Goal: Task Accomplishment & Management: Complete application form

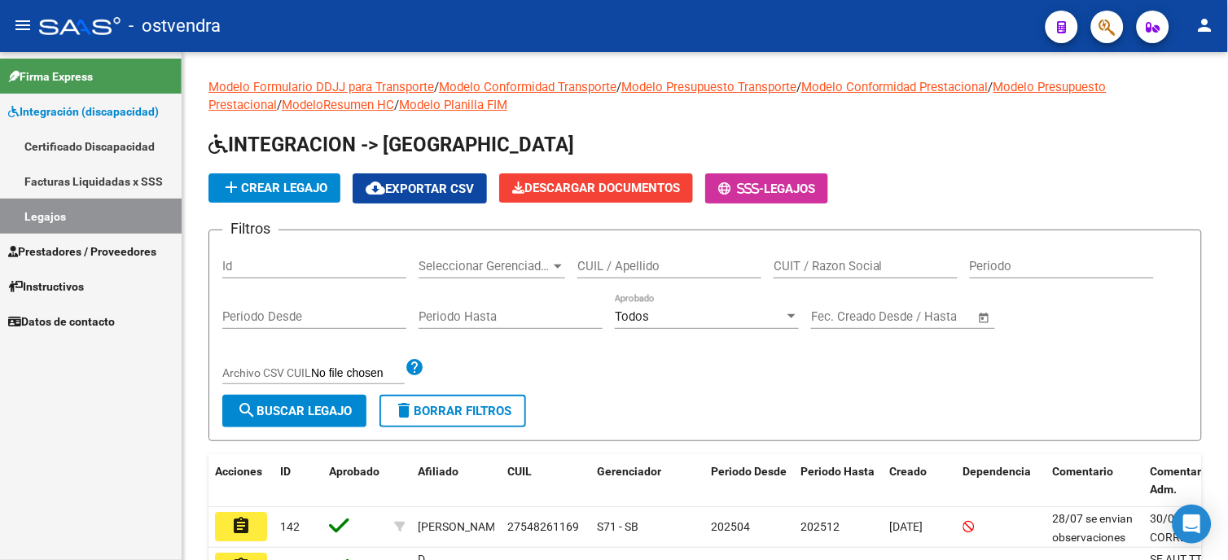
click at [145, 246] on span "Prestadores / Proveedores" at bounding box center [82, 252] width 148 height 18
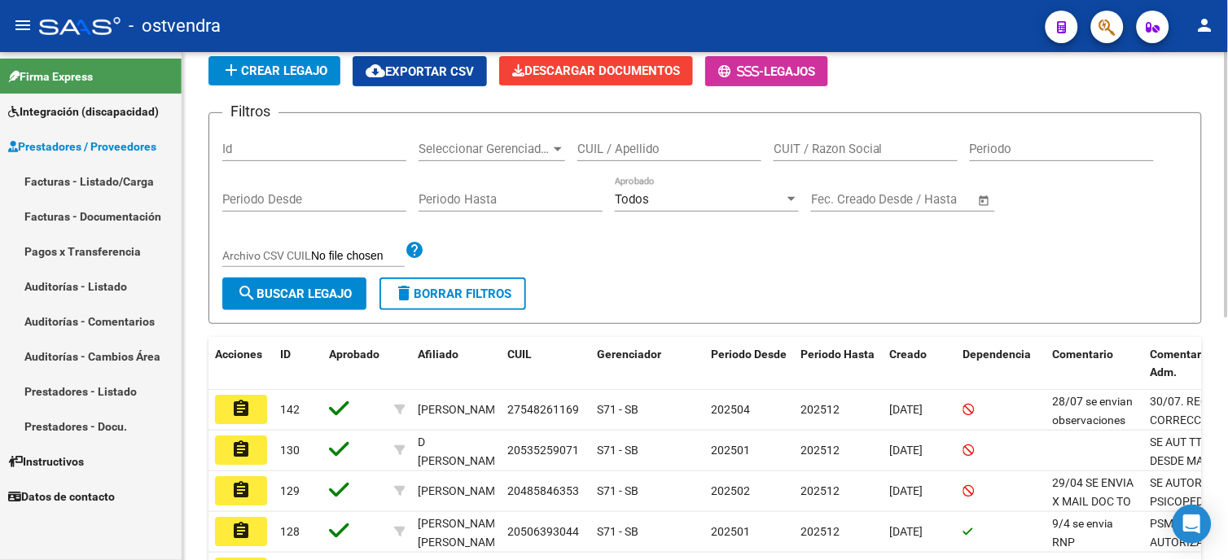
scroll to position [271, 0]
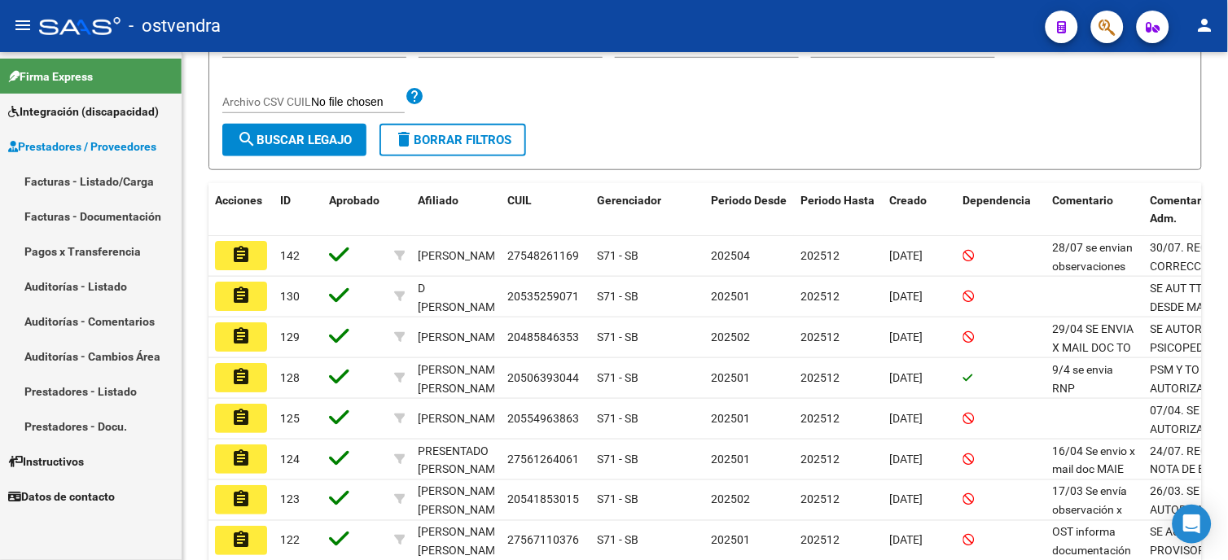
click at [110, 184] on link "Facturas - Listado/Carga" at bounding box center [91, 181] width 182 height 35
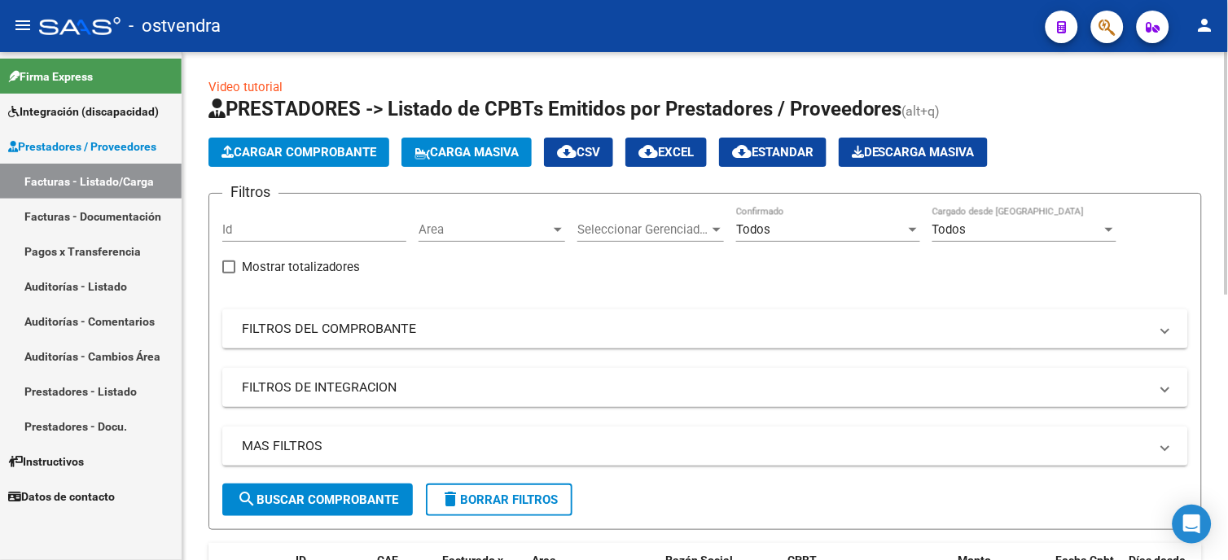
click at [787, 234] on div "Todos" at bounding box center [820, 229] width 169 height 15
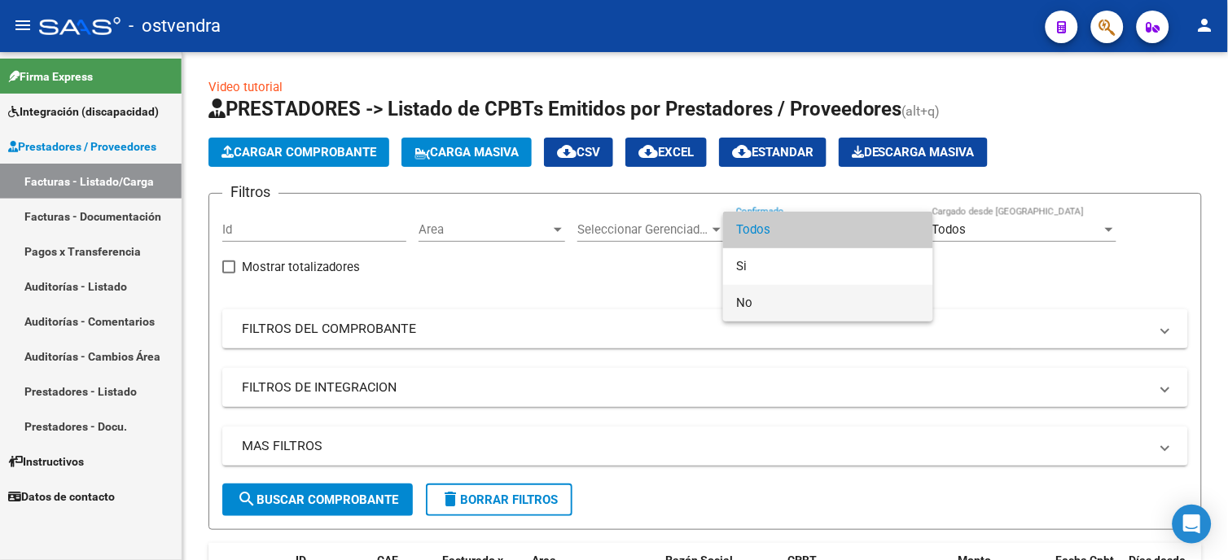
click at [782, 305] on span "No" at bounding box center [828, 303] width 184 height 37
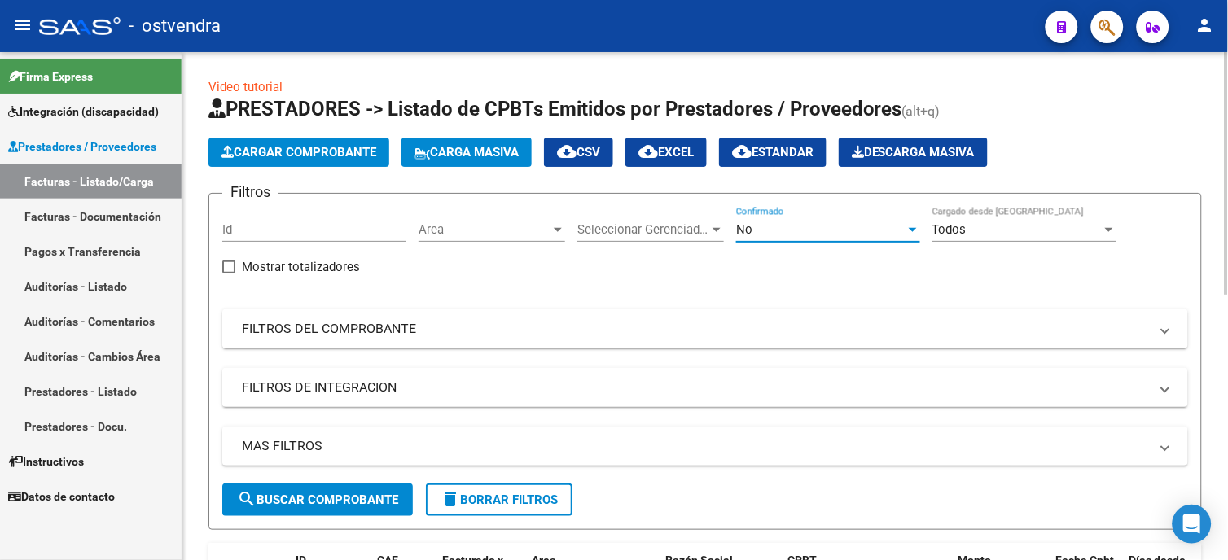
click at [307, 490] on button "search Buscar Comprobante" at bounding box center [317, 500] width 191 height 33
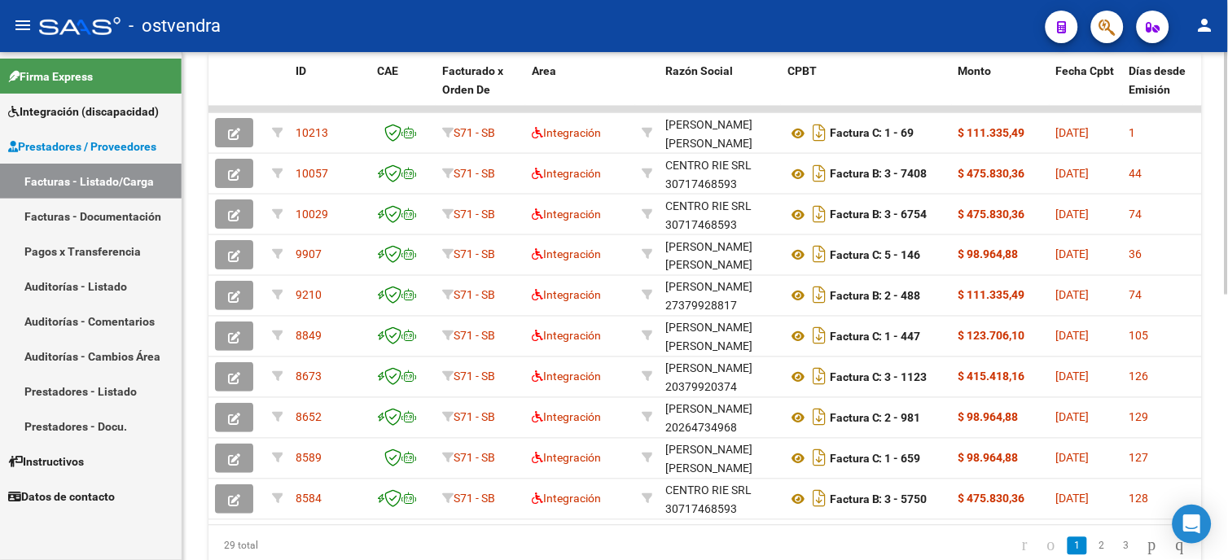
scroll to position [499, 0]
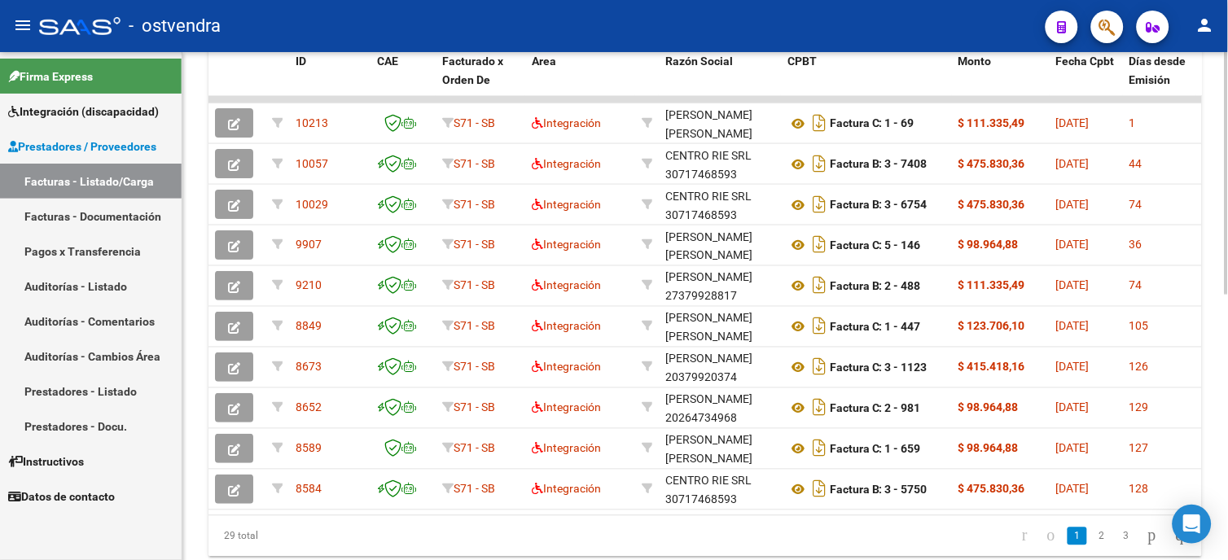
click at [1227, 429] on html "menu - ostvendra person Firma Express Integración (discapacidad) Certificado Di…" at bounding box center [614, 280] width 1228 height 560
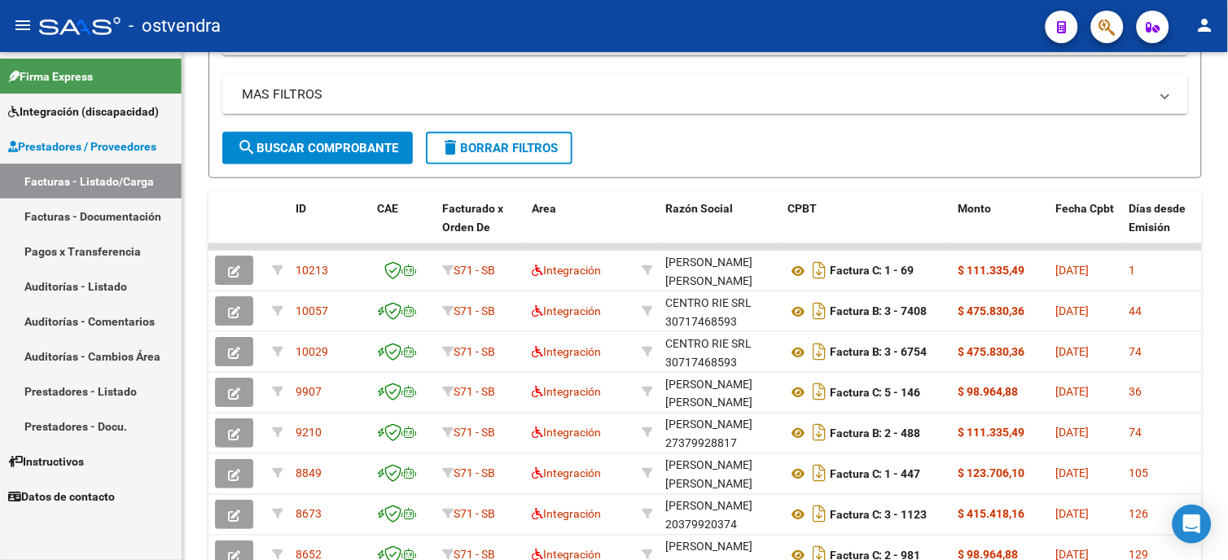
scroll to position [228, 0]
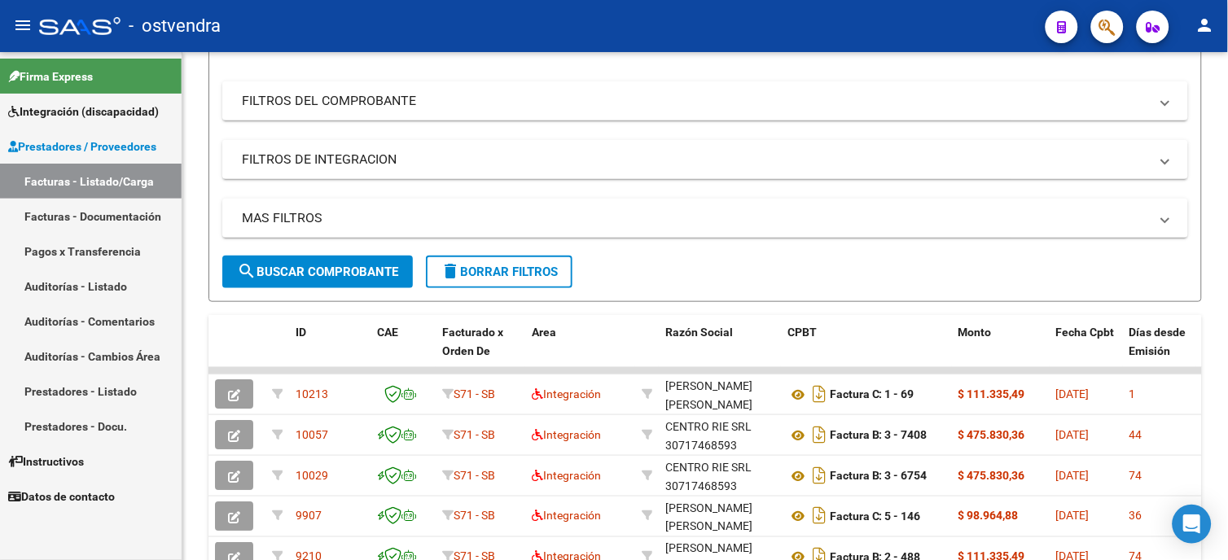
click at [115, 106] on span "Integración (discapacidad)" at bounding box center [83, 112] width 151 height 18
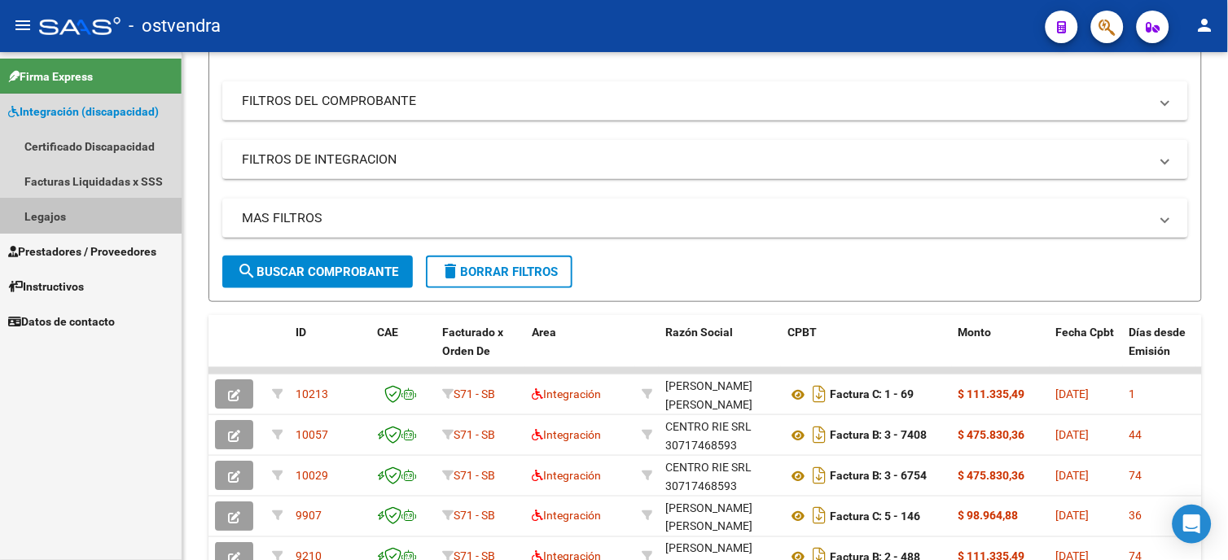
click at [84, 206] on link "Legajos" at bounding box center [91, 216] width 182 height 35
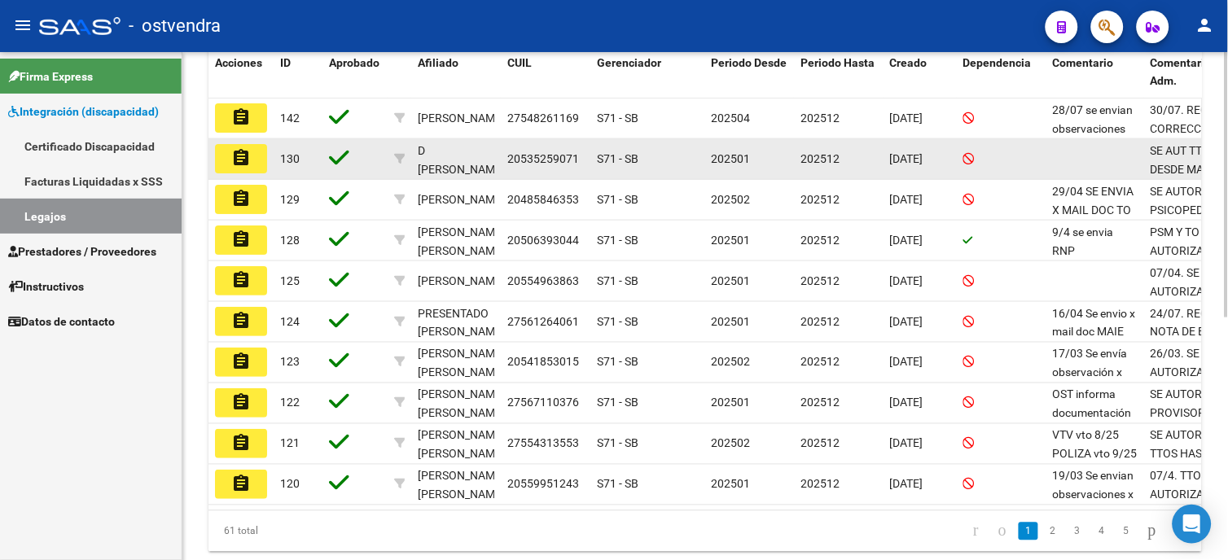
scroll to position [466, 0]
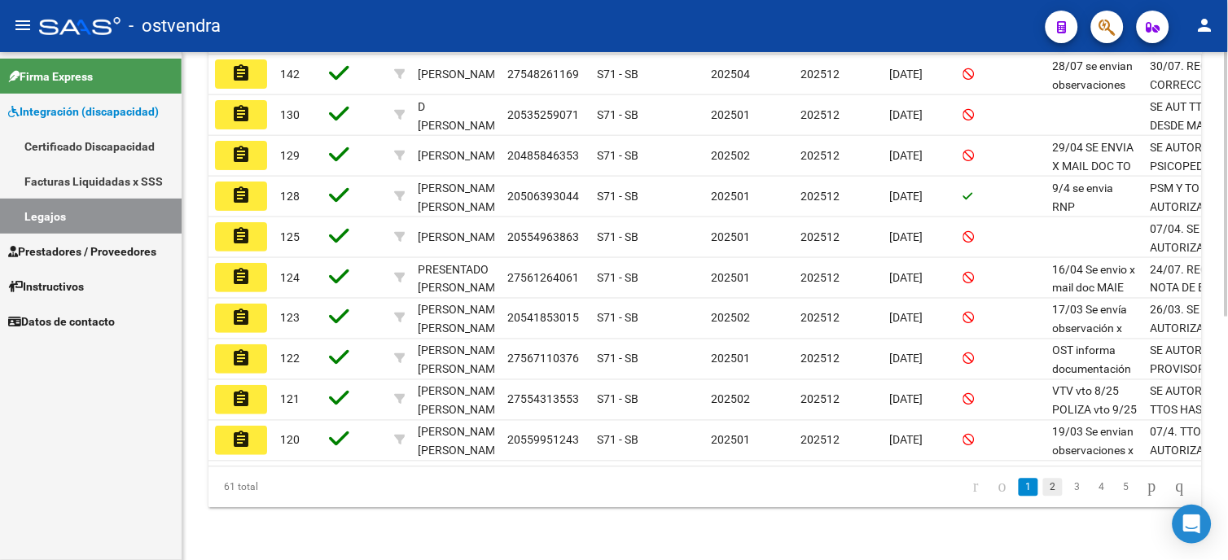
click at [1045, 486] on link "2" at bounding box center [1053, 488] width 20 height 18
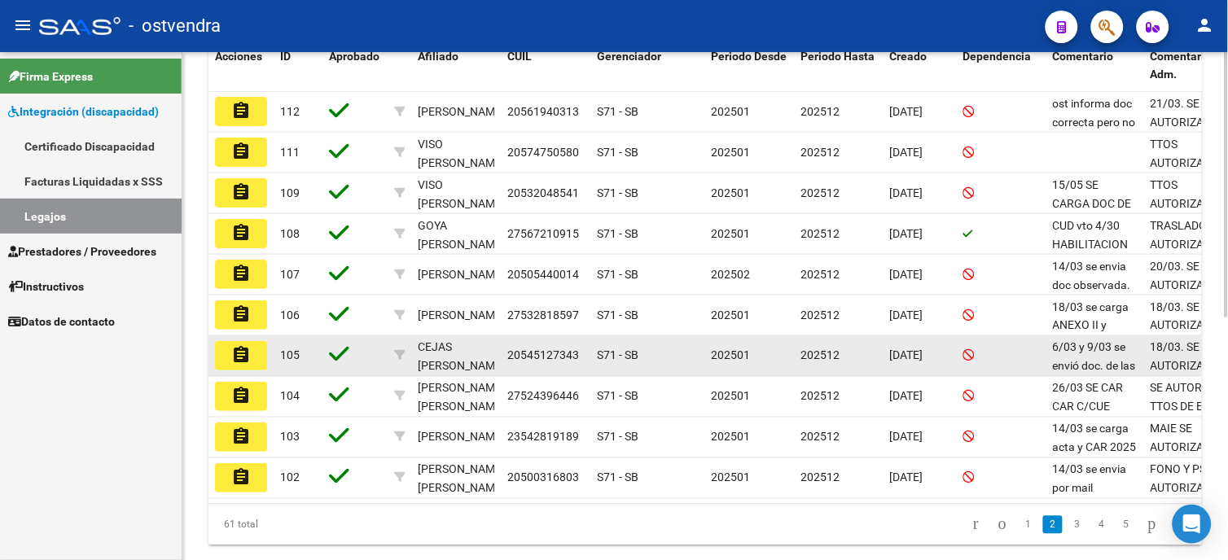
scroll to position [375, 0]
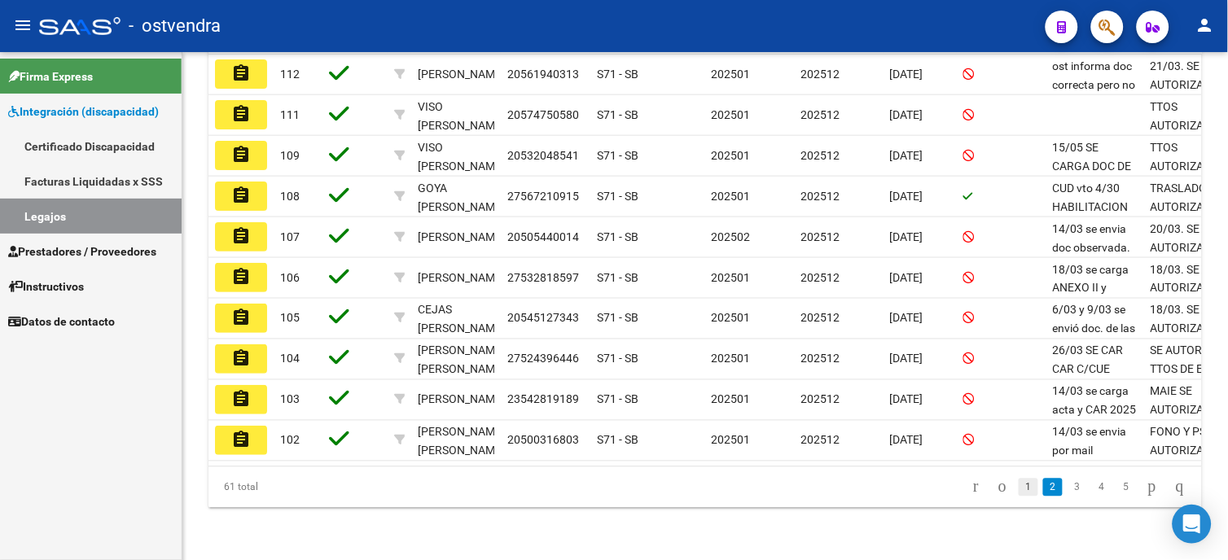
click at [1019, 487] on link "1" at bounding box center [1029, 488] width 20 height 18
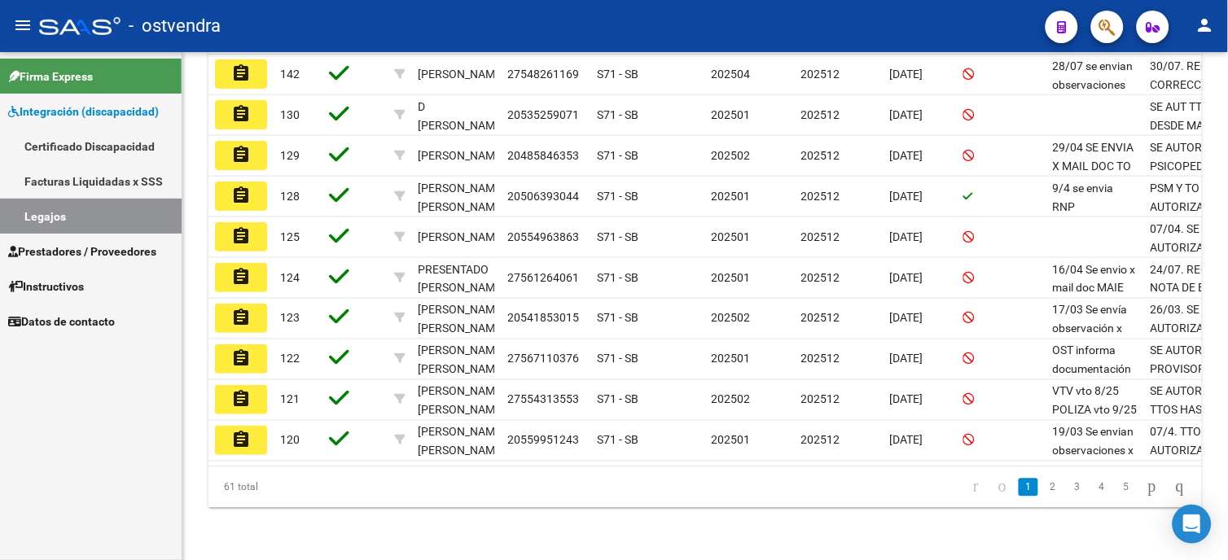
scroll to position [466, 0]
click at [1067, 490] on link "3" at bounding box center [1077, 488] width 20 height 18
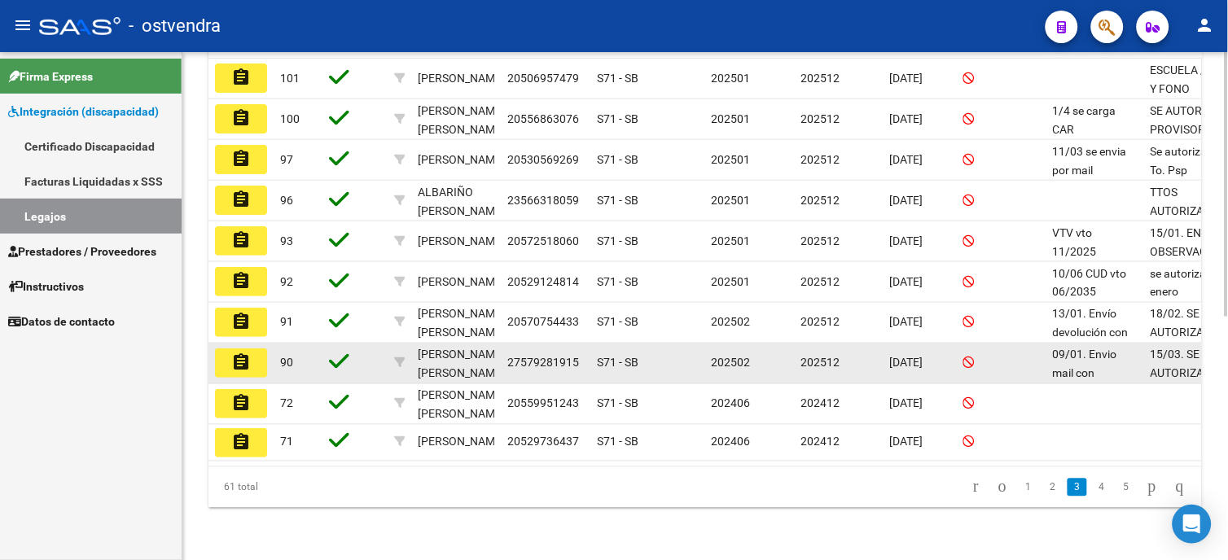
click at [247, 353] on mat-icon "assignment" at bounding box center [241, 363] width 20 height 20
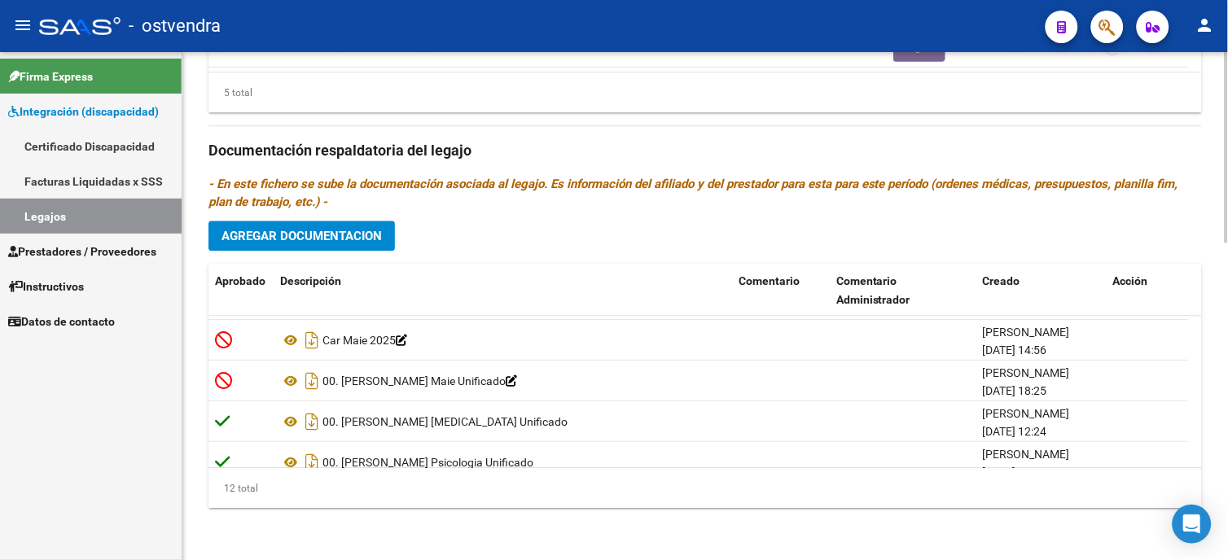
scroll to position [229, 0]
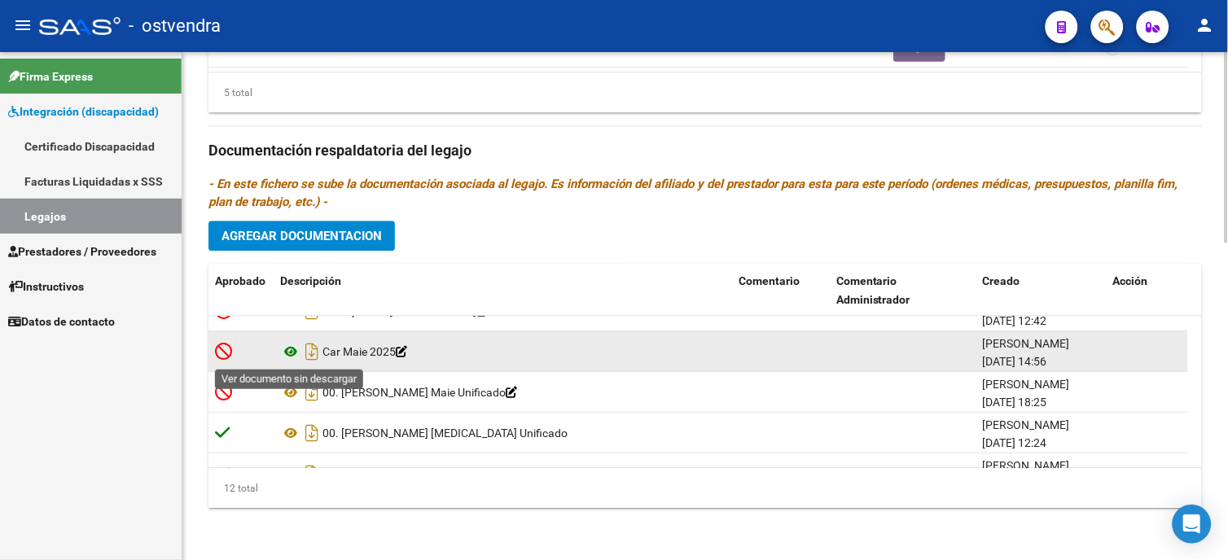
click at [293, 353] on icon at bounding box center [290, 352] width 21 height 20
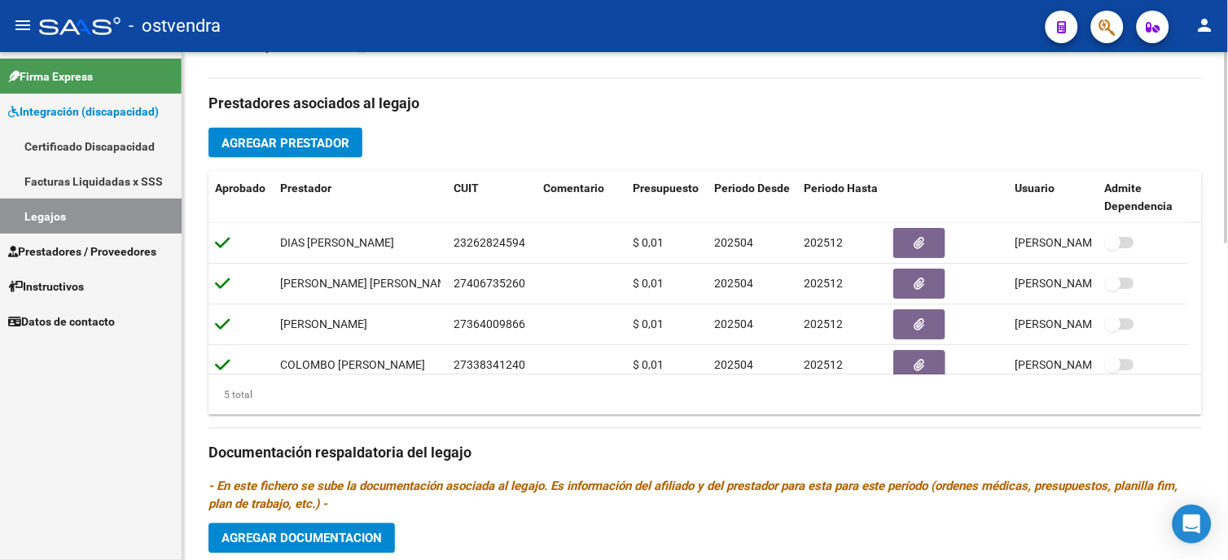
scroll to position [58, 0]
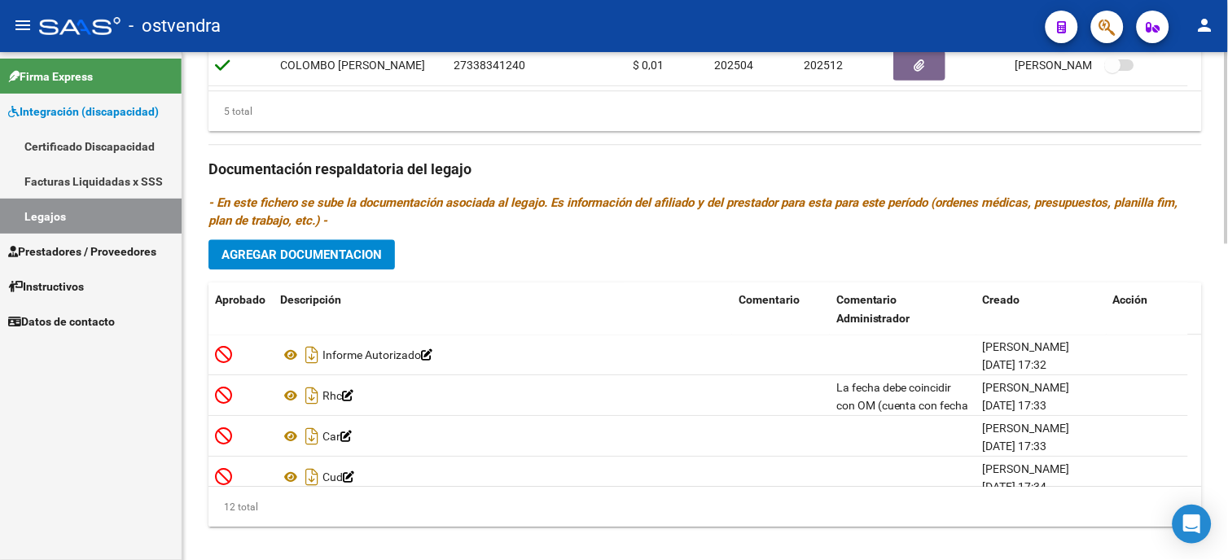
click at [1225, 481] on div at bounding box center [1227, 458] width 4 height 191
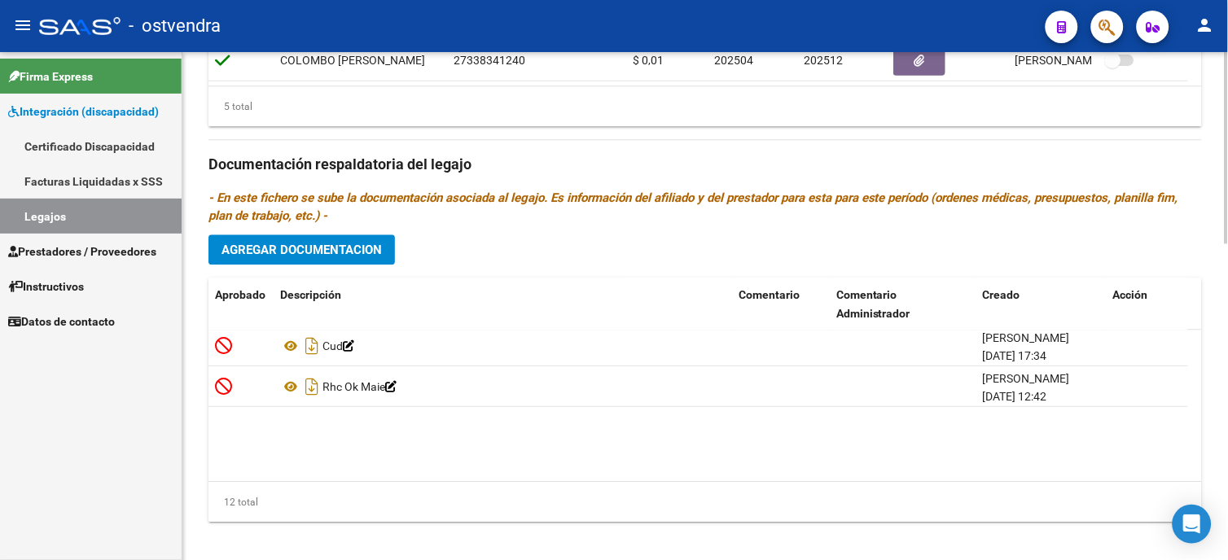
scroll to position [0, 0]
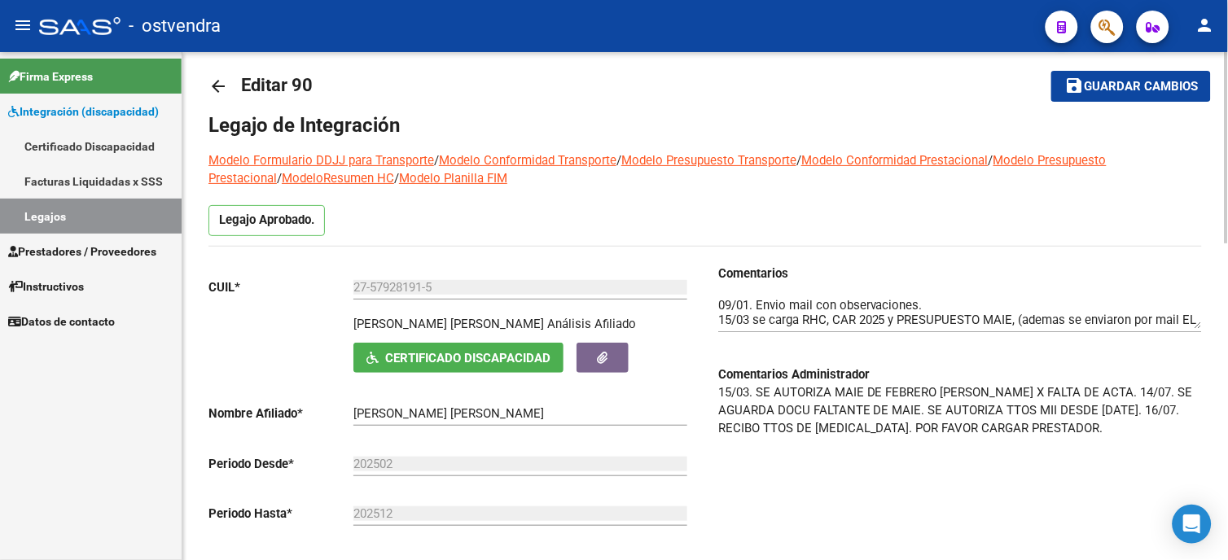
click at [1227, 109] on html "menu - ostvendra person Firma Express Integración (discapacidad) Certificado Di…" at bounding box center [614, 280] width 1228 height 560
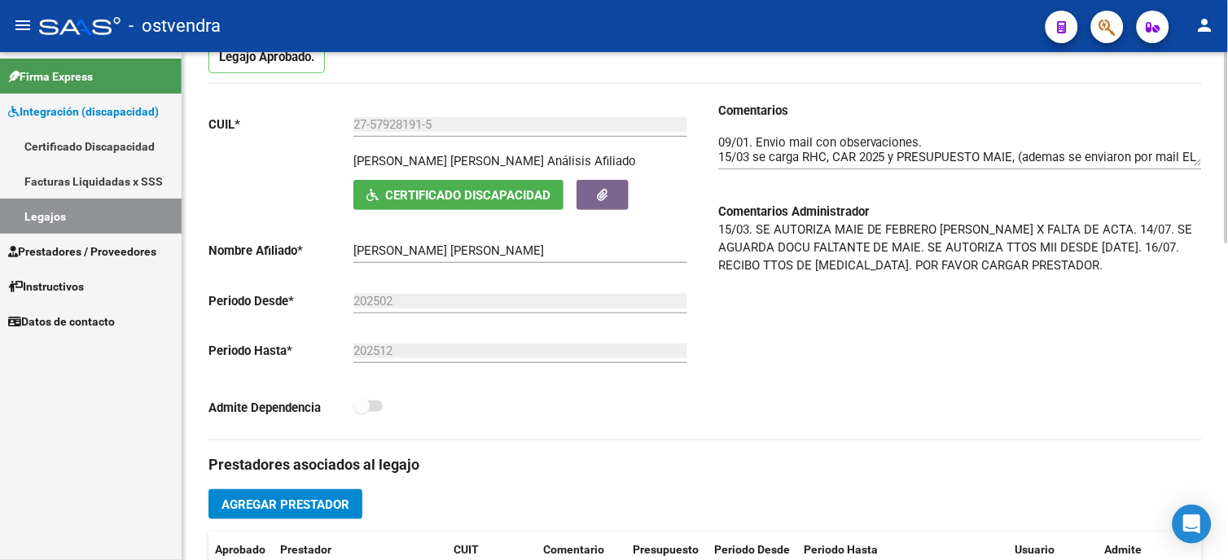
scroll to position [271, 0]
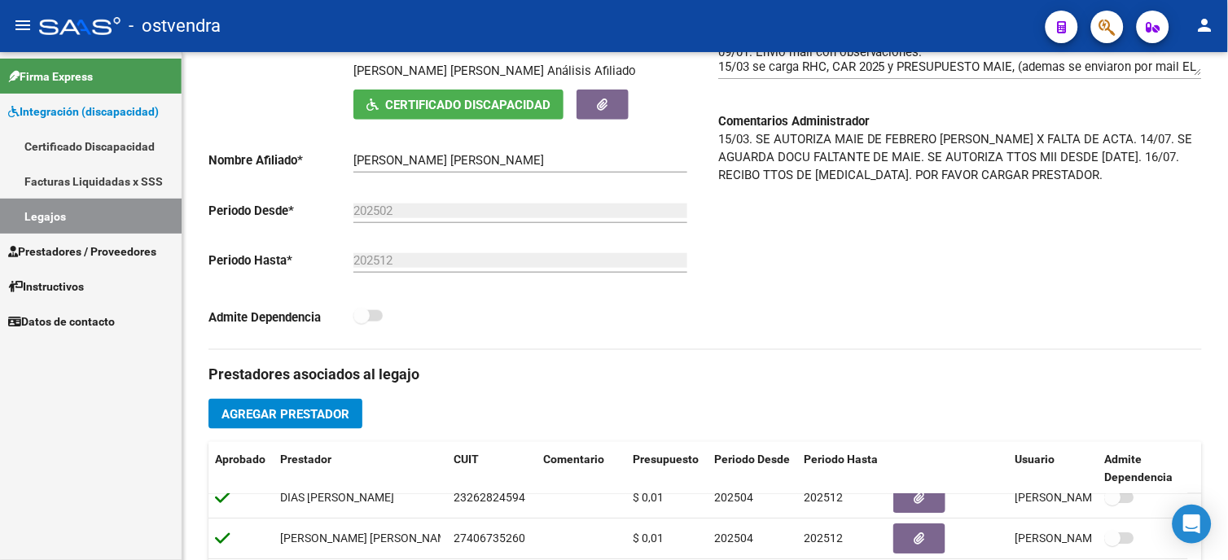
click at [102, 245] on span "Prestadores / Proveedores" at bounding box center [82, 252] width 148 height 18
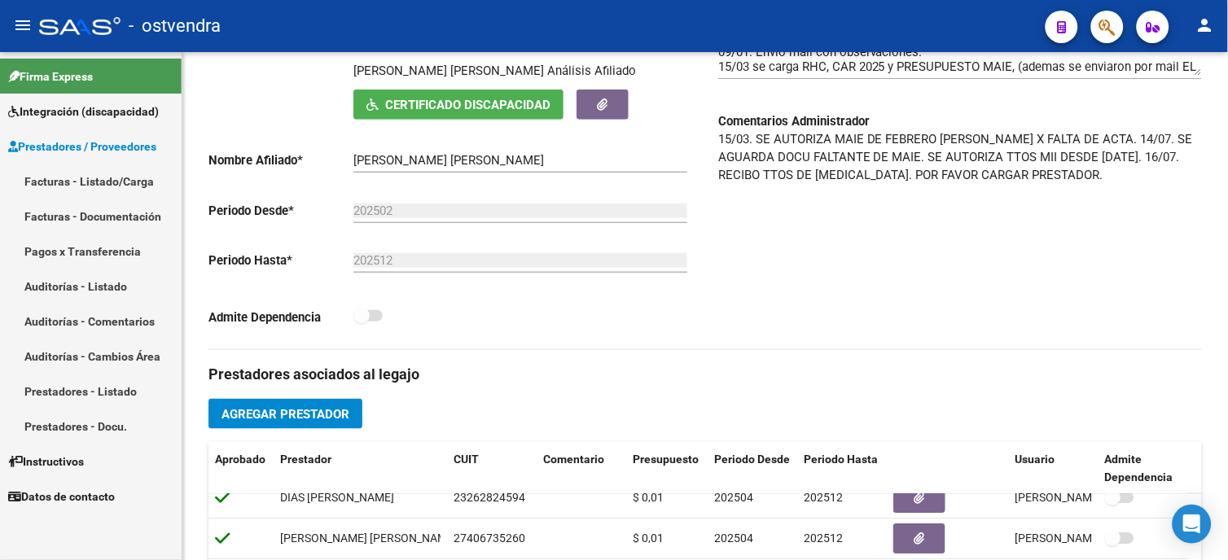
click at [142, 188] on link "Facturas - Listado/Carga" at bounding box center [91, 181] width 182 height 35
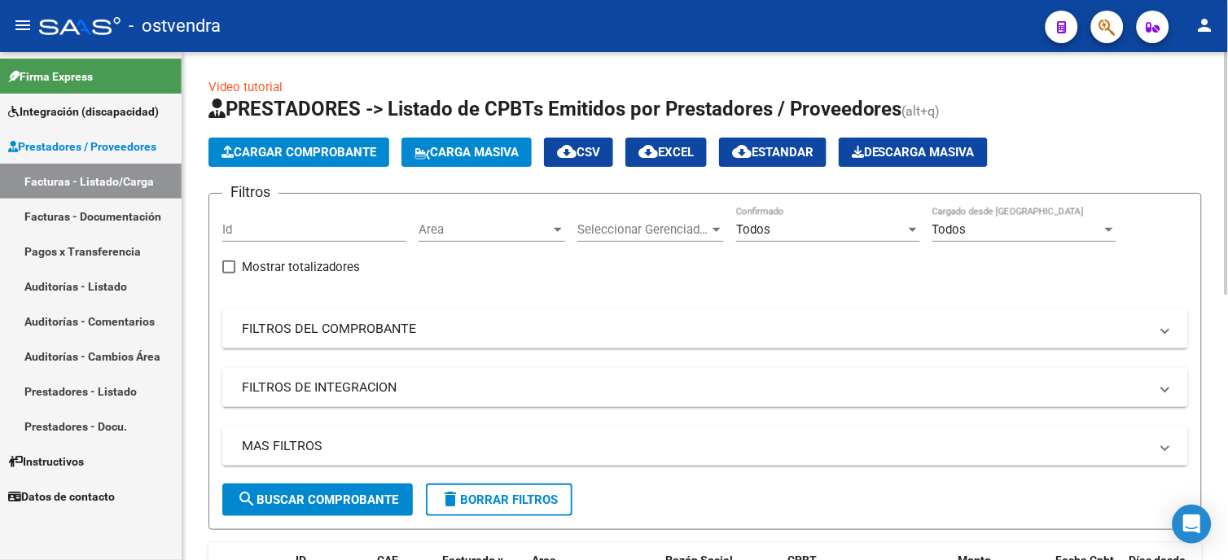
click at [357, 157] on span "Cargar Comprobante" at bounding box center [298, 152] width 155 height 15
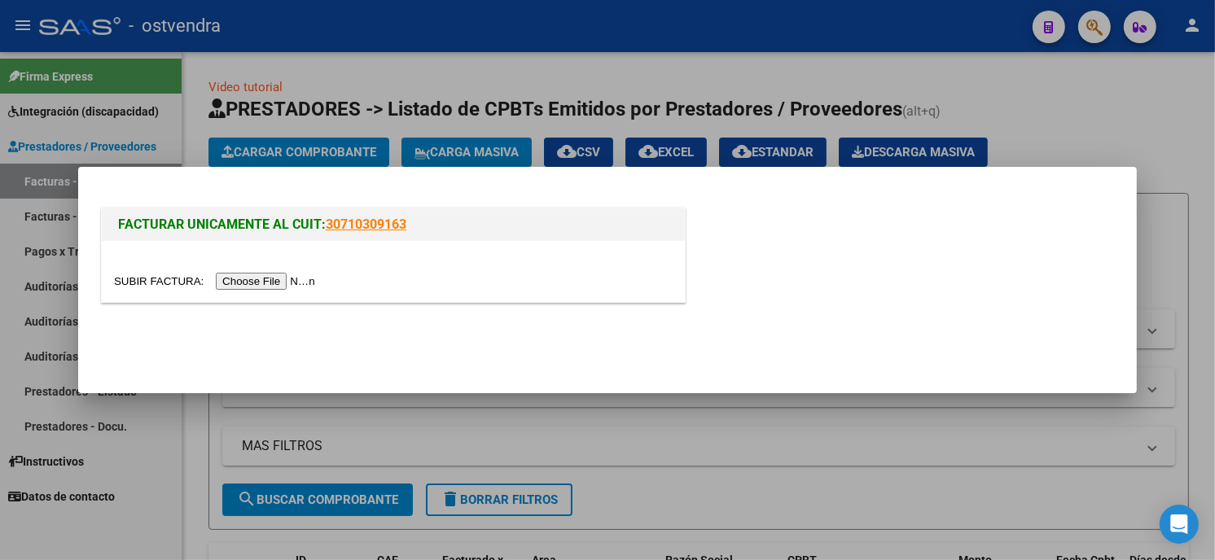
click at [277, 279] on input "file" at bounding box center [217, 281] width 206 height 17
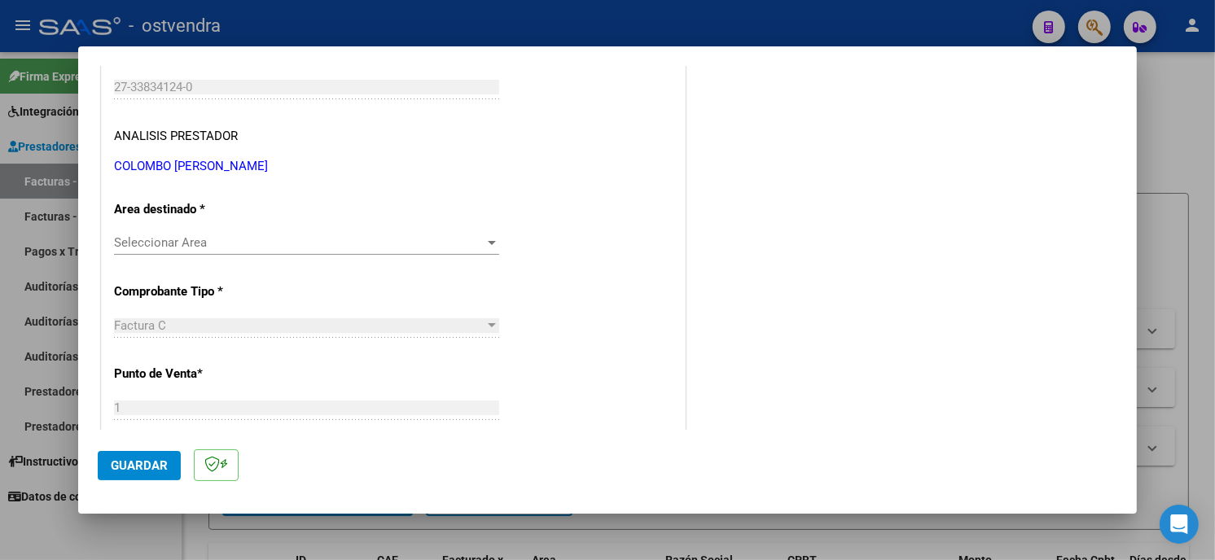
scroll to position [271, 0]
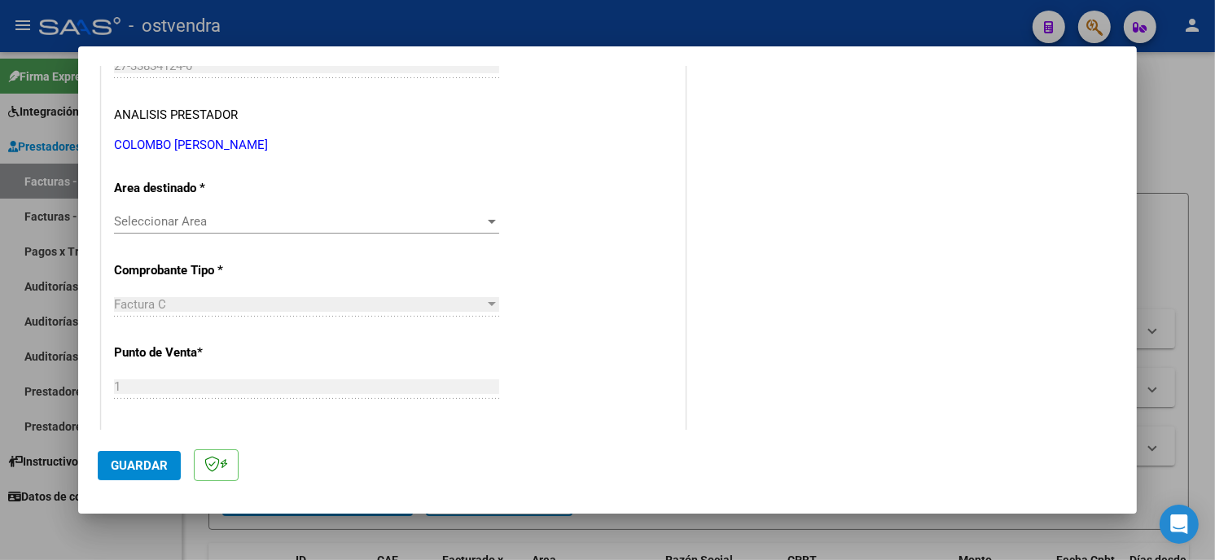
click at [275, 217] on span "Seleccionar Area" at bounding box center [299, 221] width 370 height 15
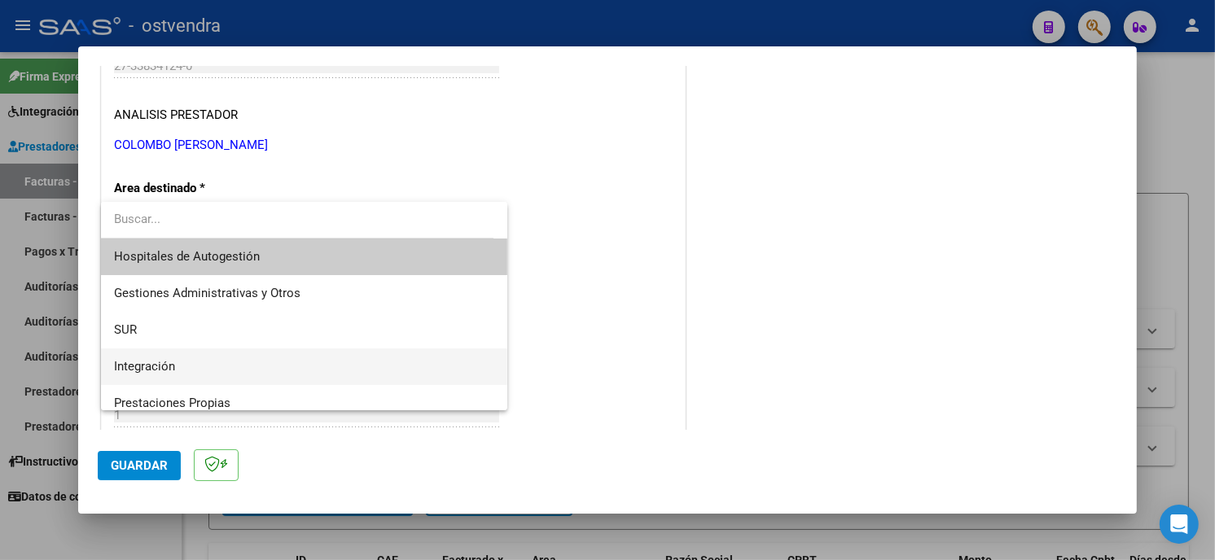
click at [215, 362] on span "Integración" at bounding box center [304, 366] width 380 height 37
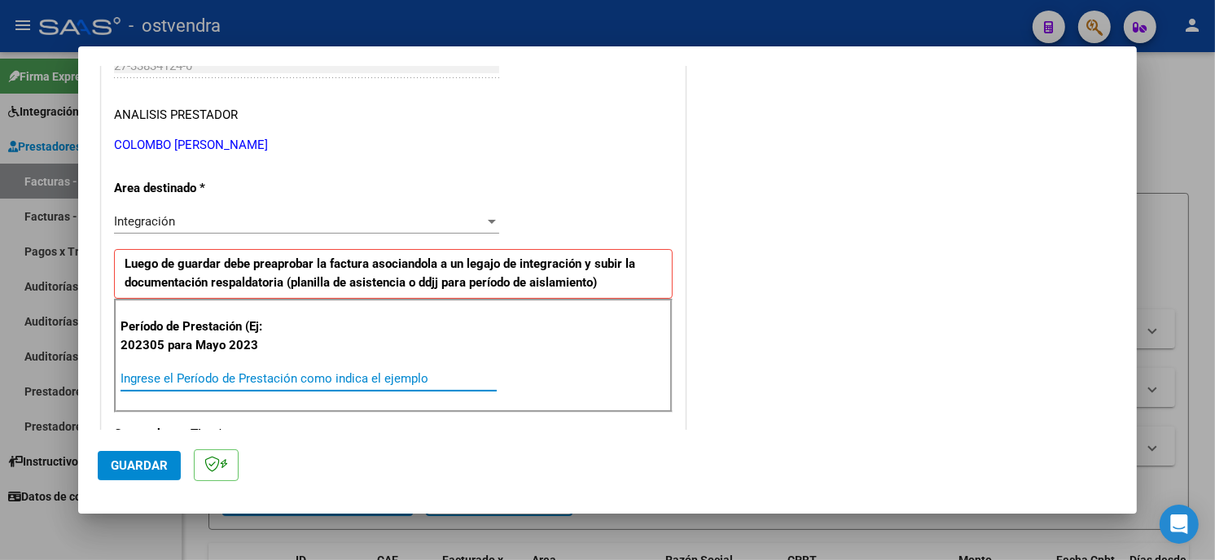
drag, startPoint x: 217, startPoint y: 379, endPoint x: 230, endPoint y: 365, distance: 19.6
click at [217, 379] on input "Ingrese el Período de Prestación como indica el ejemplo" at bounding box center [309, 378] width 376 height 15
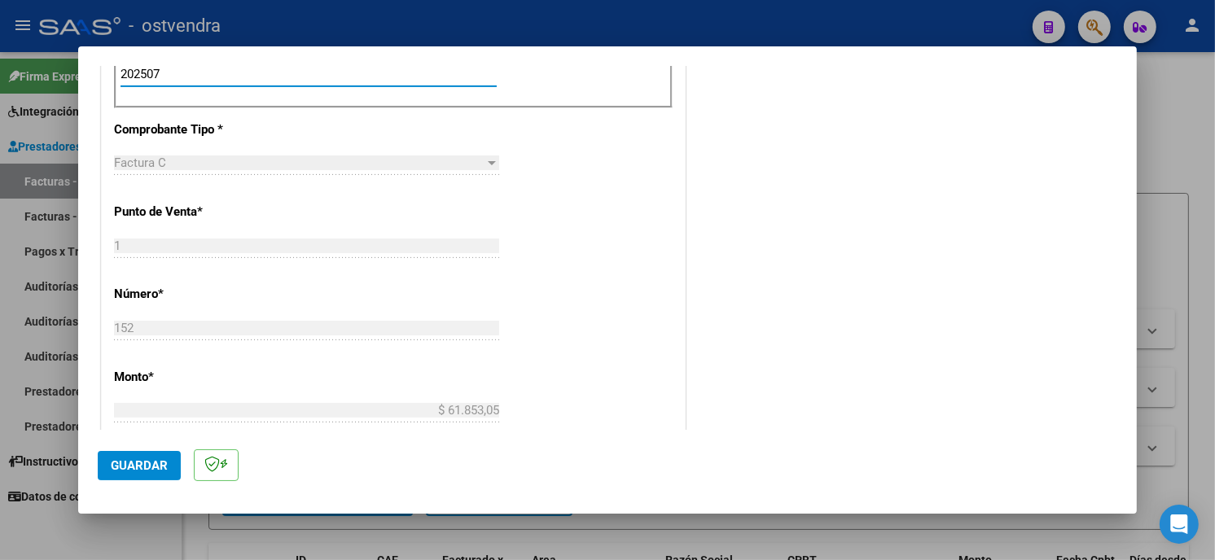
scroll to position [633, 0]
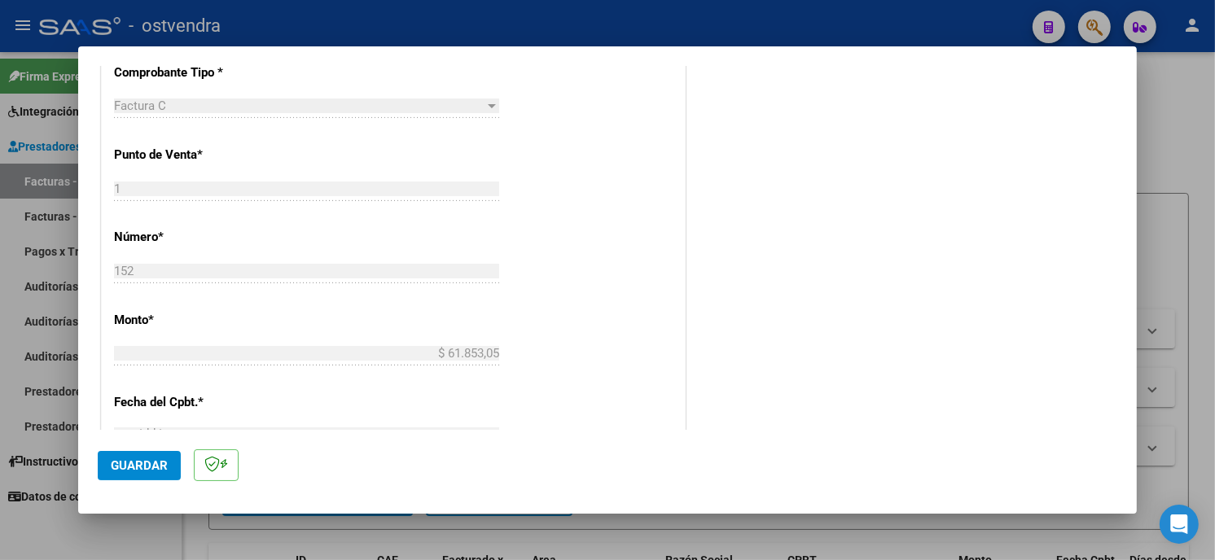
type input "202507"
click at [164, 464] on span "Guardar" at bounding box center [139, 465] width 57 height 15
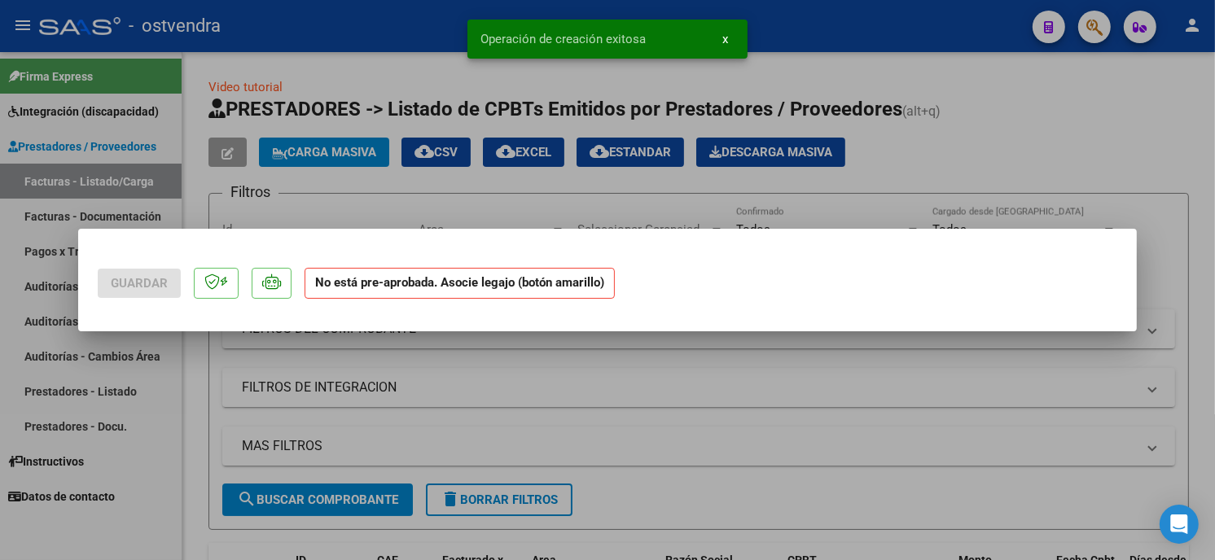
scroll to position [0, 0]
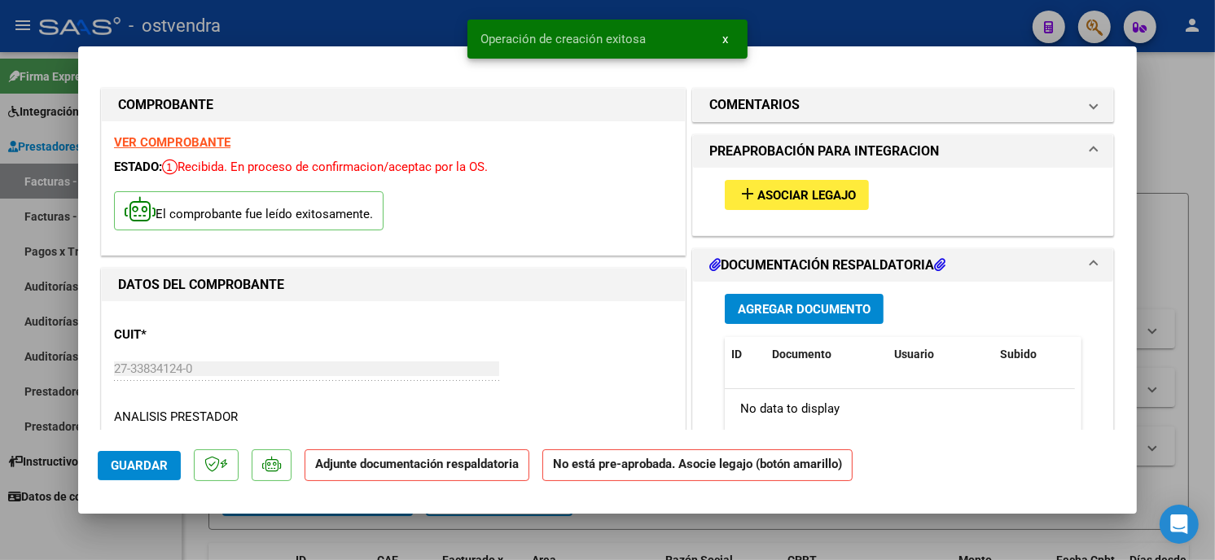
click at [817, 193] on span "Asociar Legajo" at bounding box center [806, 195] width 99 height 15
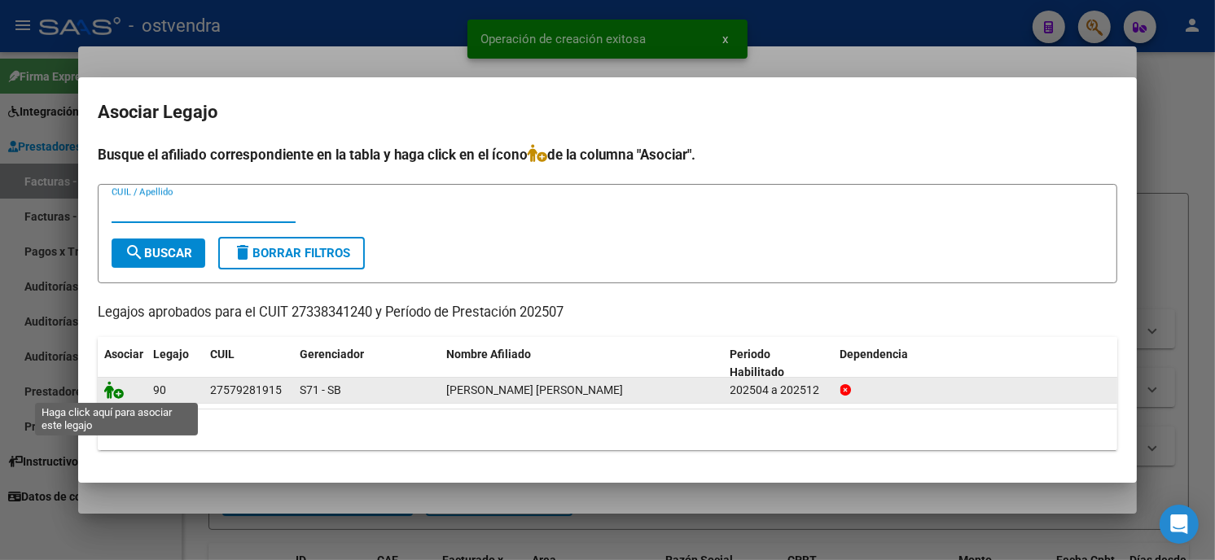
click at [122, 392] on icon at bounding box center [114, 390] width 20 height 18
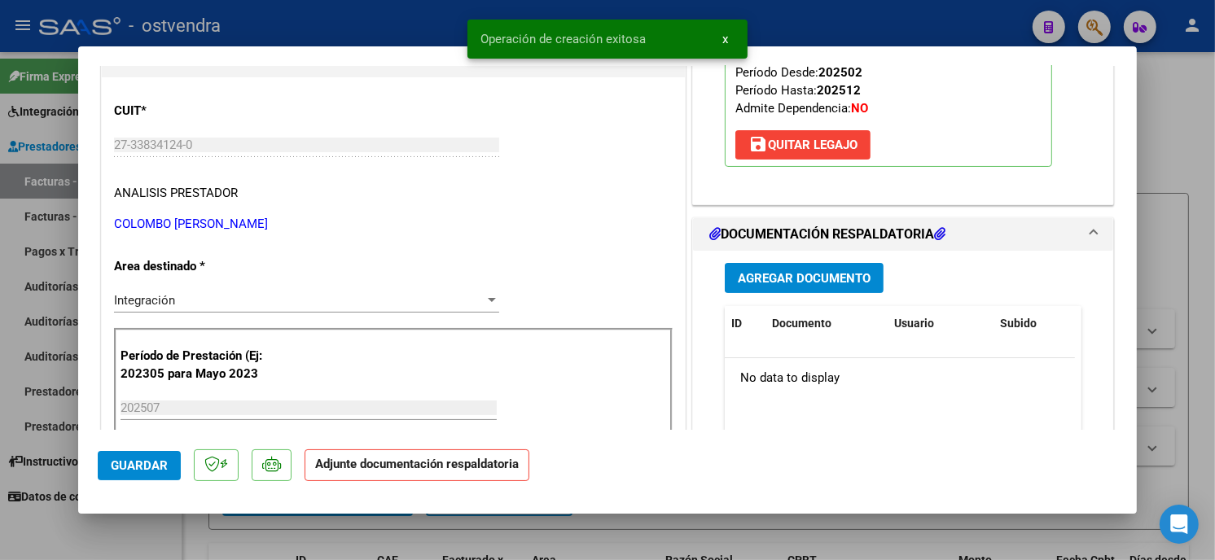
scroll to position [271, 0]
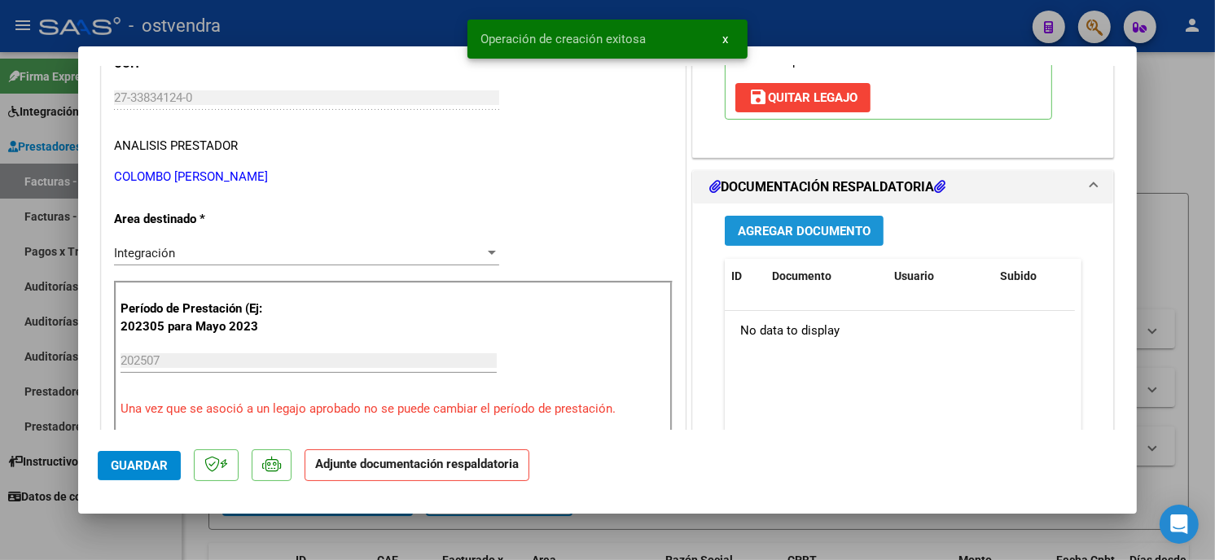
click at [852, 243] on button "Agregar Documento" at bounding box center [804, 231] width 159 height 30
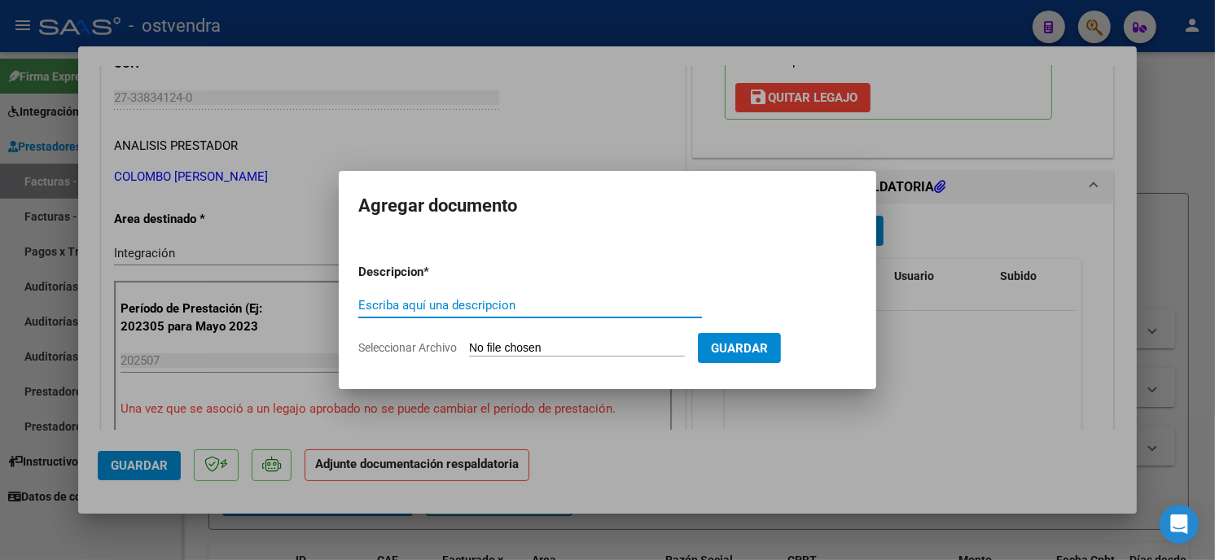
click at [539, 352] on input "Seleccionar Archivo" at bounding box center [577, 348] width 216 height 15
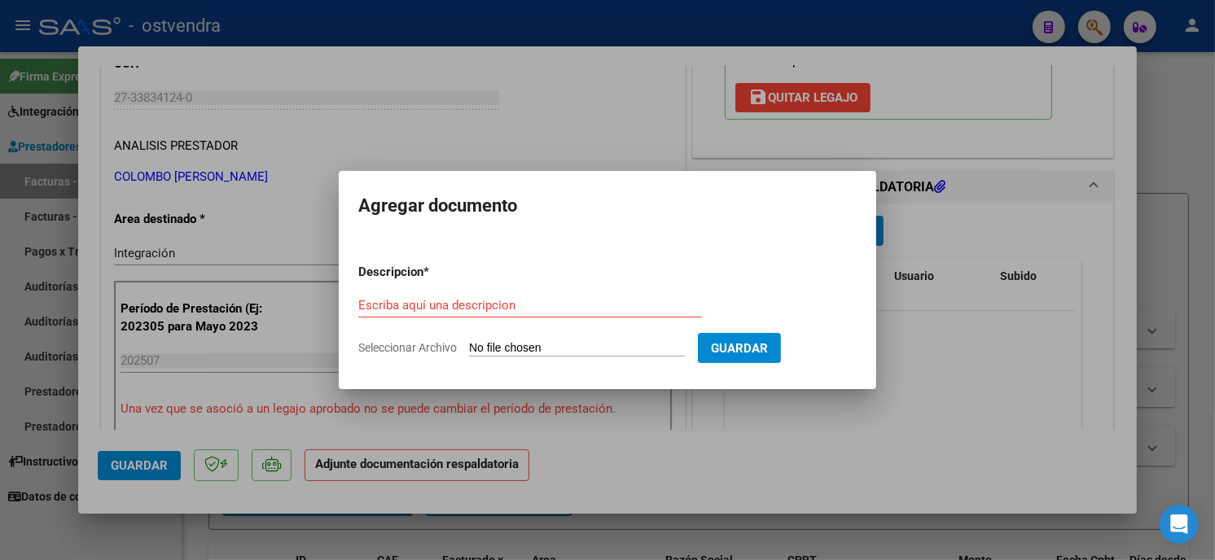
type input "C:\fakepath\ASISTENCIA C-1-152.jpg"
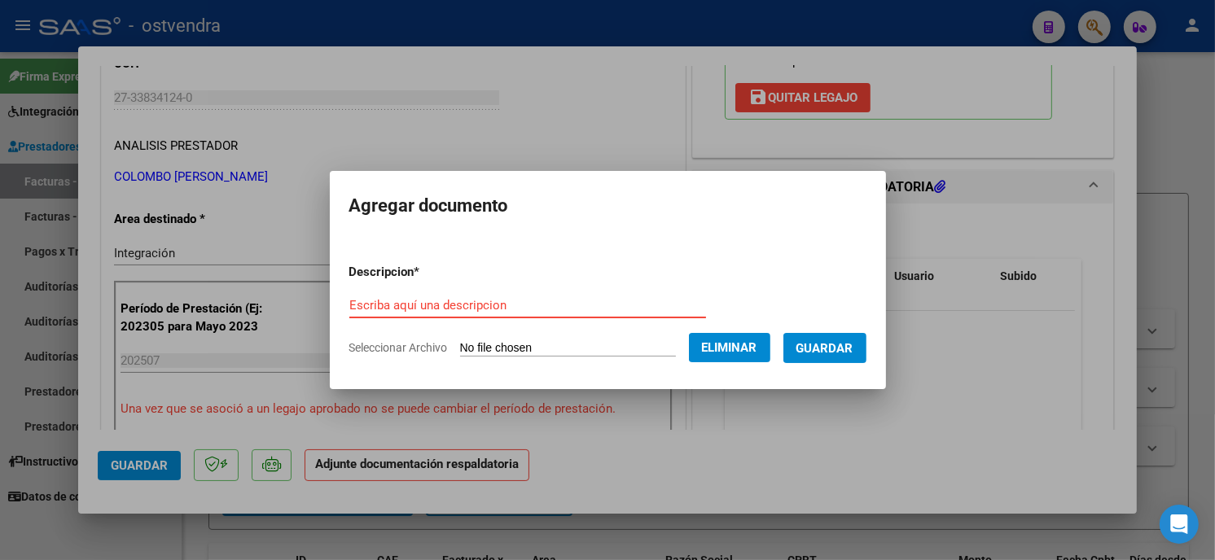
click at [473, 305] on input "Escriba aquí una descripcion" at bounding box center [527, 305] width 357 height 15
type input "PLANILLA DE ASISTENCIA"
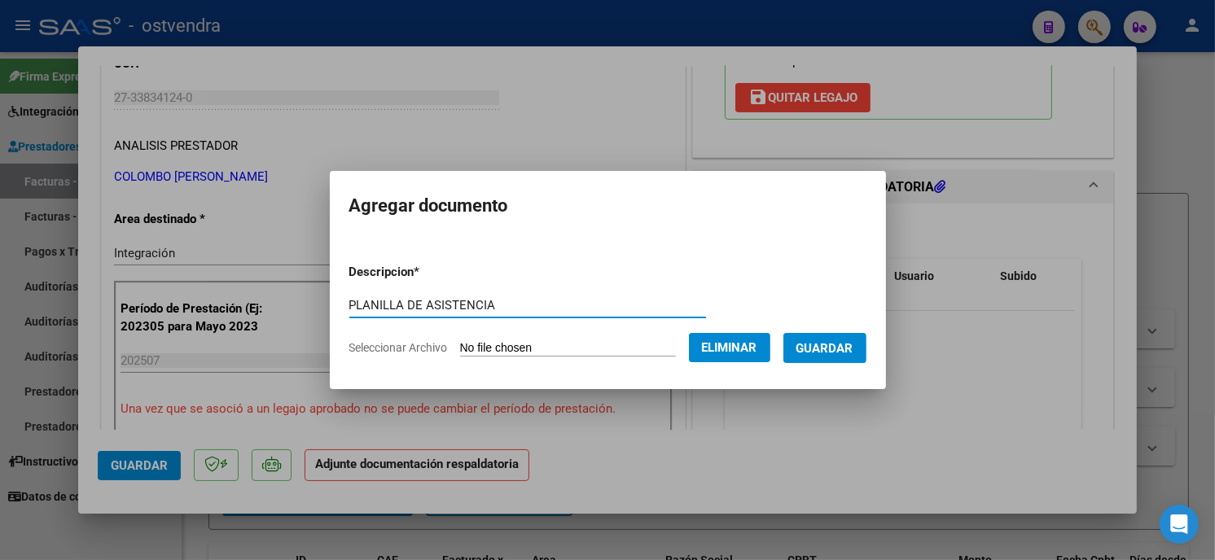
click at [804, 347] on span "Guardar" at bounding box center [824, 348] width 57 height 15
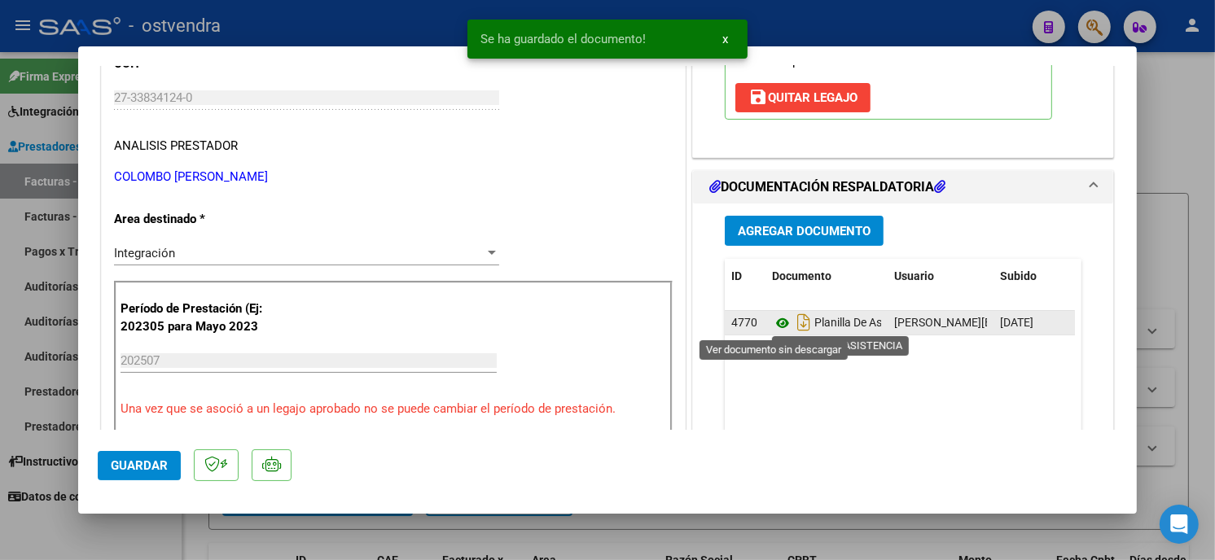
click at [775, 322] on icon at bounding box center [782, 323] width 21 height 20
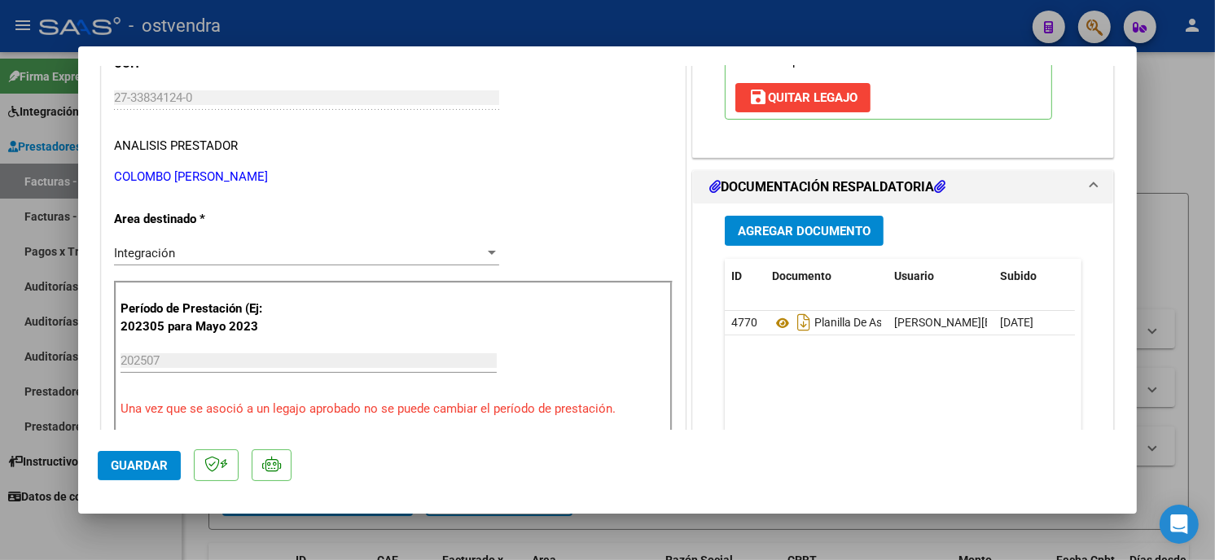
click at [136, 461] on span "Guardar" at bounding box center [139, 465] width 57 height 15
click at [147, 468] on span "Guardar" at bounding box center [139, 465] width 57 height 15
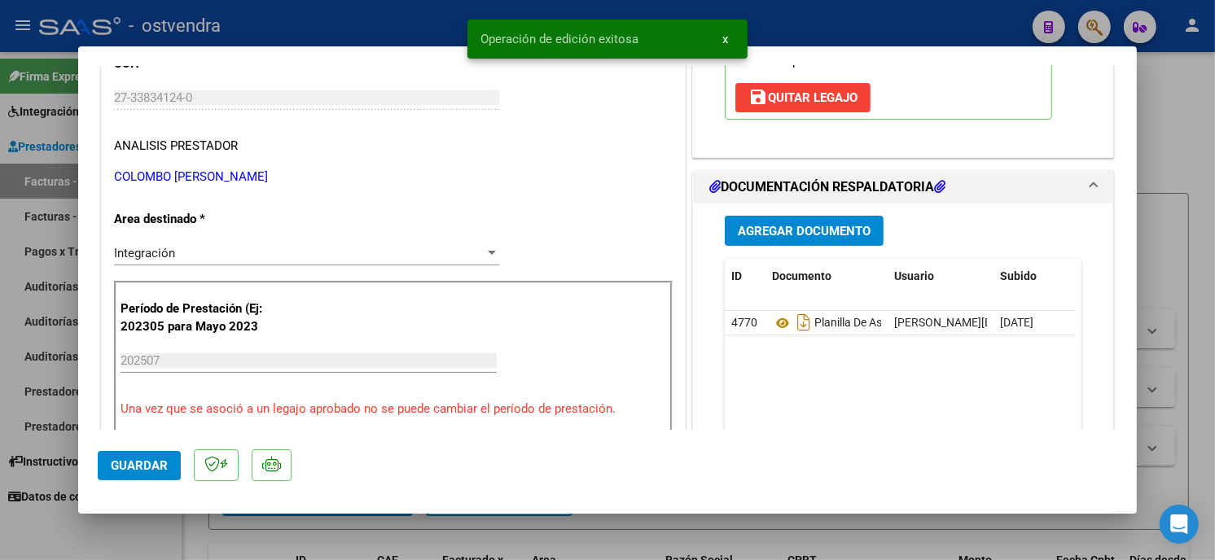
click at [375, 23] on div at bounding box center [607, 280] width 1215 height 560
type input "$ 0,00"
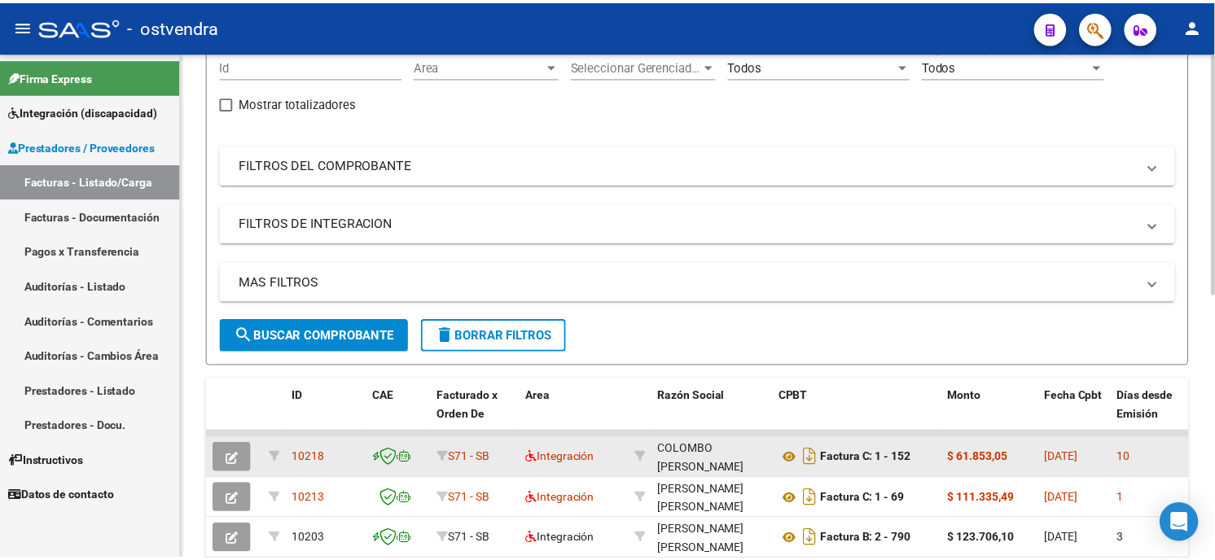
scroll to position [181, 0]
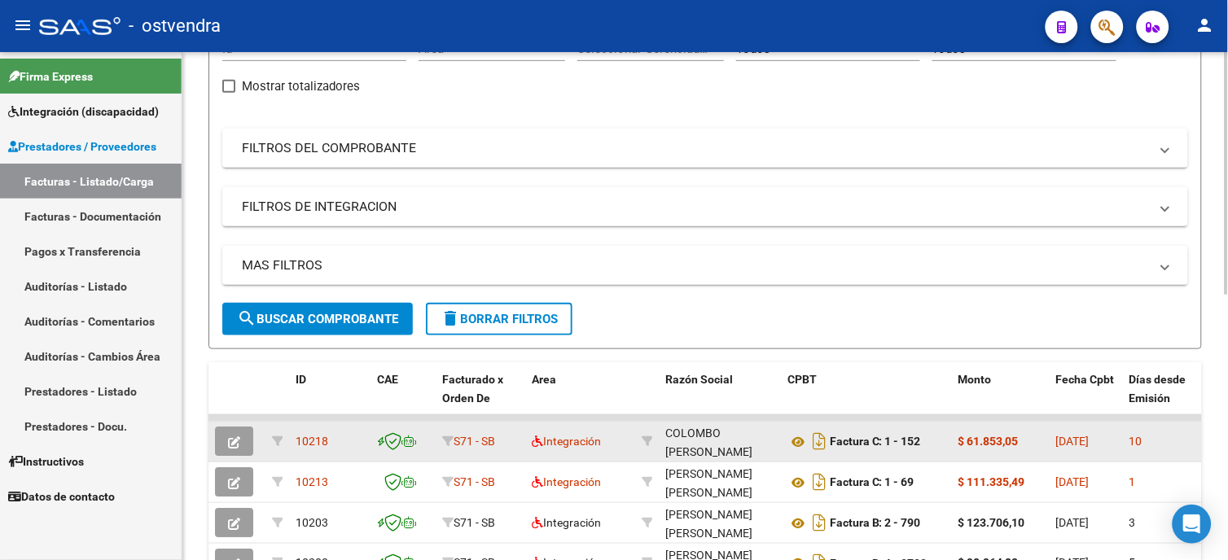
click at [234, 444] on icon "button" at bounding box center [234, 442] width 12 height 12
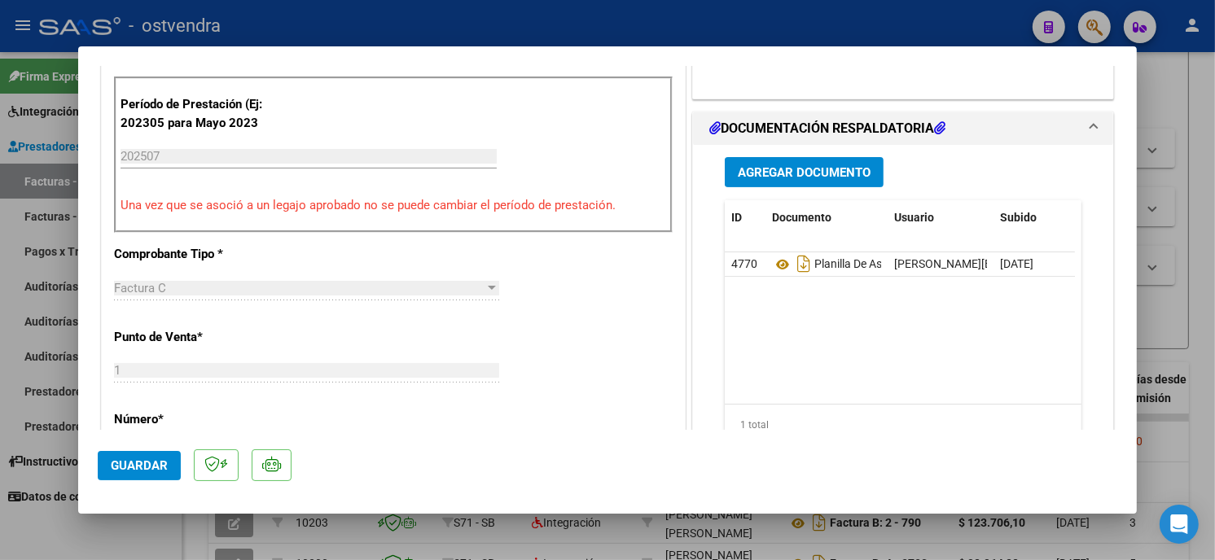
scroll to position [452, 0]
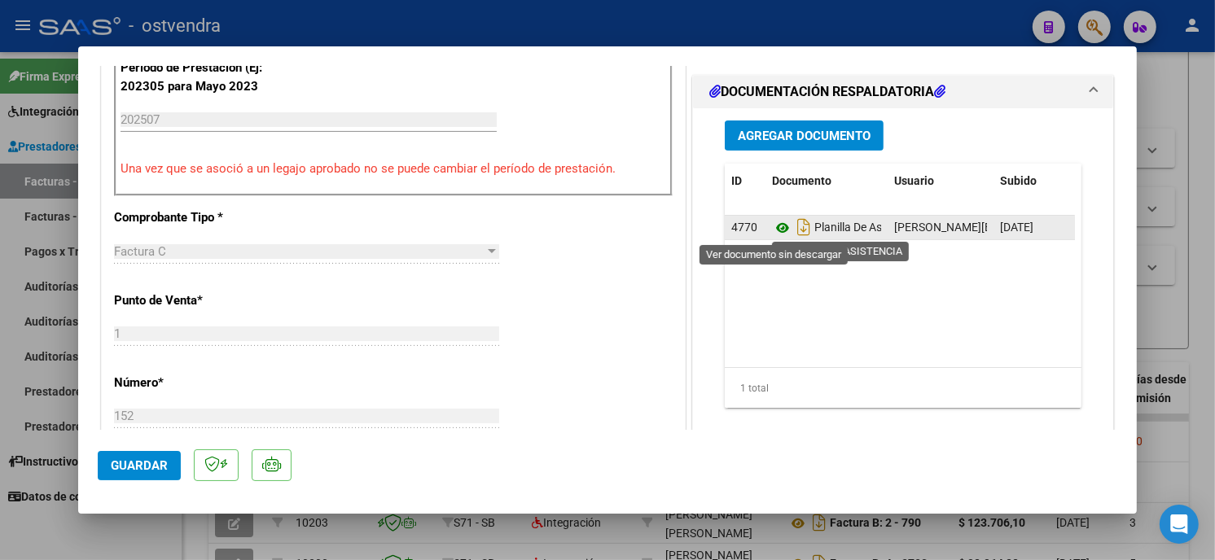
click at [772, 230] on icon at bounding box center [782, 228] width 21 height 20
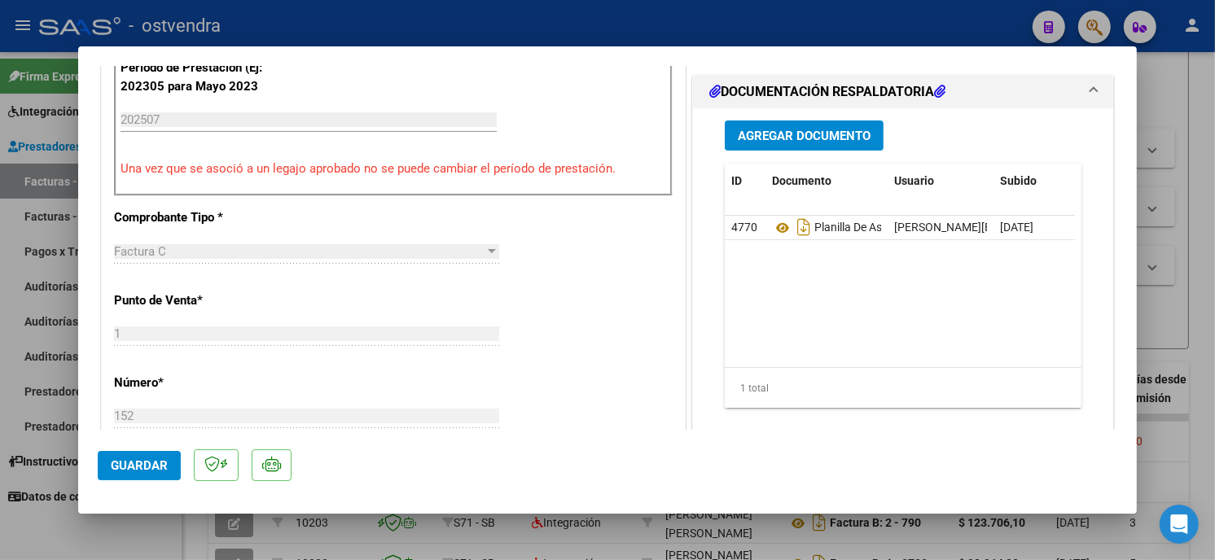
click at [800, 21] on div at bounding box center [607, 280] width 1215 height 560
type input "$ 0,00"
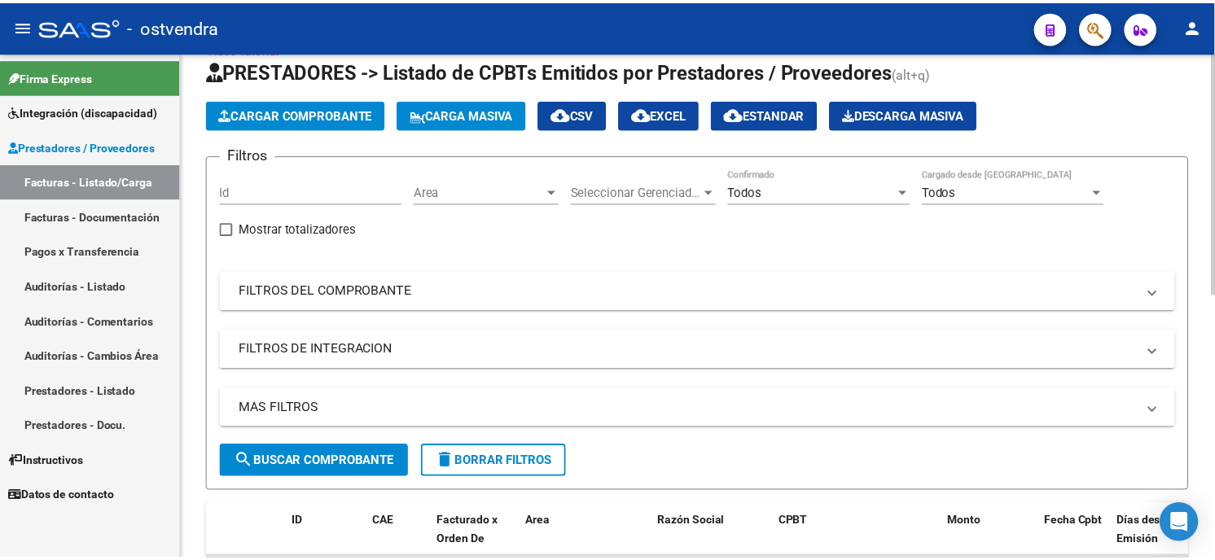
scroll to position [0, 0]
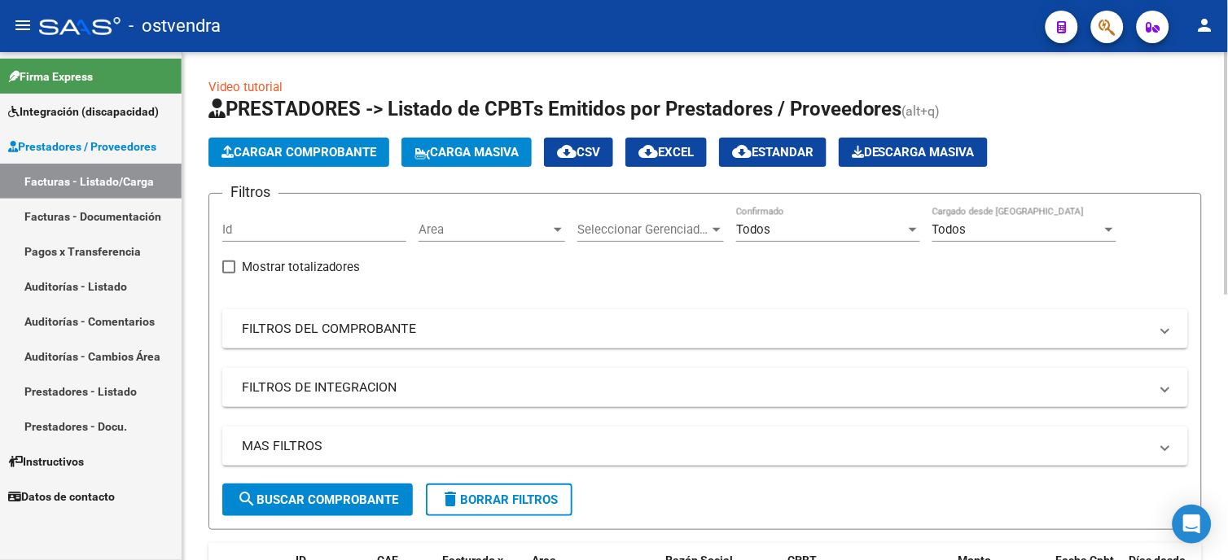
click at [368, 157] on span "Cargar Comprobante" at bounding box center [298, 152] width 155 height 15
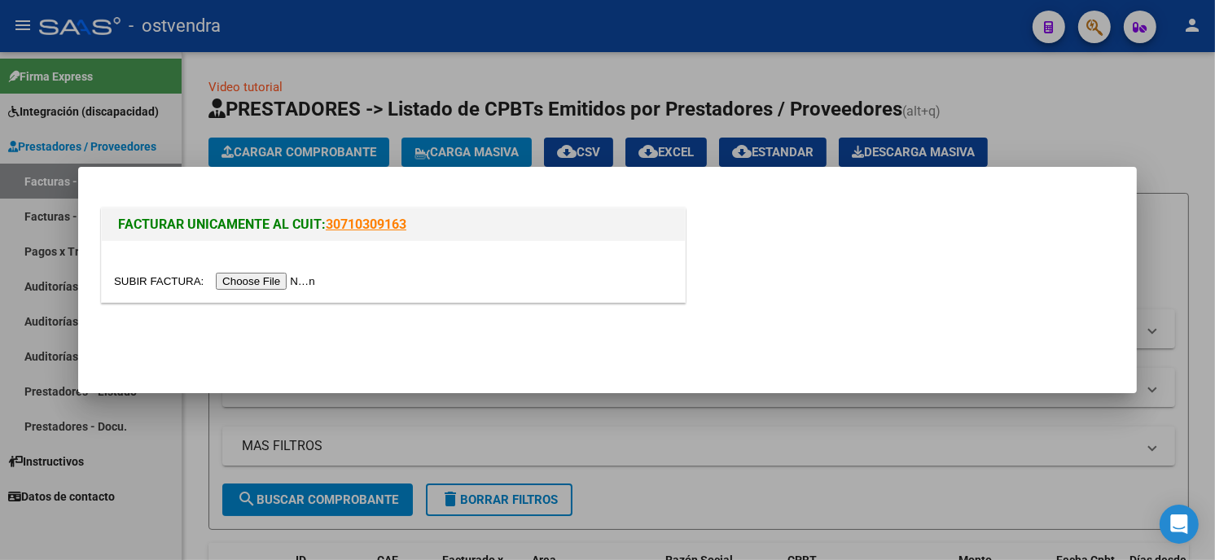
click at [262, 283] on input "file" at bounding box center [217, 281] width 206 height 17
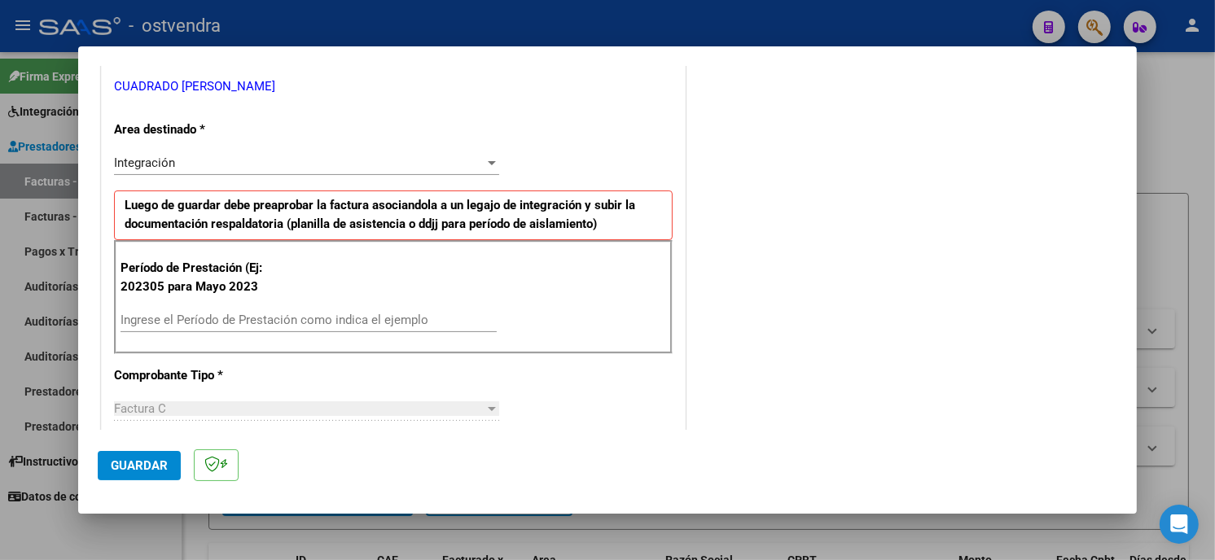
scroll to position [362, 0]
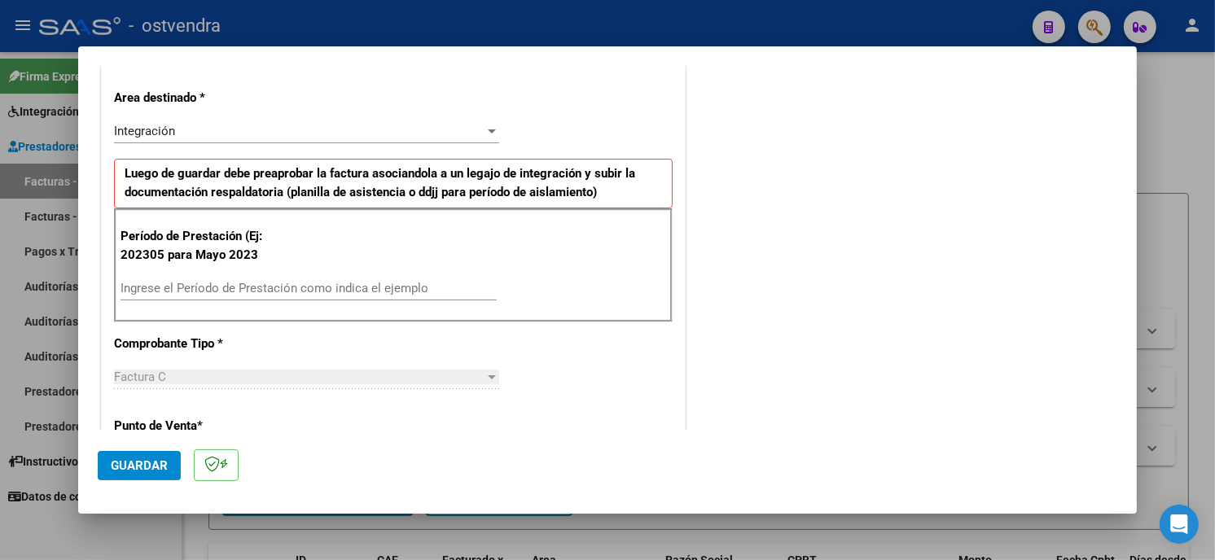
click at [305, 294] on input "Ingrese el Período de Prestación como indica el ejemplo" at bounding box center [309, 288] width 376 height 15
click at [358, 283] on input "Ingrese el Período de Prestación como indica el ejemplo" at bounding box center [309, 288] width 376 height 15
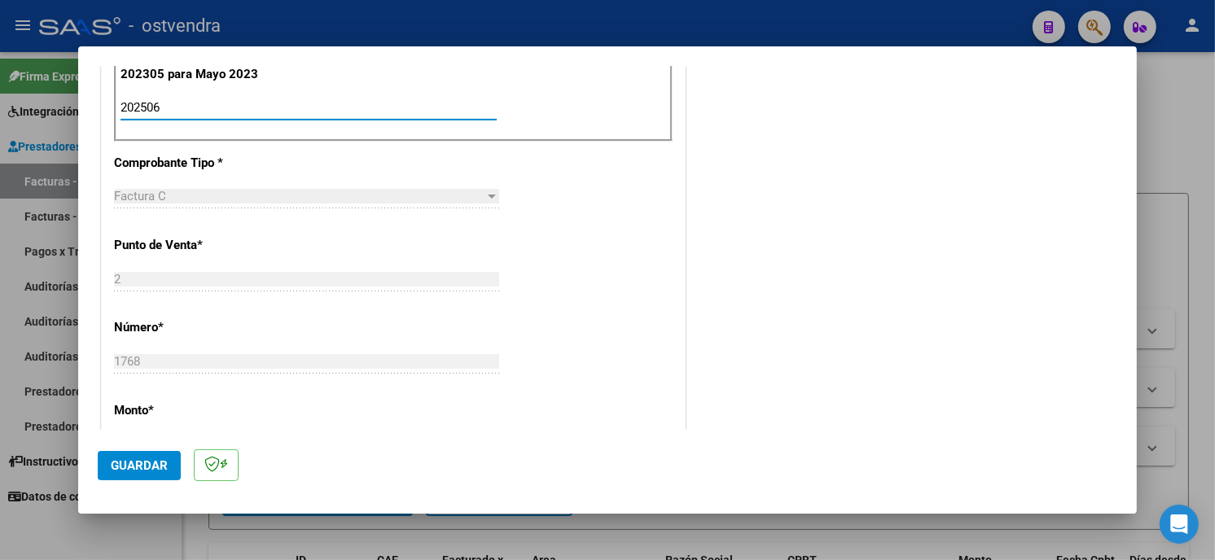
scroll to position [633, 0]
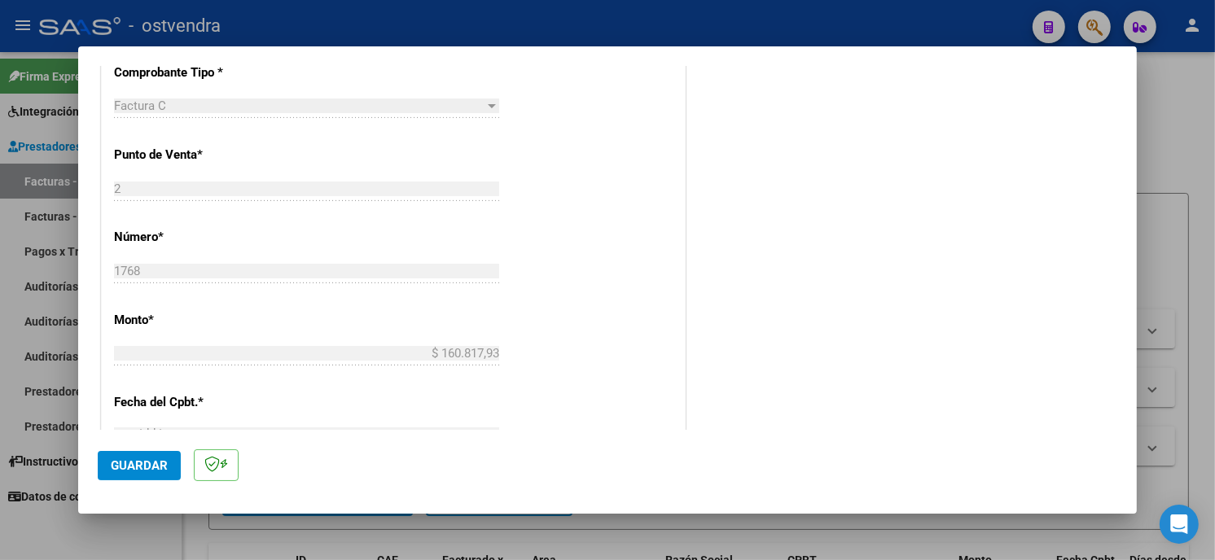
type input "202506"
click at [171, 460] on button "Guardar" at bounding box center [139, 465] width 83 height 29
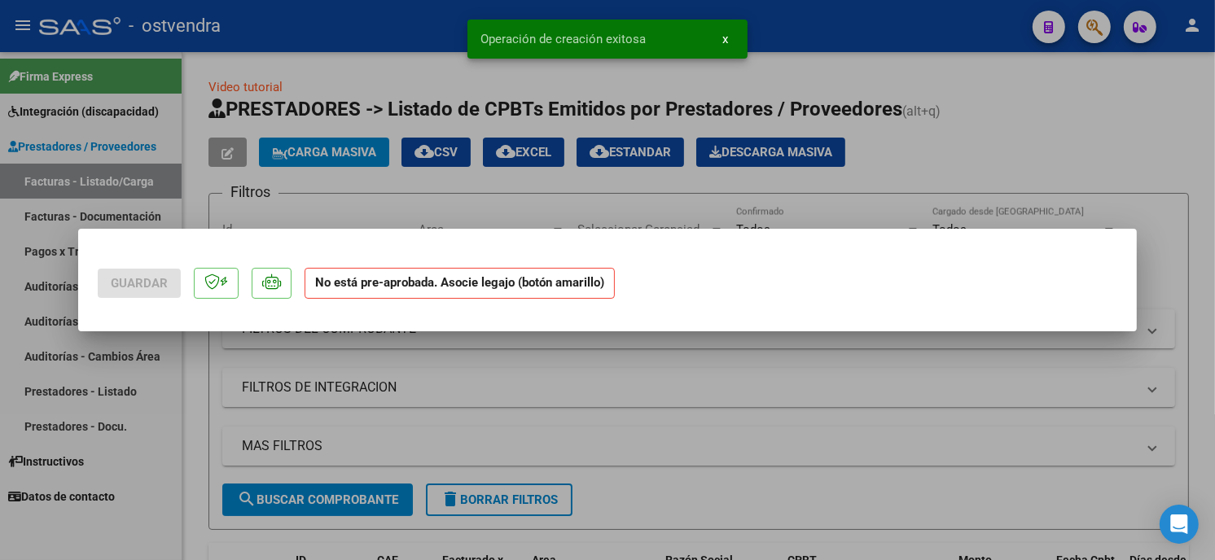
scroll to position [0, 0]
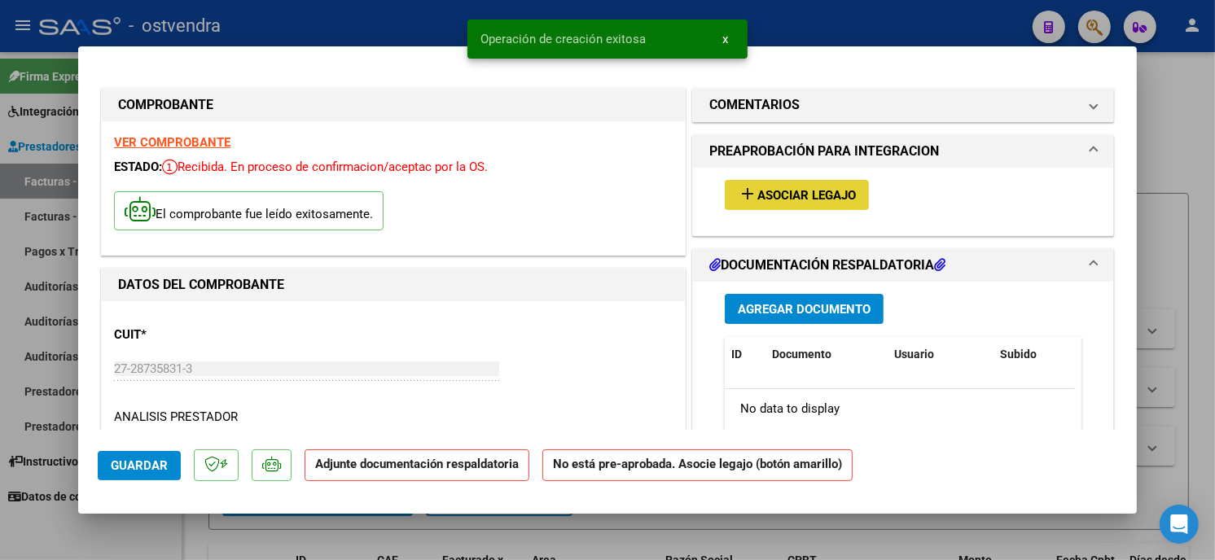
click at [798, 205] on button "add Asociar Legajo" at bounding box center [797, 195] width 144 height 30
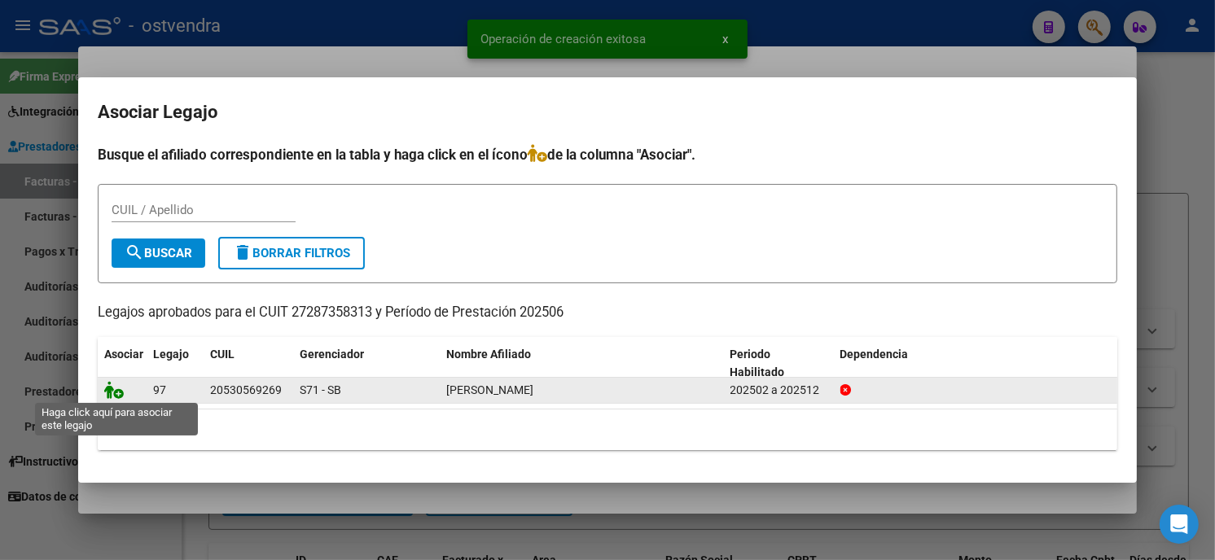
click at [117, 391] on icon at bounding box center [114, 390] width 20 height 18
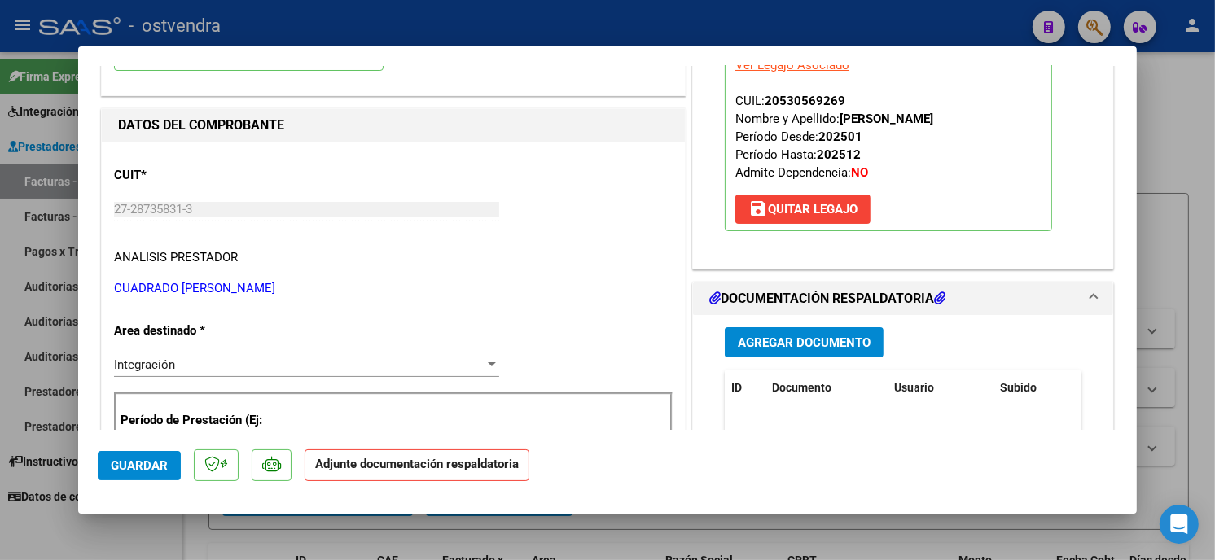
scroll to position [181, 0]
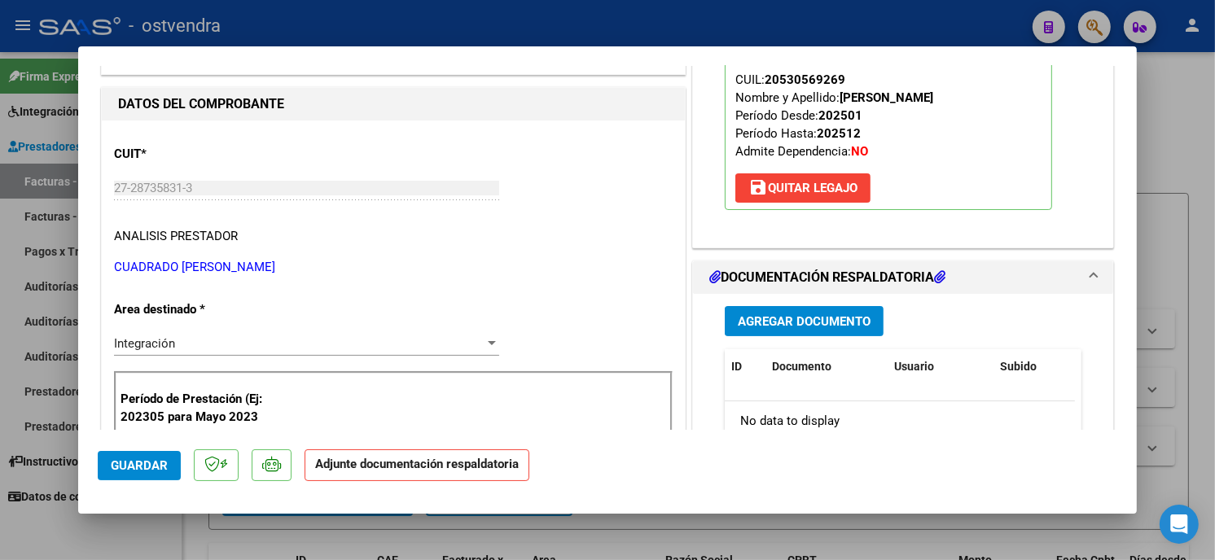
click at [861, 314] on span "Agregar Documento" at bounding box center [804, 321] width 133 height 15
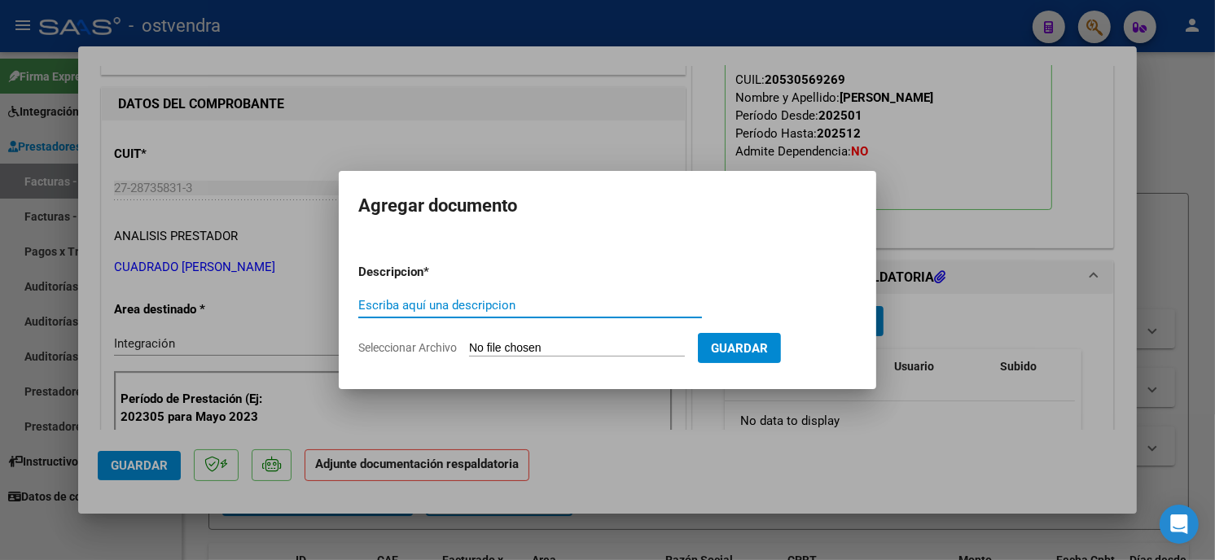
click at [582, 348] on input "Seleccionar Archivo" at bounding box center [577, 348] width 216 height 15
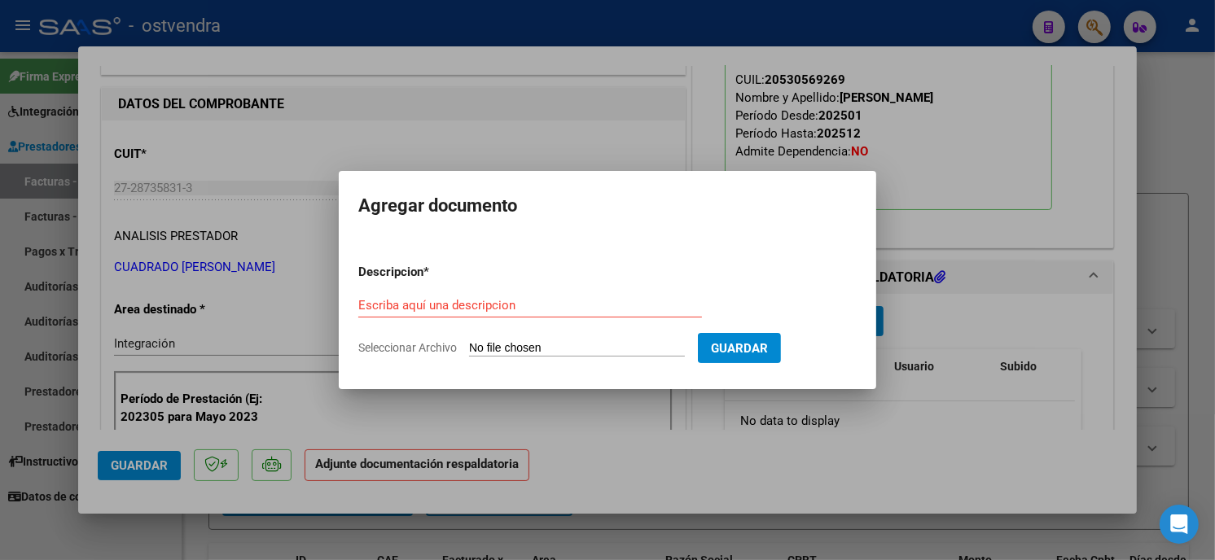
type input "C:\fakepath\ASISTENCIA C-2-1768.pdf"
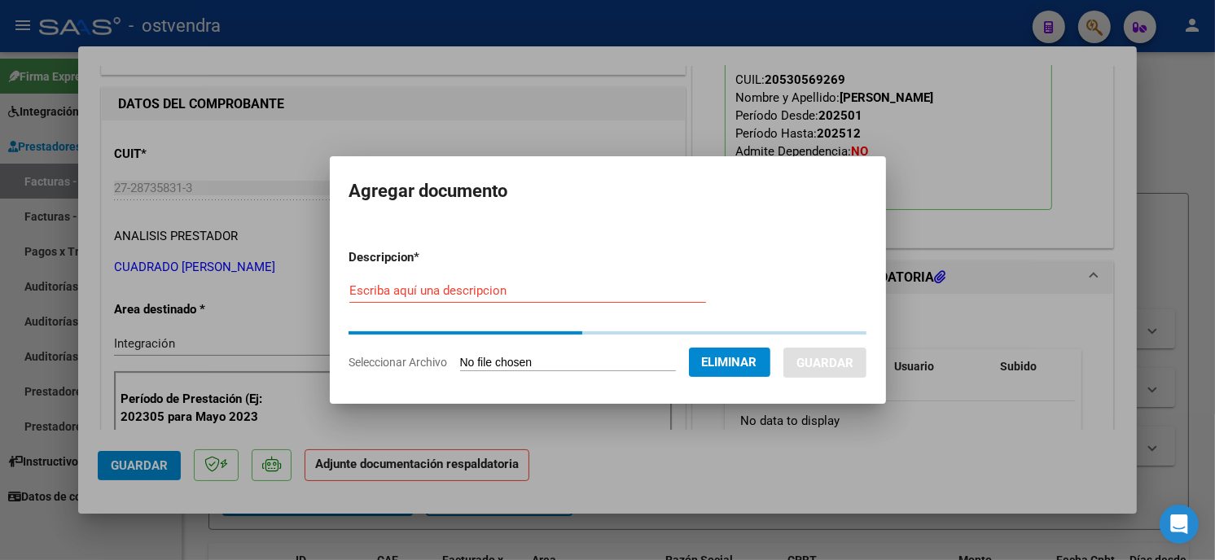
click at [532, 286] on input "Escriba aquí una descripcion" at bounding box center [527, 290] width 357 height 15
type input "PLANILLA DE ASISTENCIA"
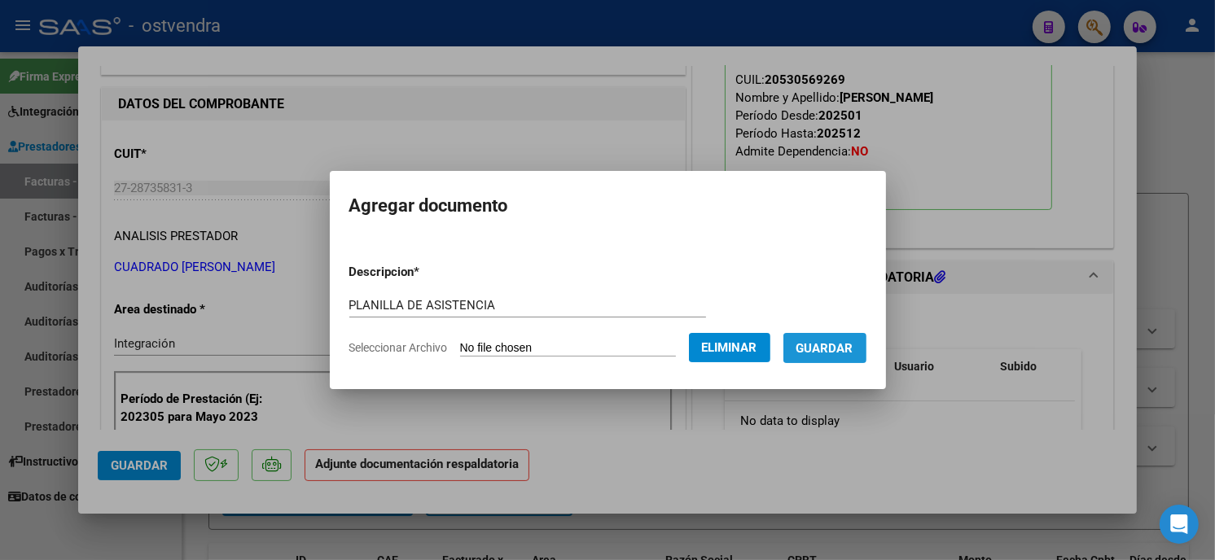
click at [834, 355] on span "Guardar" at bounding box center [824, 348] width 57 height 15
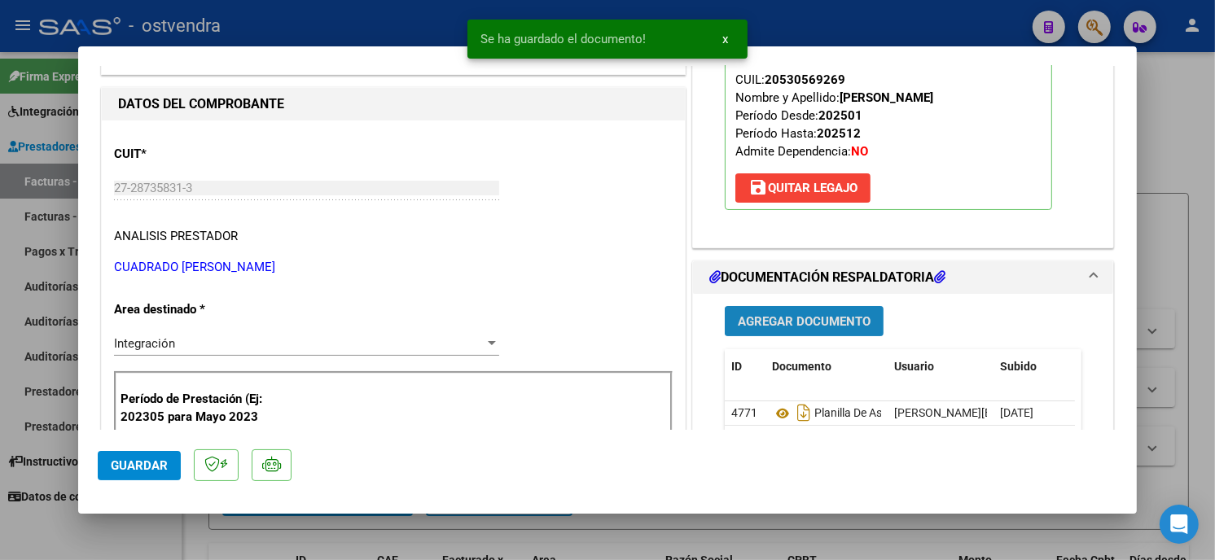
click at [802, 327] on span "Agregar Documento" at bounding box center [804, 321] width 133 height 15
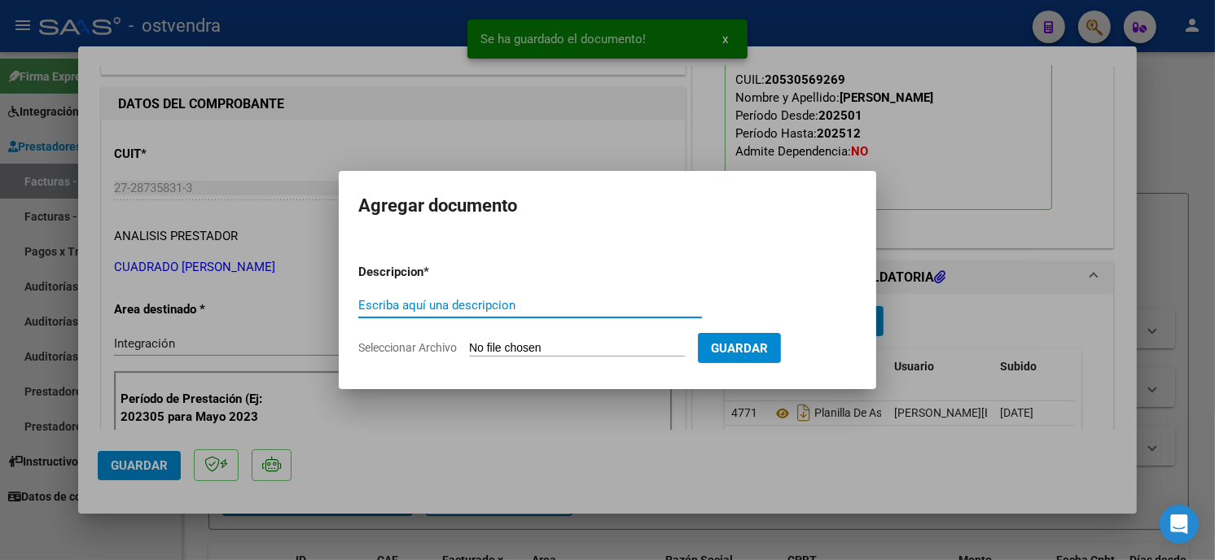
click at [574, 344] on input "Seleccionar Archivo" at bounding box center [577, 348] width 216 height 15
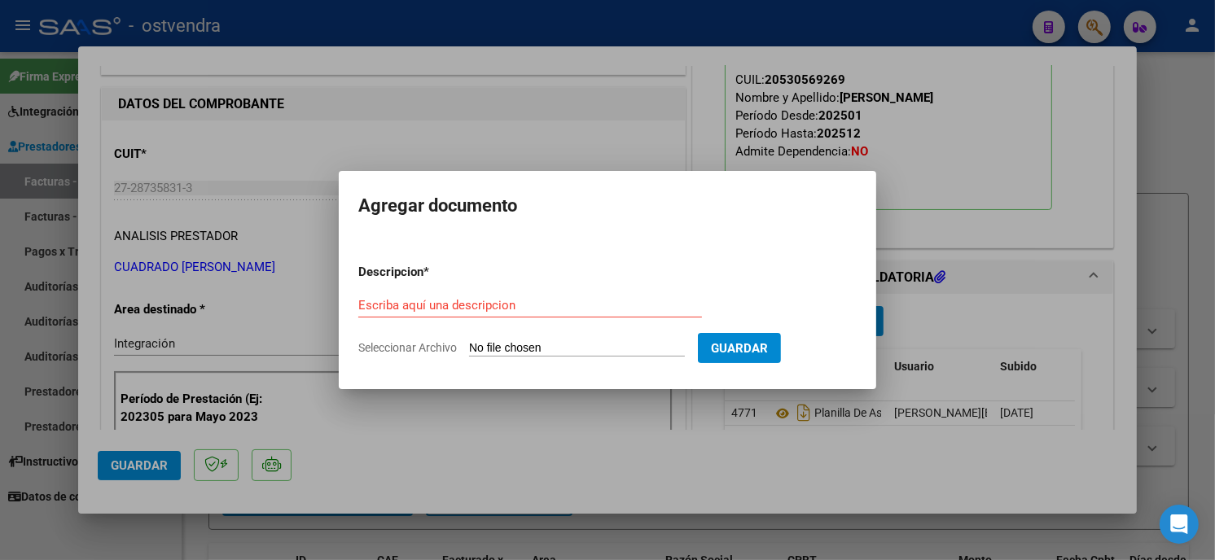
type input "C:\fakepath\CERNE-CUADRADO-PSICOPE.pdf"
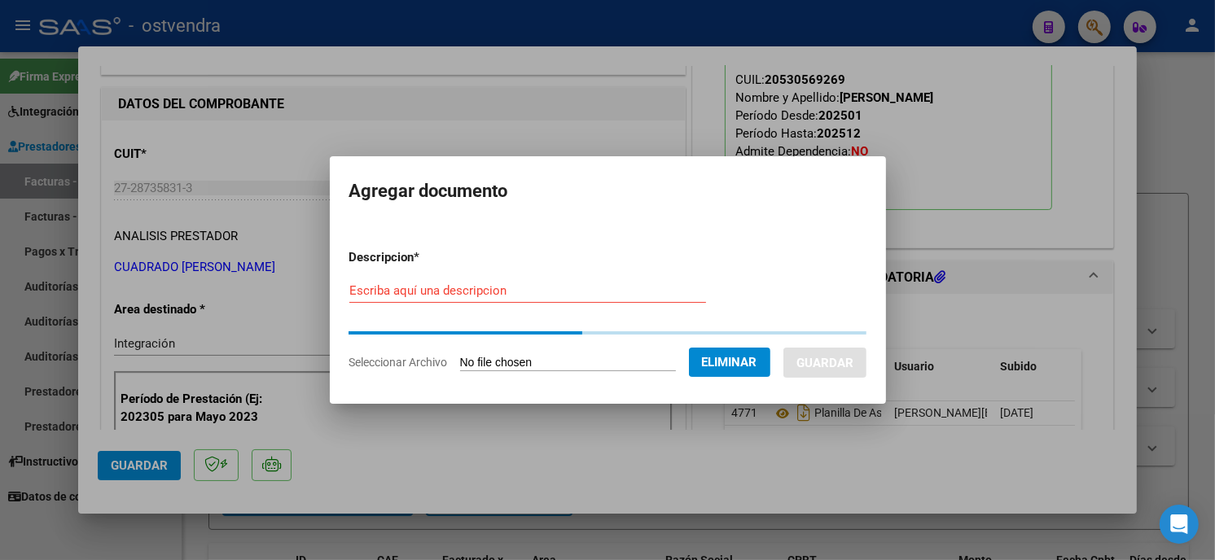
click at [497, 296] on input "Escriba aquí una descripcion" at bounding box center [527, 290] width 357 height 15
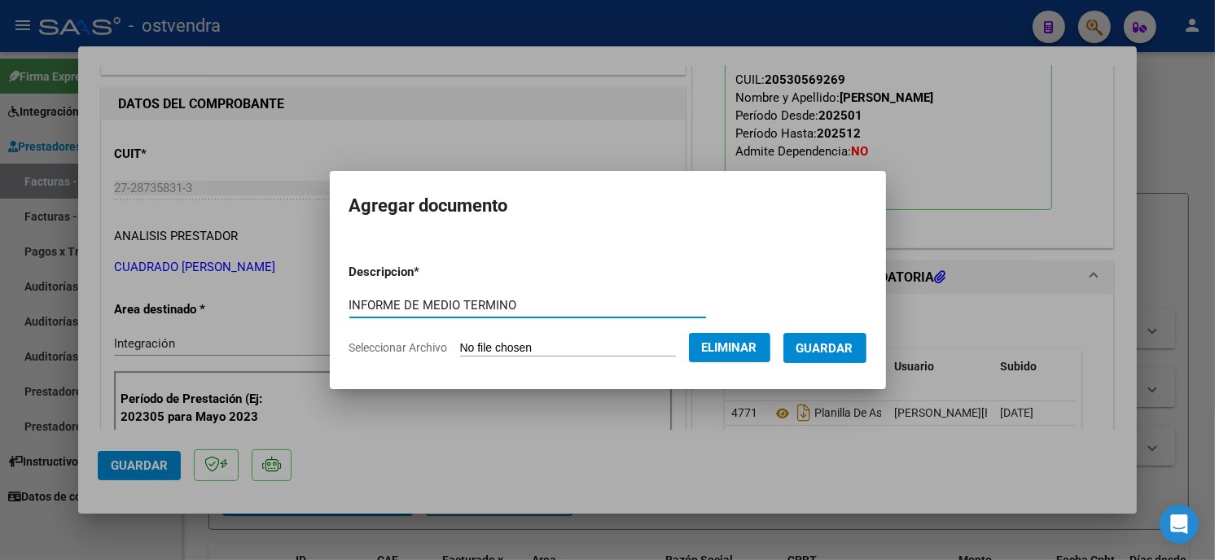
type input "INFORME DE MEDIO TERMINO"
click at [836, 348] on span "Guardar" at bounding box center [824, 348] width 57 height 15
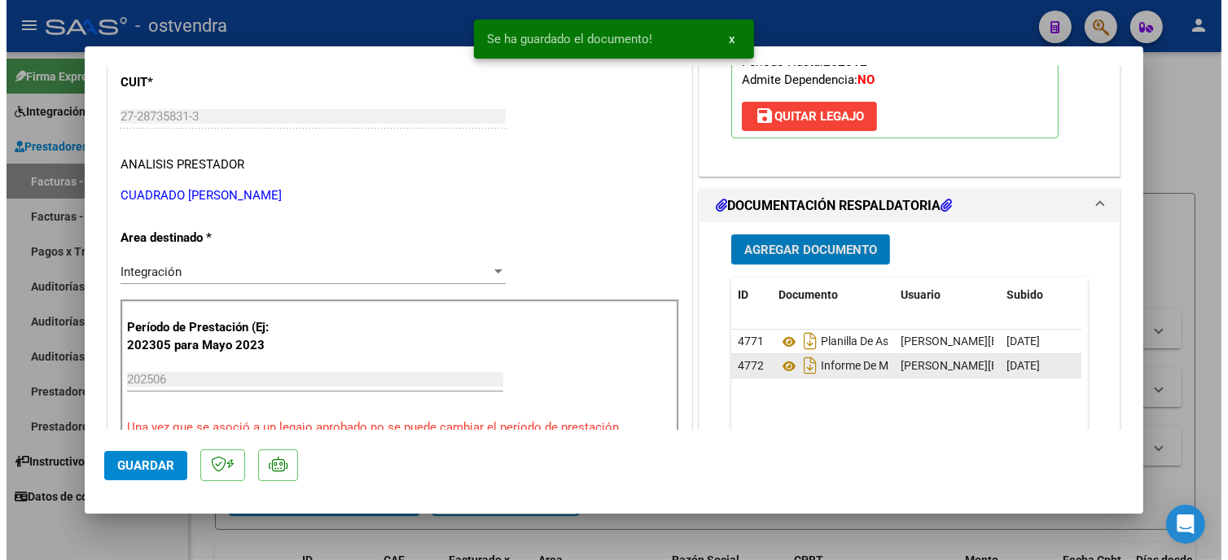
scroll to position [271, 0]
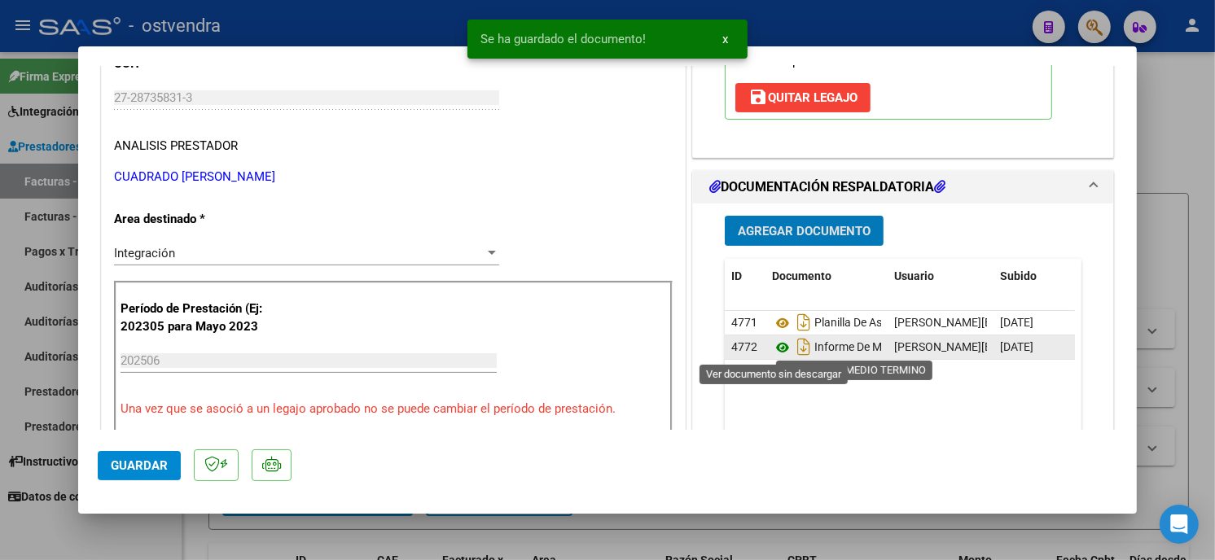
click at [780, 345] on icon at bounding box center [782, 348] width 21 height 20
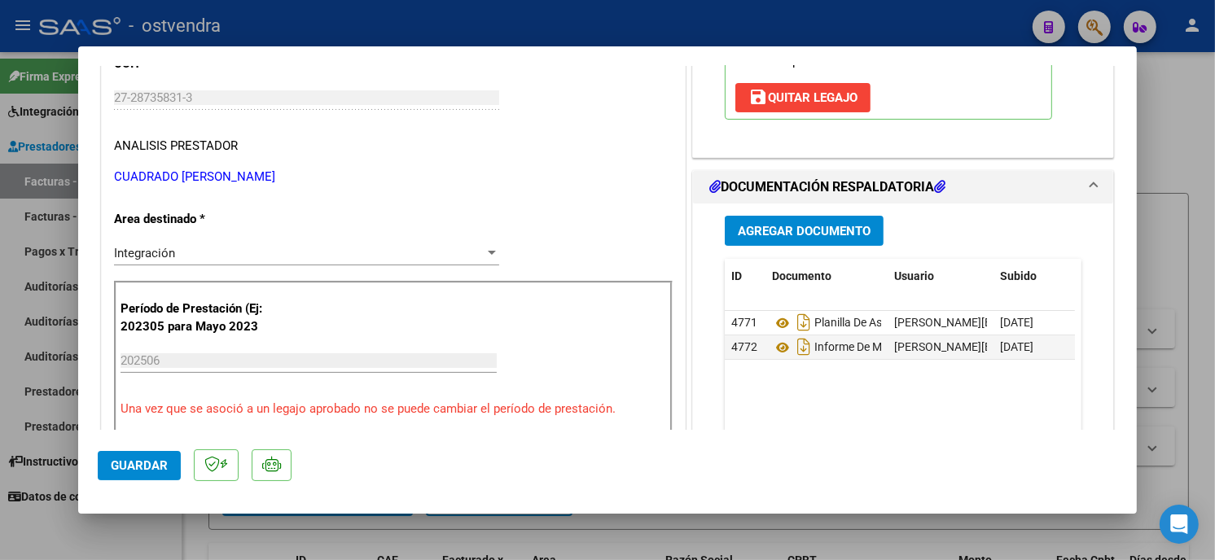
click at [339, 31] on div at bounding box center [607, 280] width 1215 height 560
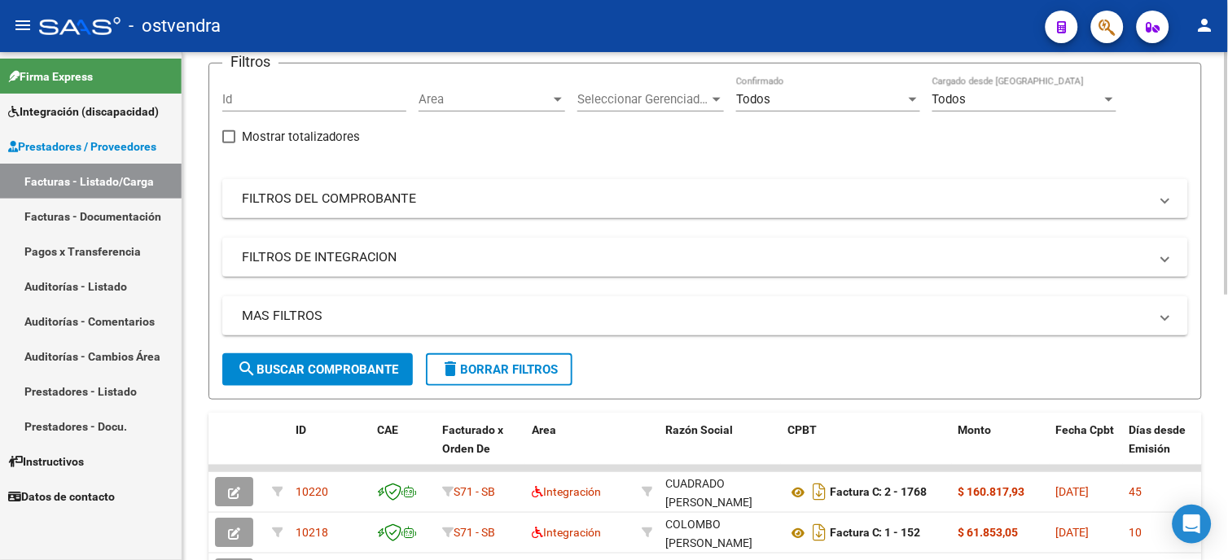
scroll to position [0, 0]
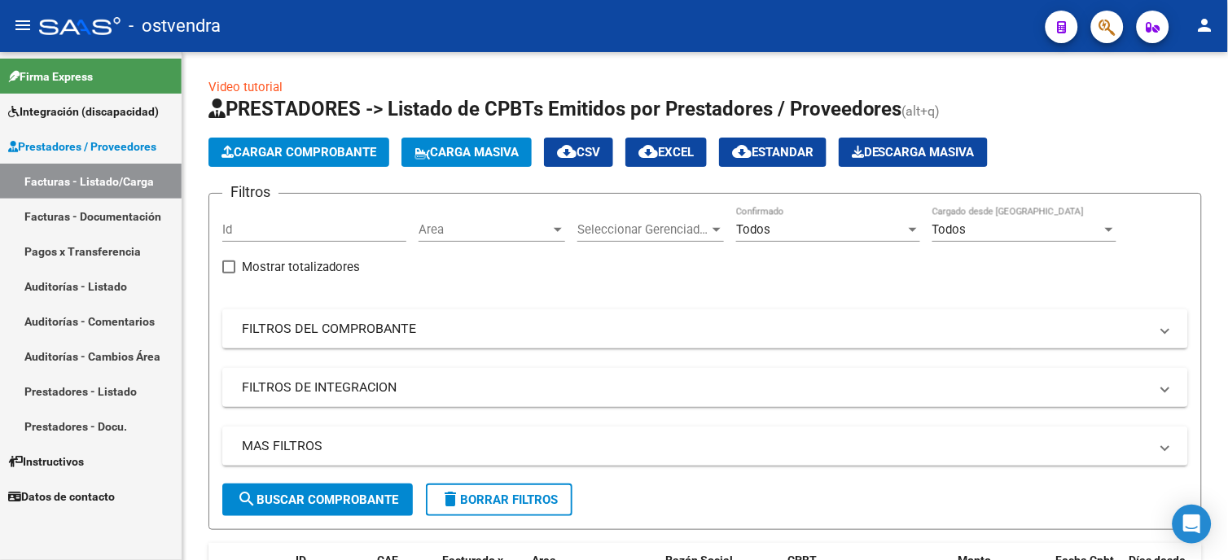
click at [120, 116] on span "Integración (discapacidad)" at bounding box center [83, 112] width 151 height 18
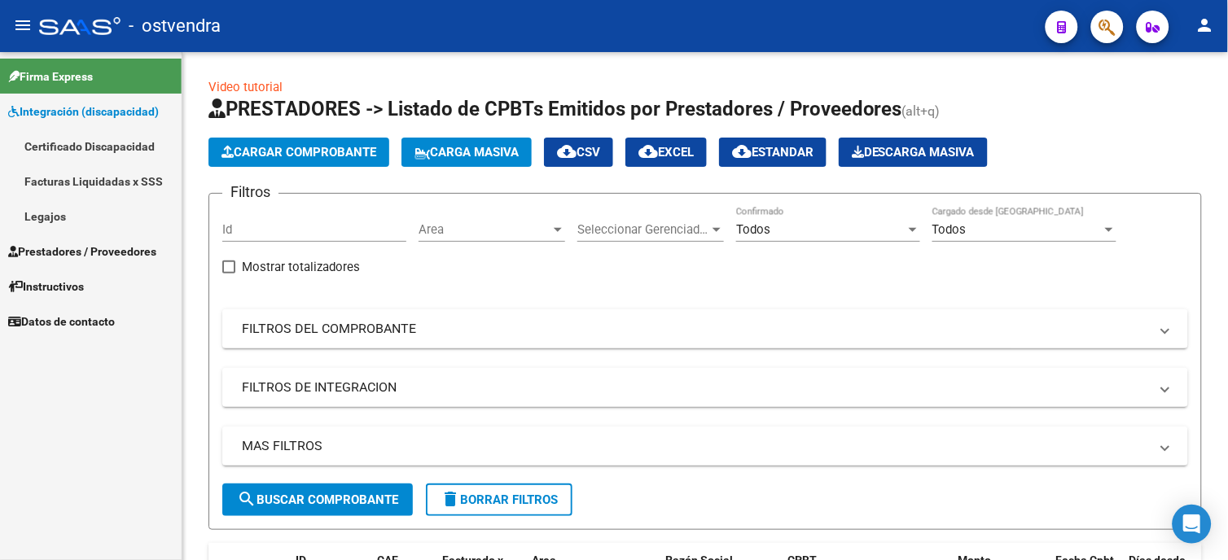
click at [104, 215] on link "Legajos" at bounding box center [91, 216] width 182 height 35
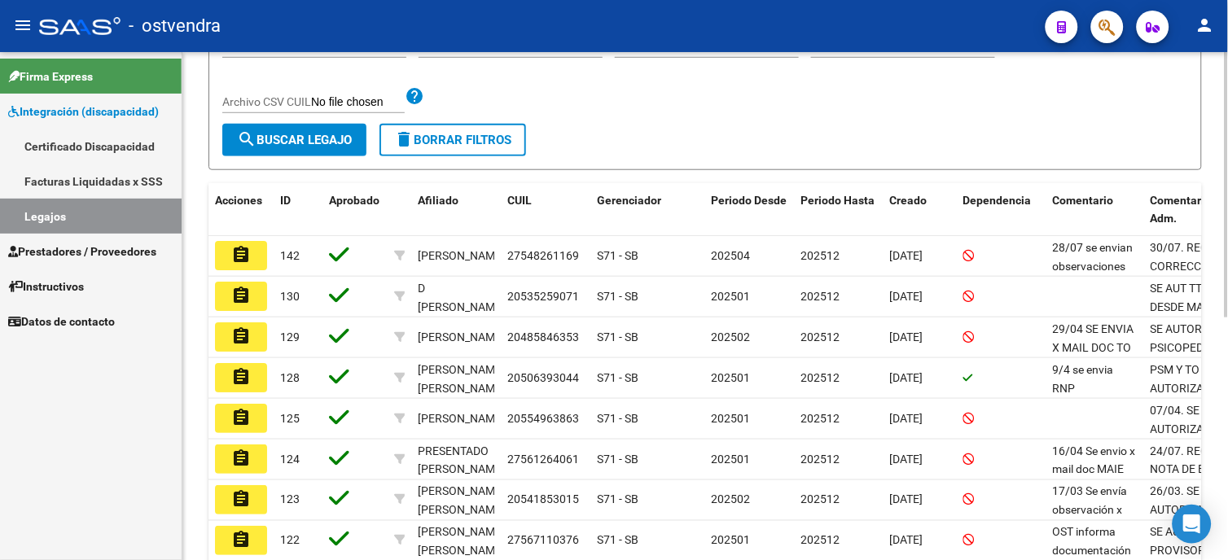
scroll to position [362, 0]
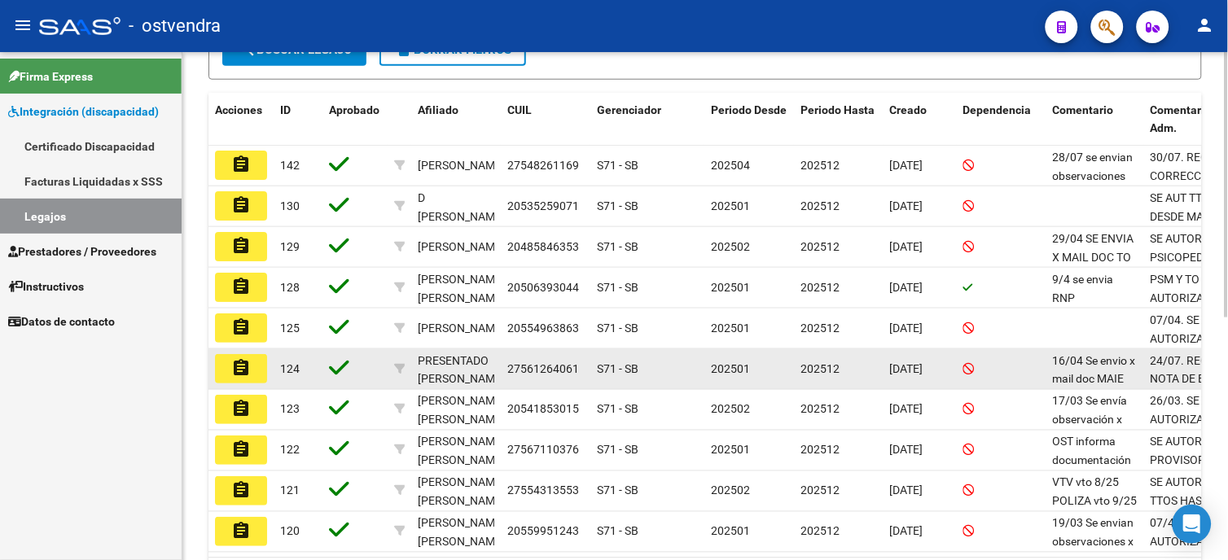
click at [249, 371] on mat-icon "assignment" at bounding box center [241, 368] width 20 height 20
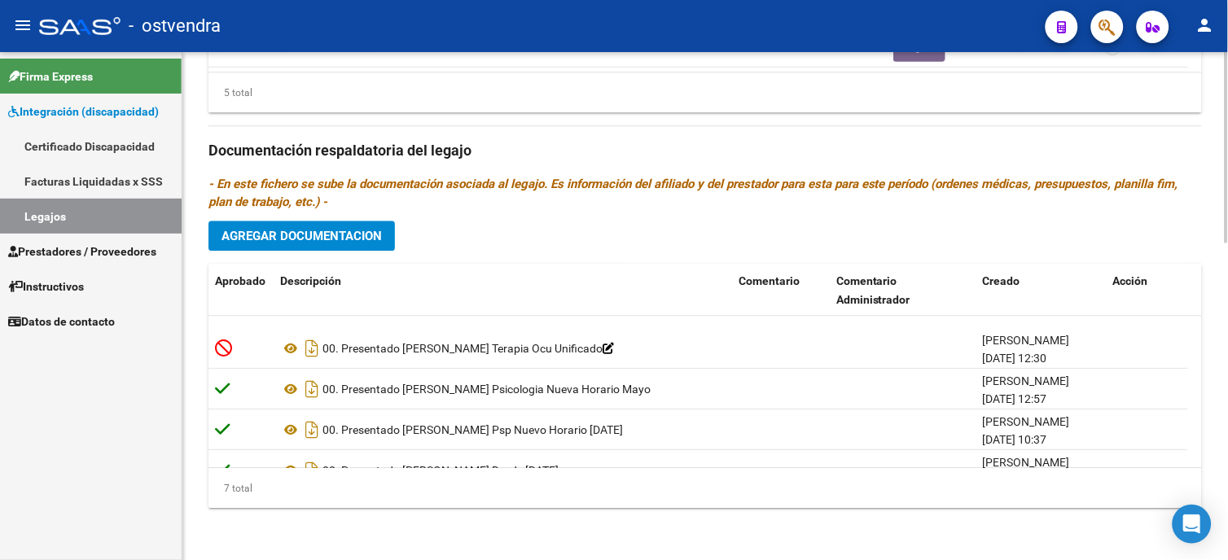
scroll to position [138, 0]
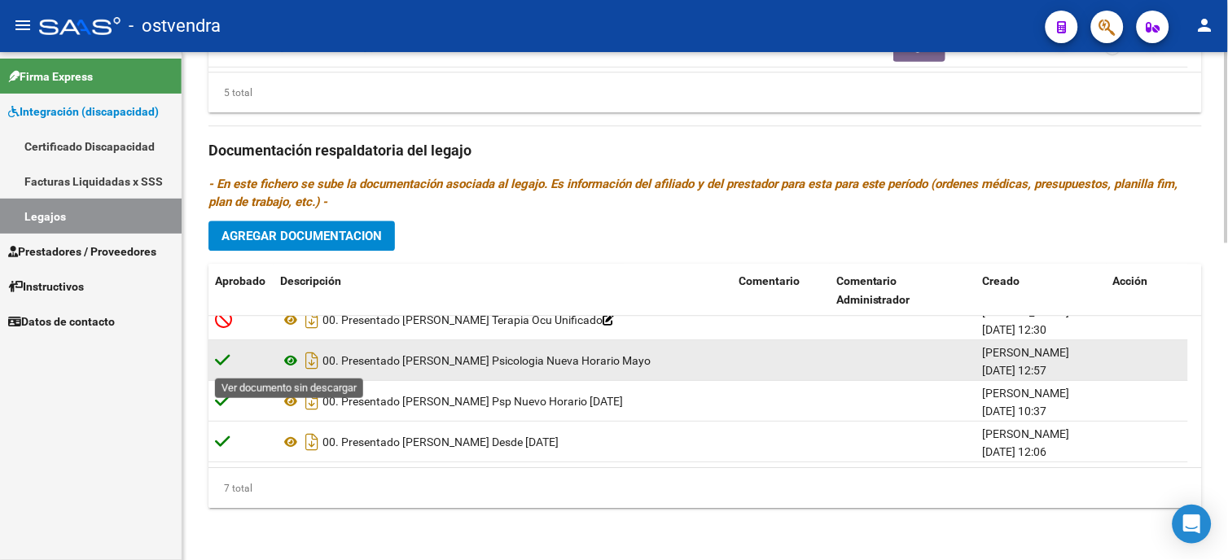
click at [289, 363] on icon at bounding box center [290, 361] width 21 height 20
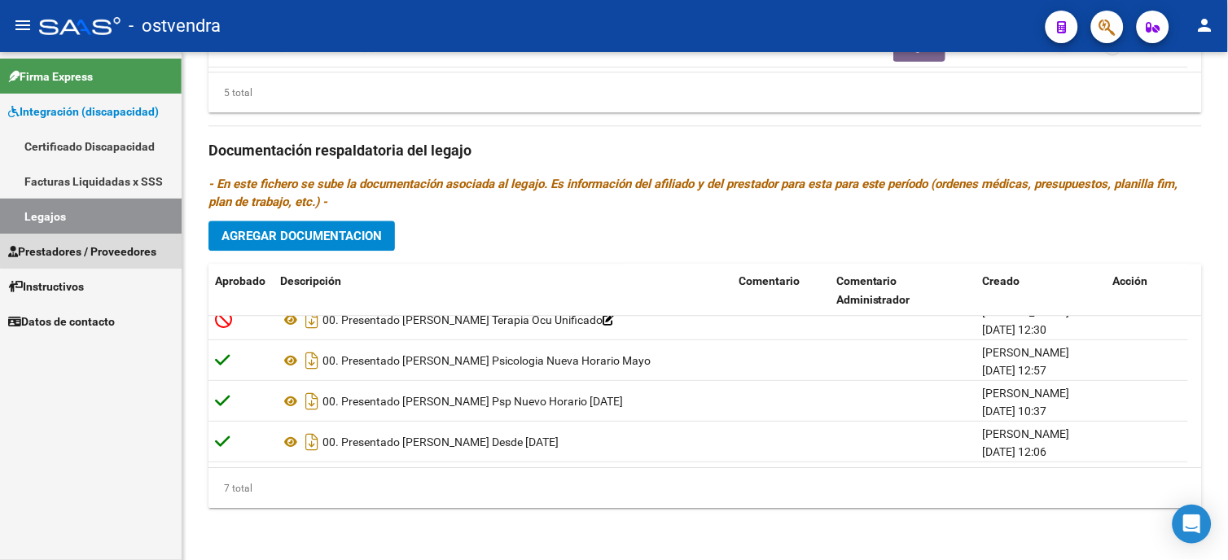
click at [151, 247] on span "Prestadores / Proveedores" at bounding box center [82, 252] width 148 height 18
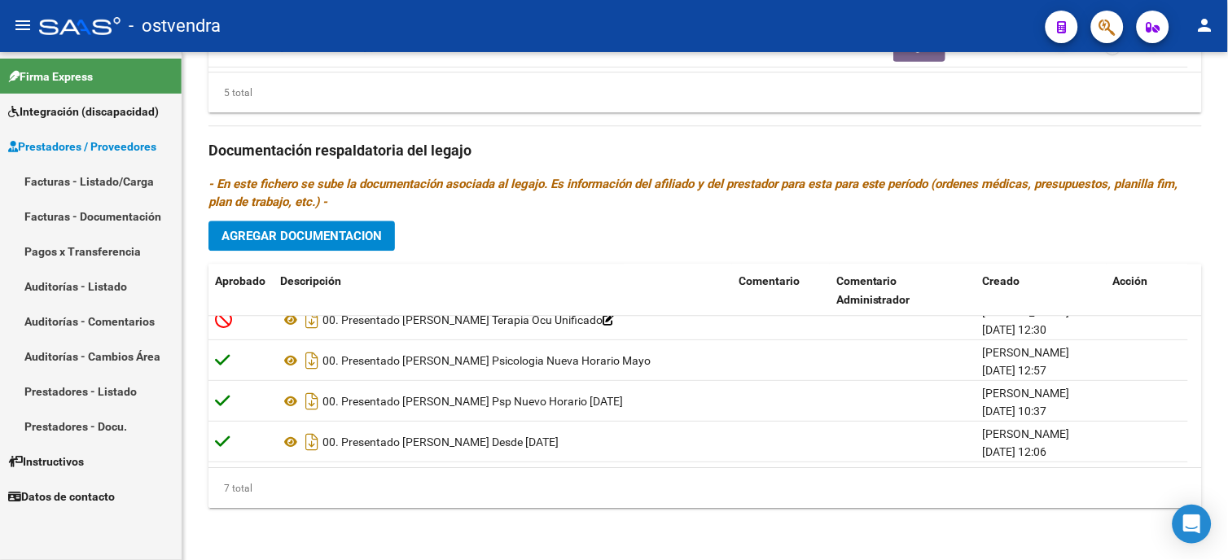
click at [112, 182] on link "Facturas - Listado/Carga" at bounding box center [91, 181] width 182 height 35
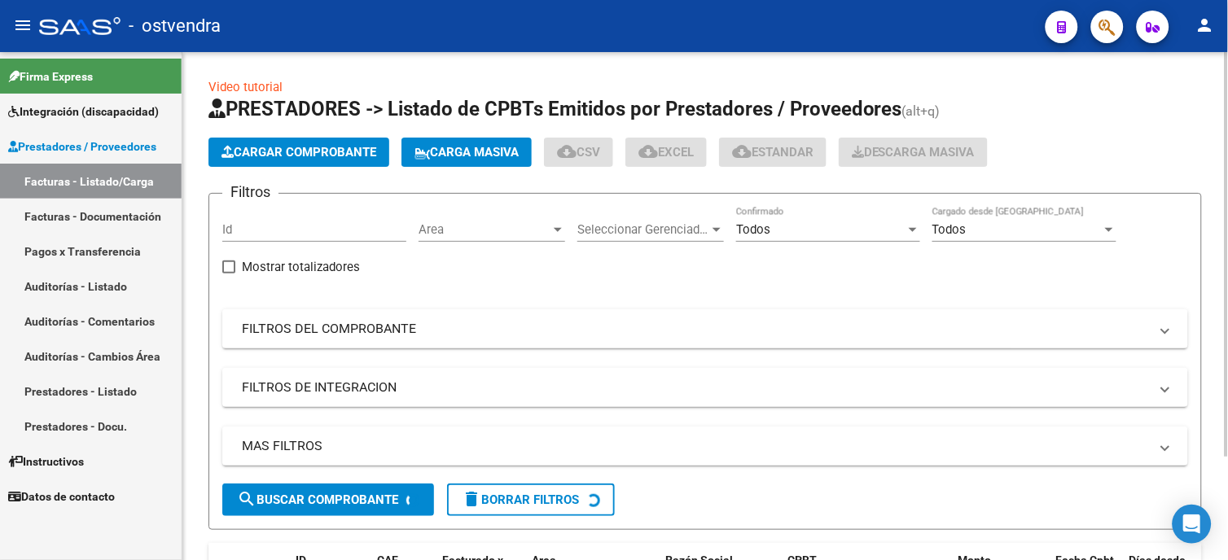
click at [343, 158] on span "Cargar Comprobante" at bounding box center [298, 152] width 155 height 15
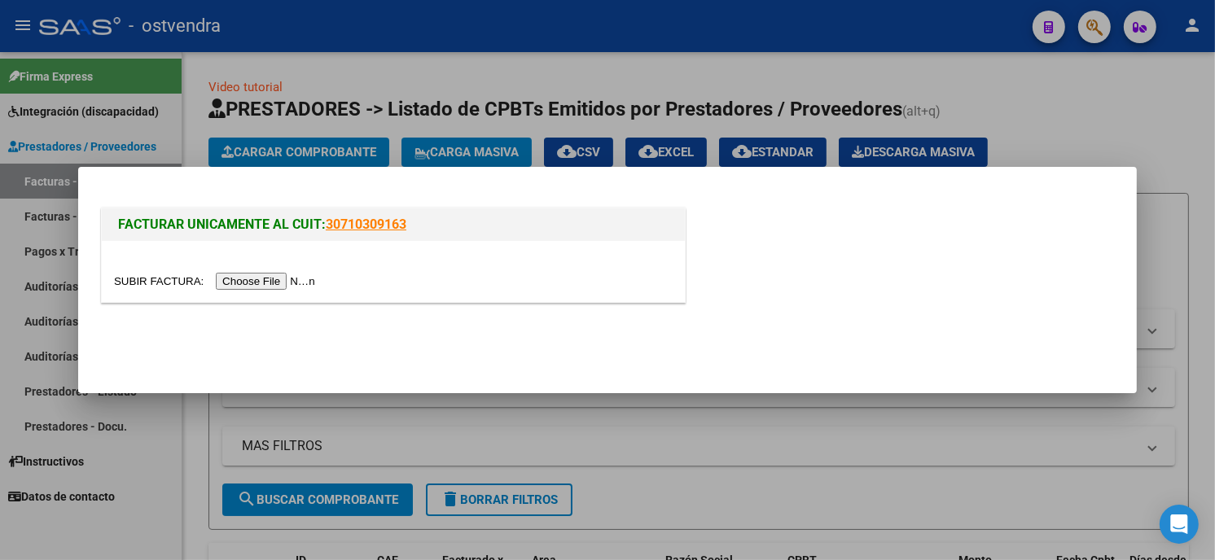
click at [250, 279] on input "file" at bounding box center [217, 281] width 206 height 17
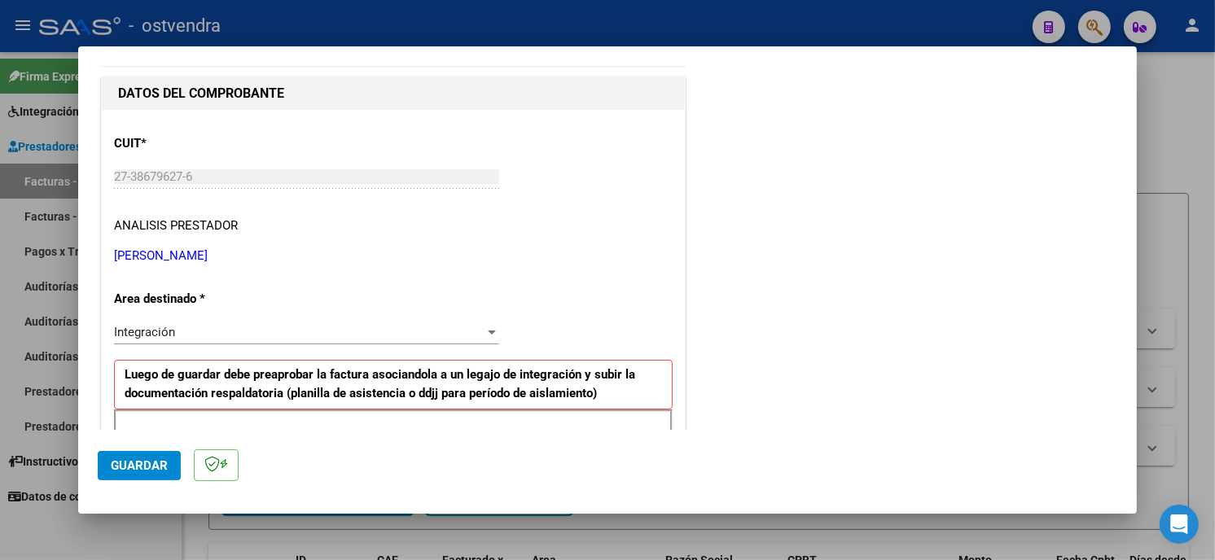
scroll to position [271, 0]
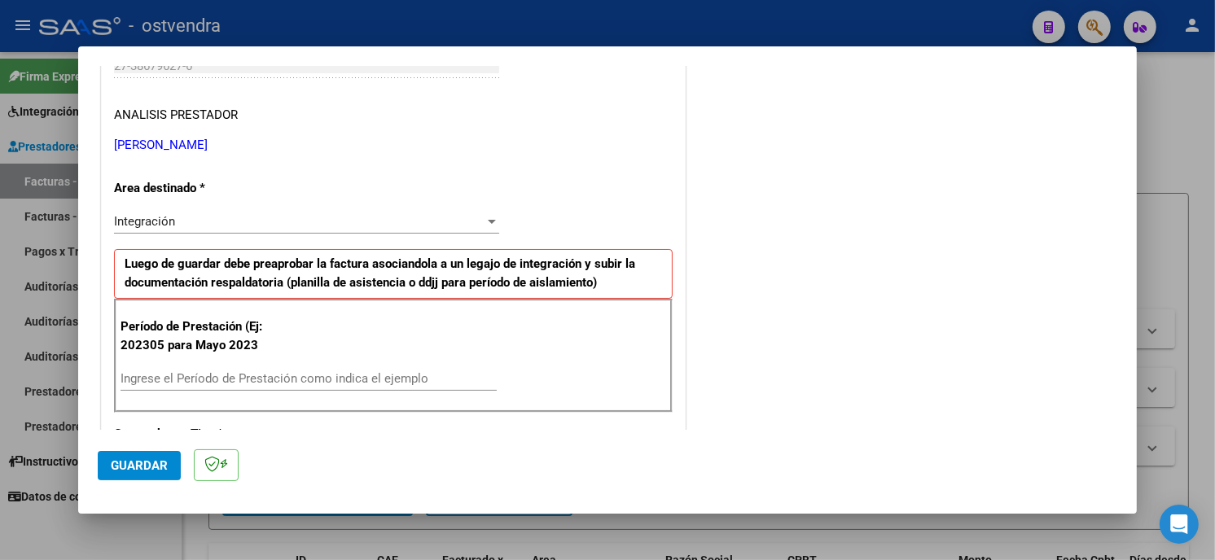
click at [305, 375] on input "Ingrese el Período de Prestación como indica el ejemplo" at bounding box center [309, 378] width 376 height 15
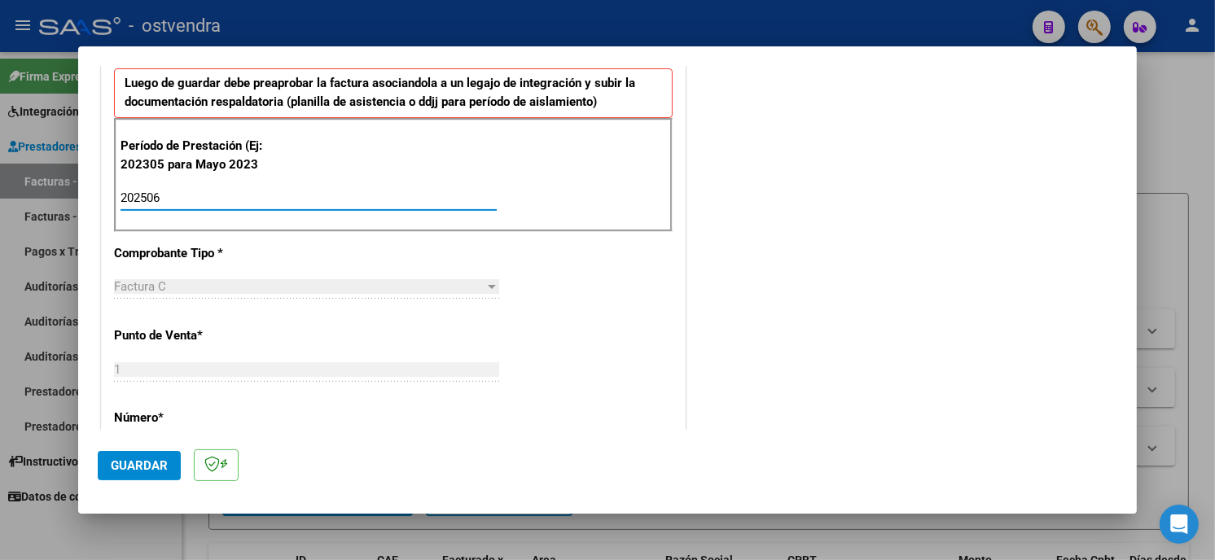
scroll to position [542, 0]
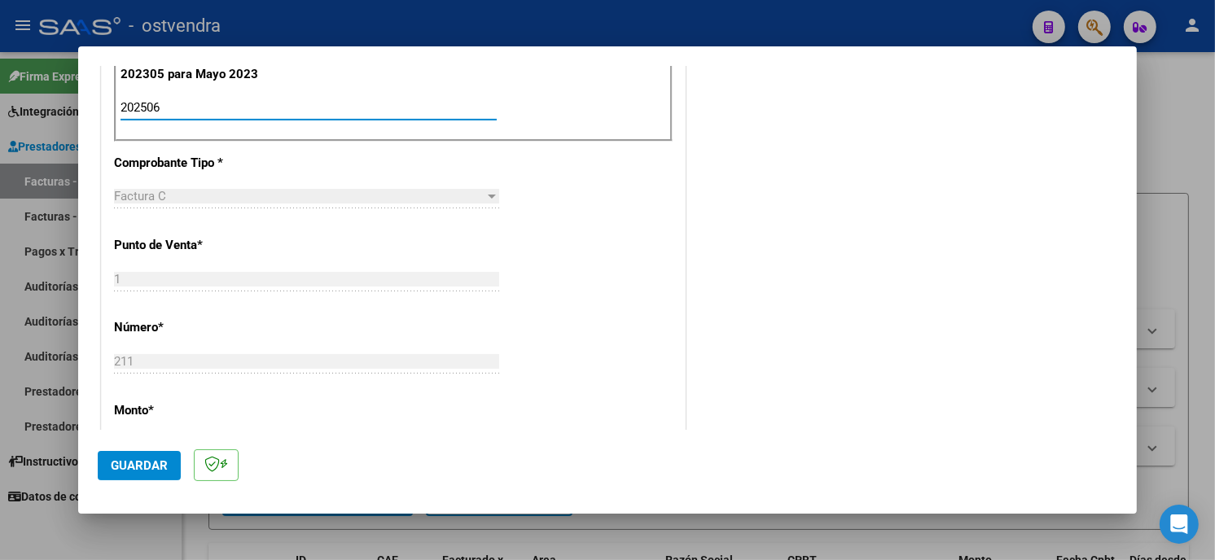
type input "202506"
click at [155, 459] on span "Guardar" at bounding box center [139, 465] width 57 height 15
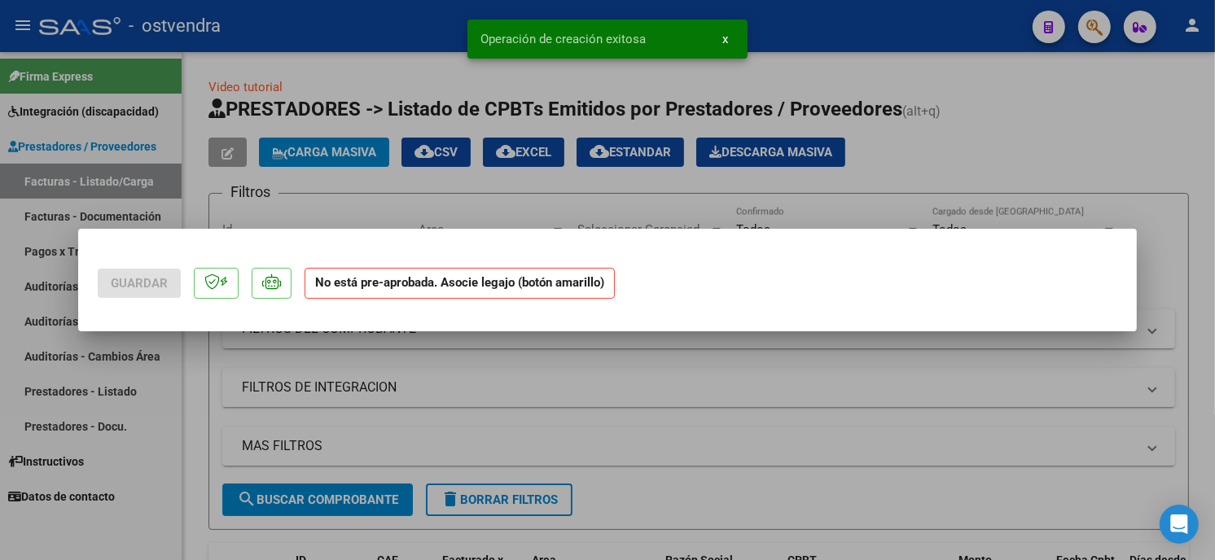
scroll to position [0, 0]
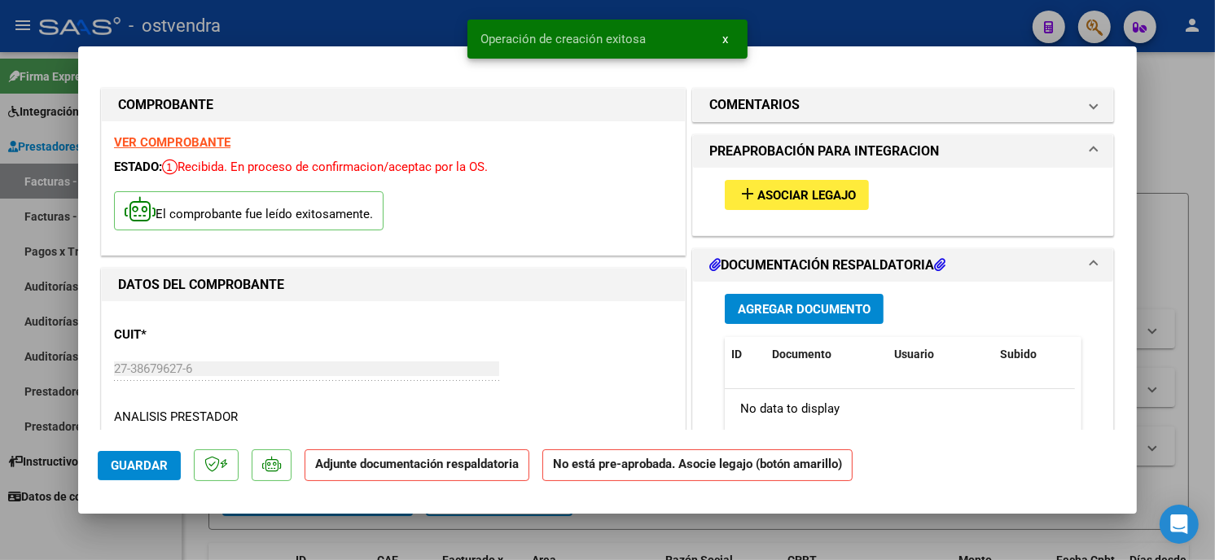
click at [832, 198] on span "Asociar Legajo" at bounding box center [806, 195] width 99 height 15
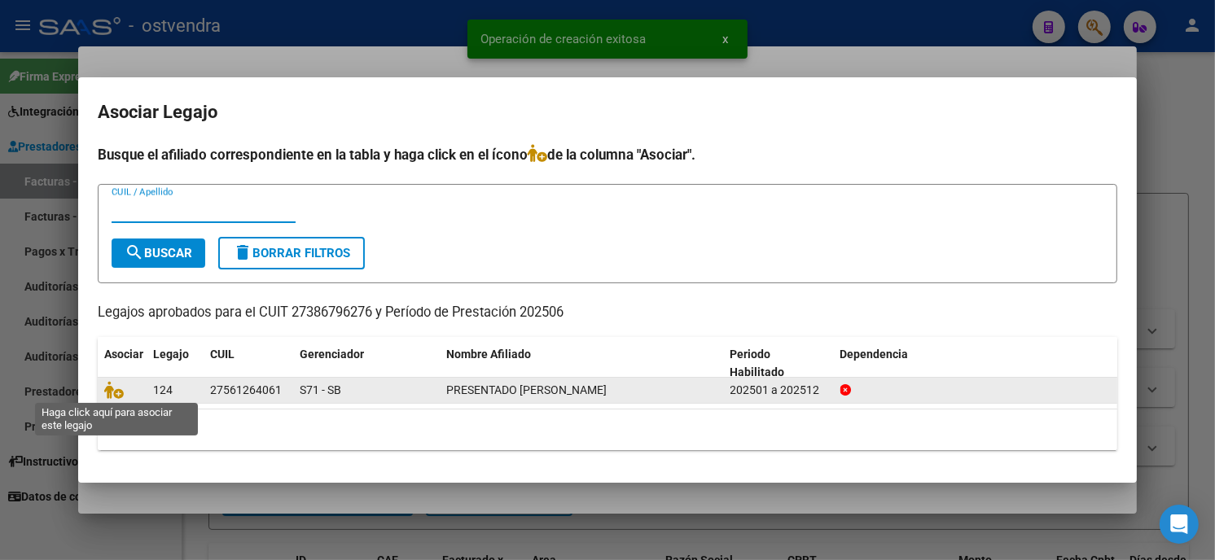
click at [122, 395] on icon at bounding box center [114, 390] width 20 height 18
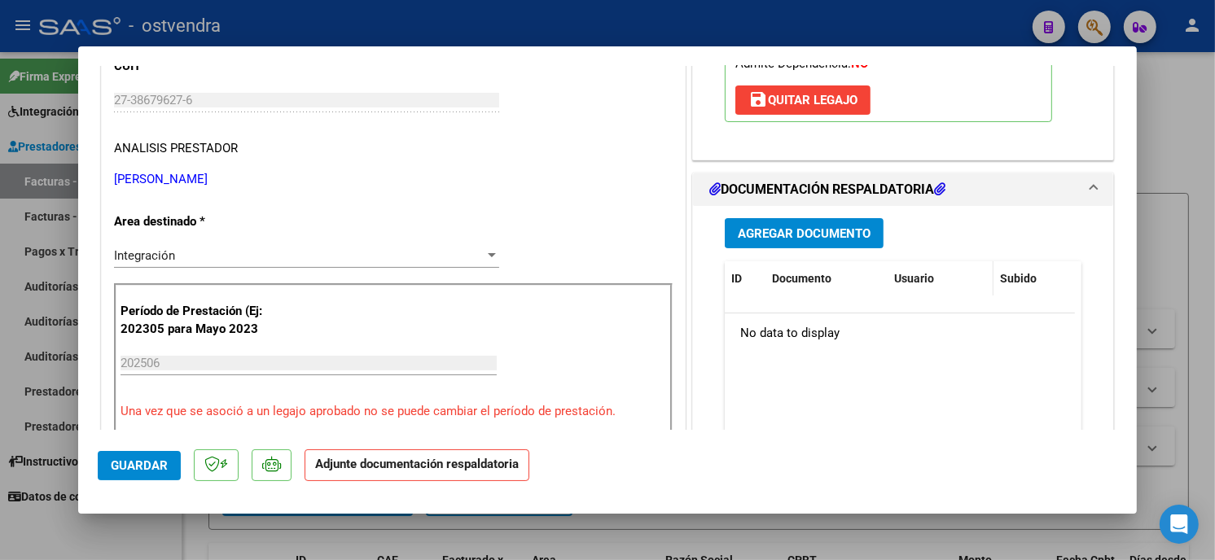
scroll to position [271, 0]
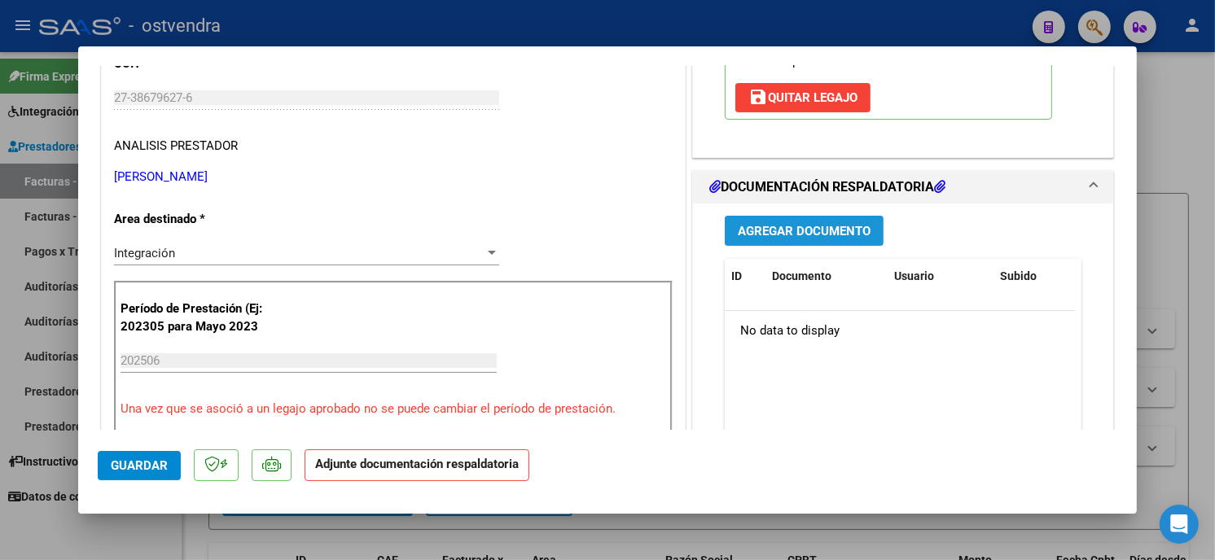
click at [855, 230] on span "Agregar Documento" at bounding box center [804, 231] width 133 height 15
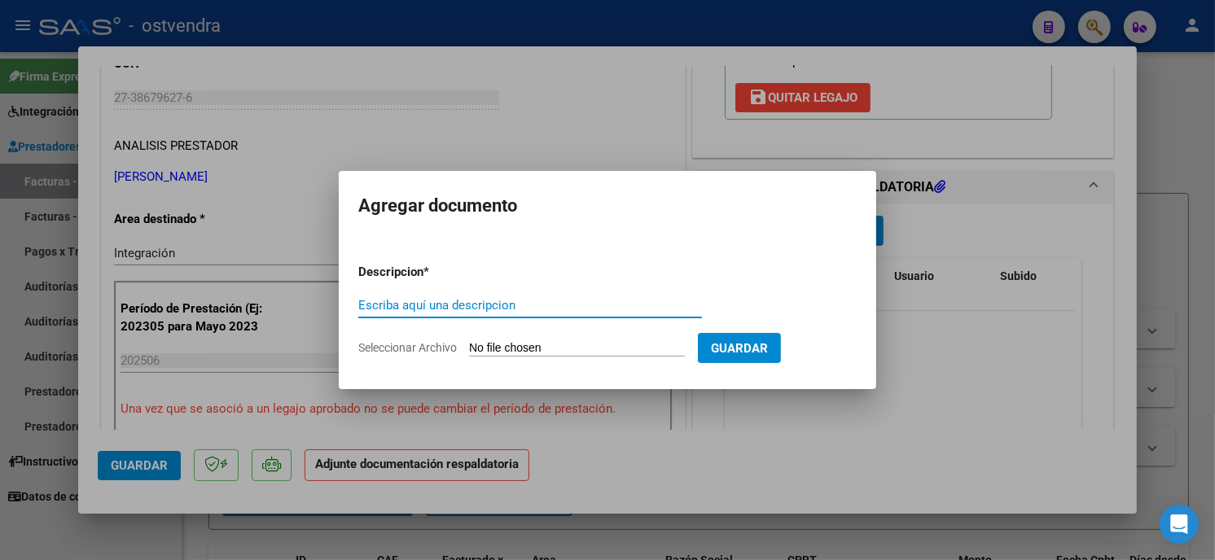
click at [506, 351] on input "Seleccionar Archivo" at bounding box center [577, 348] width 216 height 15
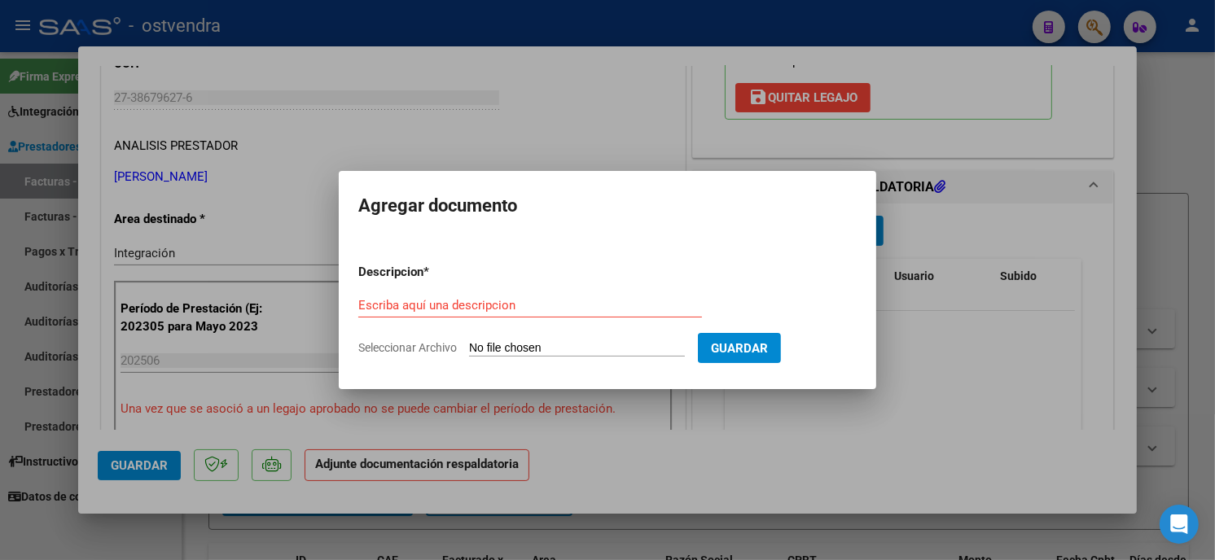
type input "C:\fakepath\ASISTENCIA C-1-211.pdf"
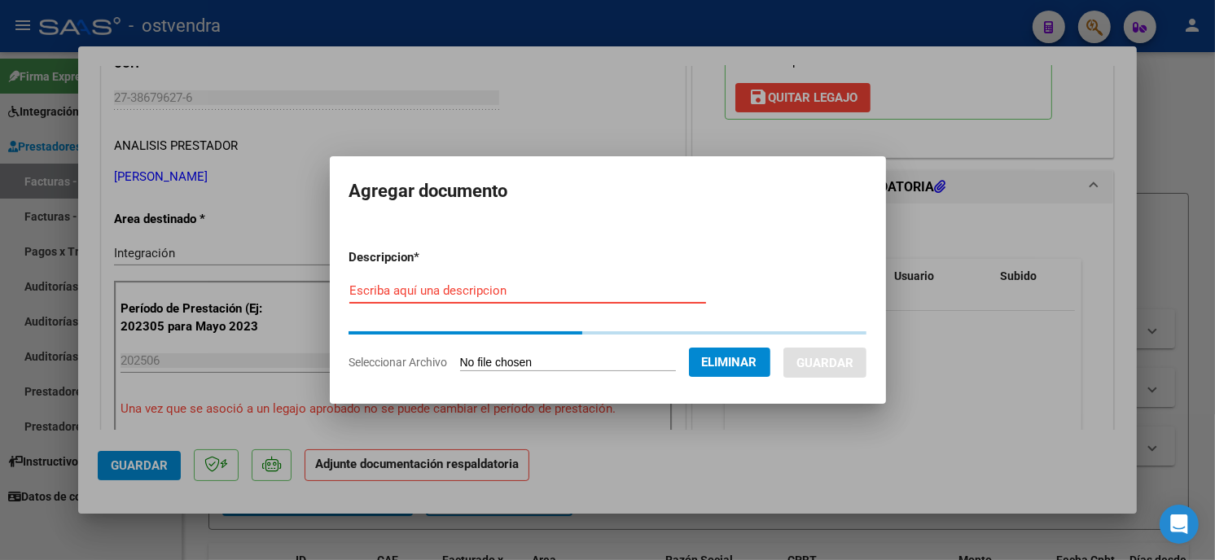
click at [508, 296] on input "Escriba aquí una descripcion" at bounding box center [527, 290] width 357 height 15
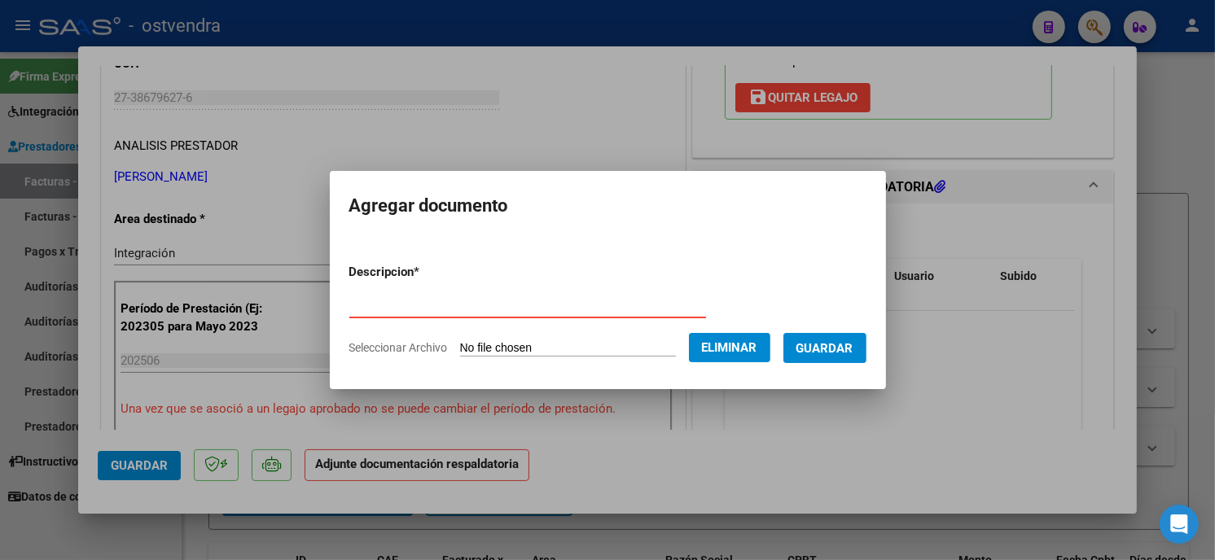
type input "PLANILLA DE ASISTENCIA"
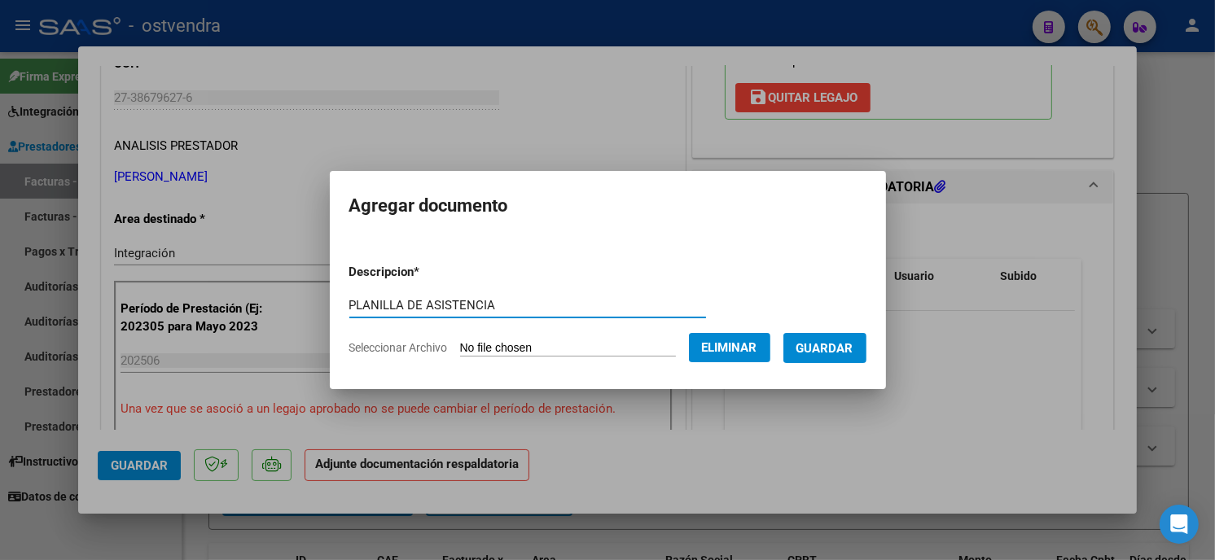
click at [842, 336] on button "Guardar" at bounding box center [824, 348] width 83 height 30
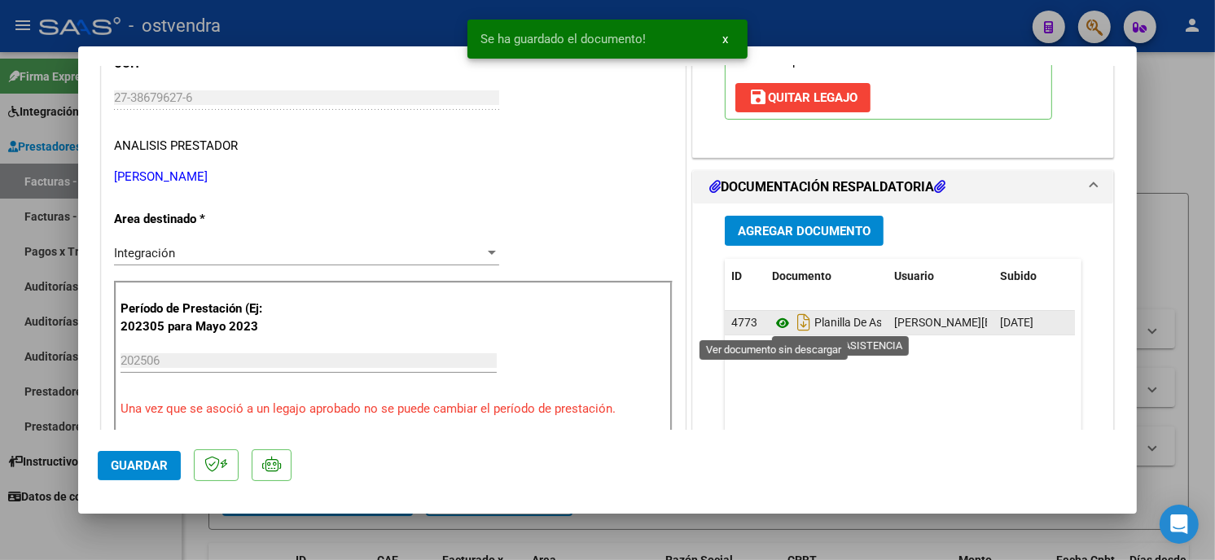
click at [774, 324] on icon at bounding box center [782, 323] width 21 height 20
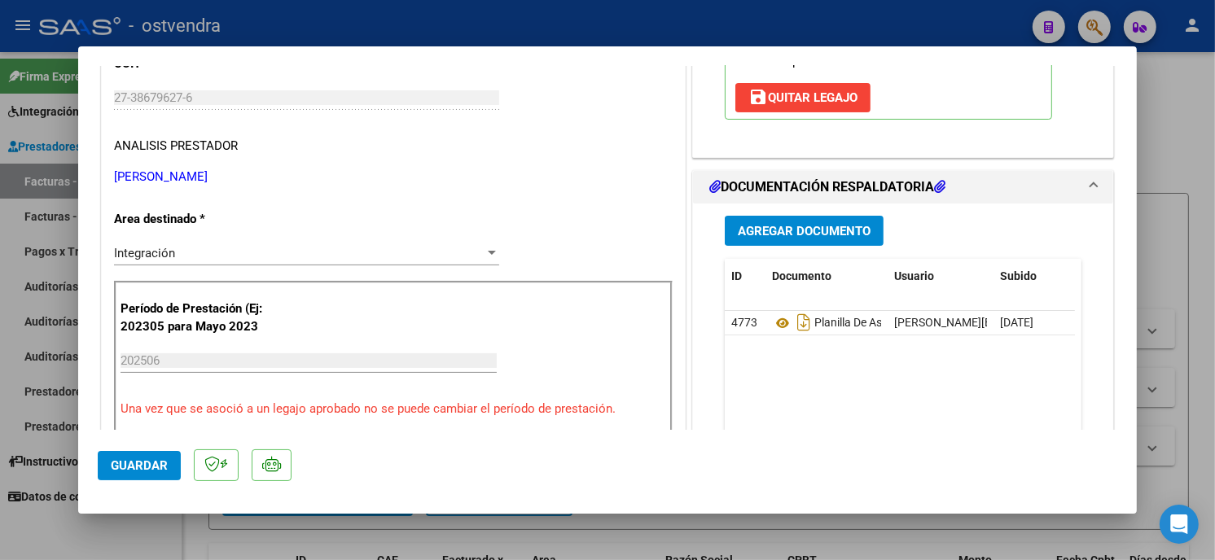
click at [798, 229] on span "Agregar Documento" at bounding box center [804, 231] width 133 height 15
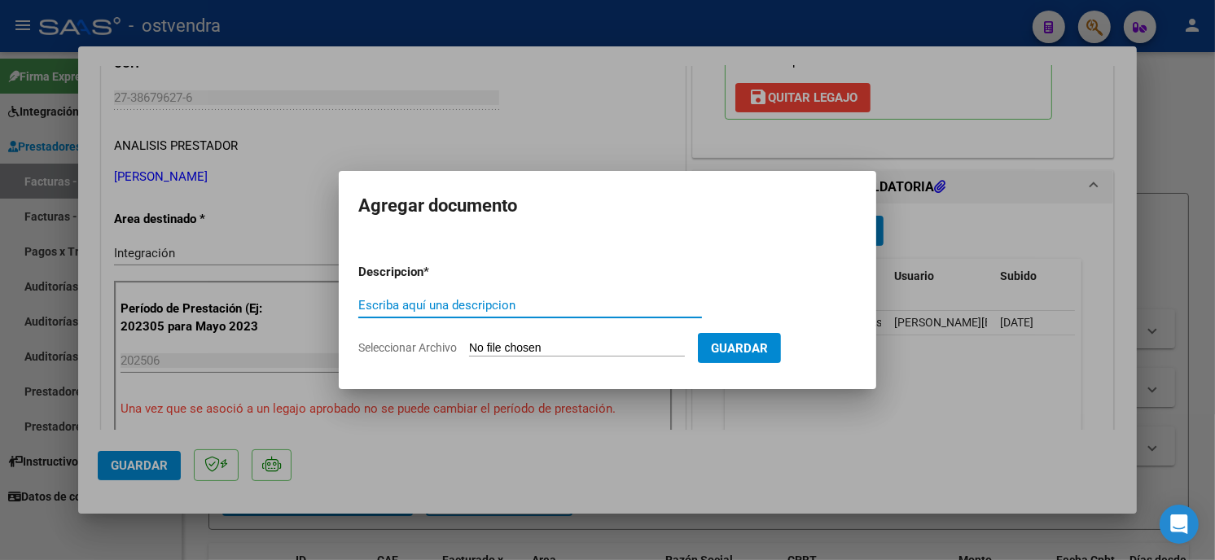
click at [596, 345] on input "Seleccionar Archivo" at bounding box center [577, 348] width 216 height 15
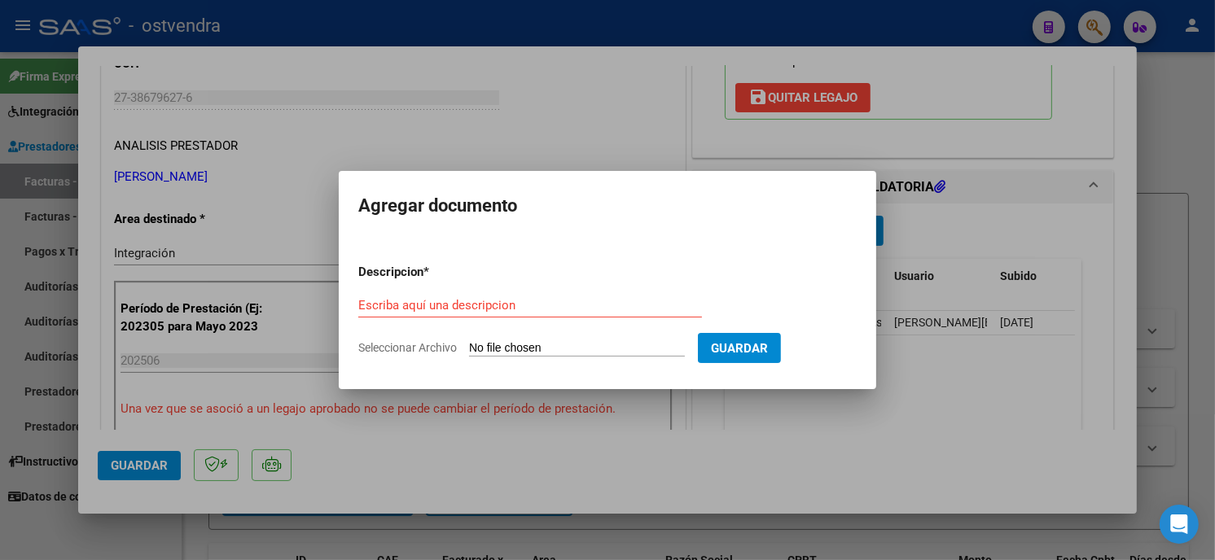
type input "C:\fakepath\PRESENTADO [PERSON_NAME]-PSICOLOGIA.pdf"
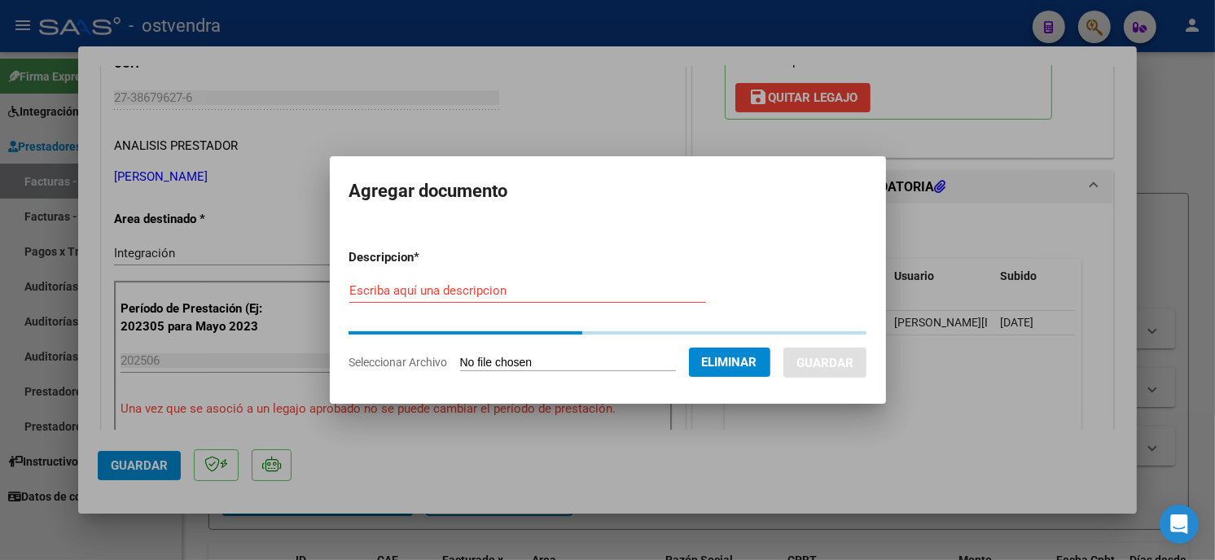
click at [523, 294] on input "Escriba aquí una descripcion" at bounding box center [527, 290] width 357 height 15
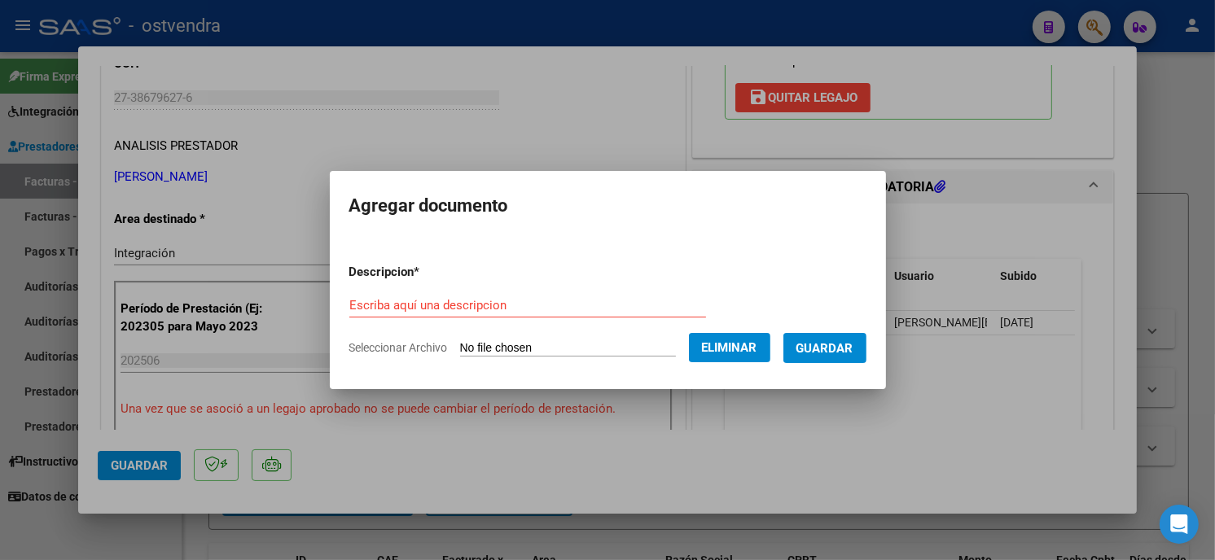
click at [521, 289] on form "Descripcion * Escriba aquí una descripcion Seleccionar Archivo Eliminar Guardar" at bounding box center [607, 310] width 517 height 119
click at [500, 311] on input "Escriba aquí una descripcion" at bounding box center [527, 305] width 357 height 15
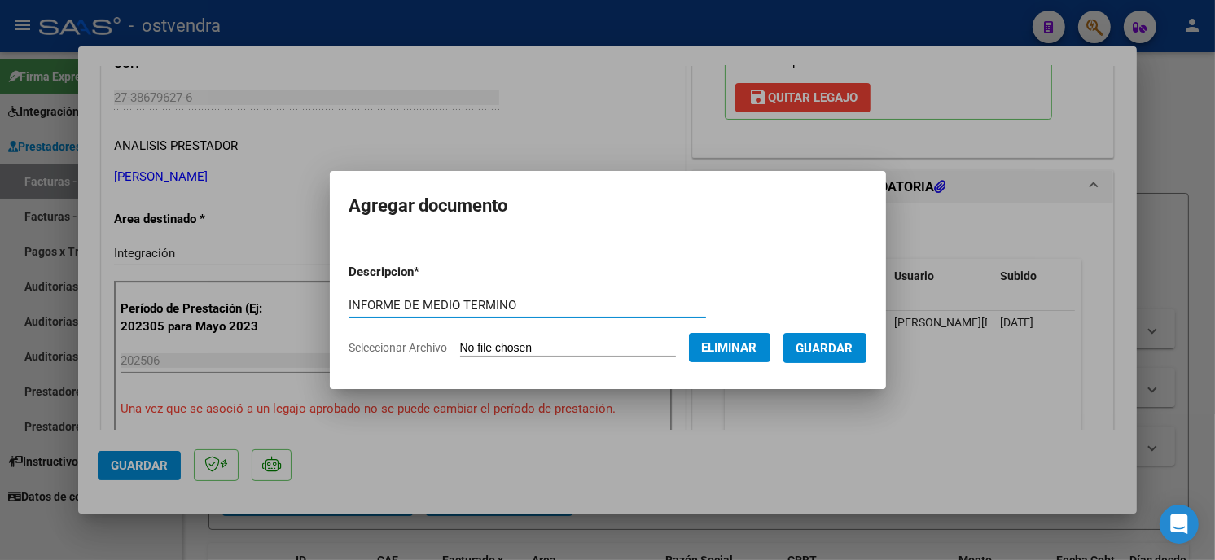
type input "INFORME DE MEDIO TERMINO"
click at [857, 335] on button "Guardar" at bounding box center [824, 348] width 83 height 30
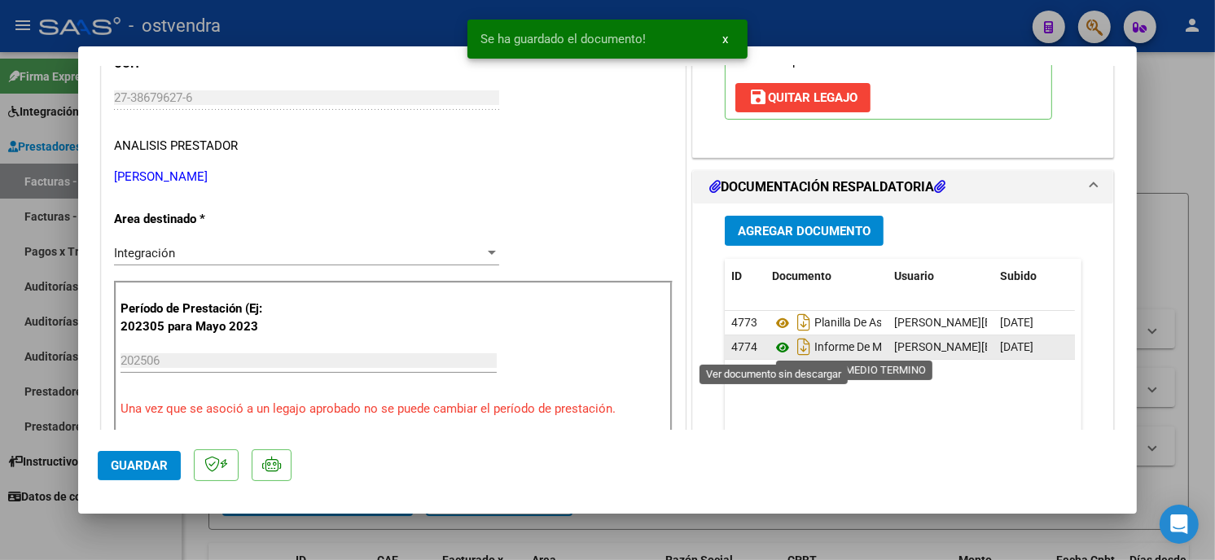
click at [778, 348] on icon at bounding box center [782, 348] width 21 height 20
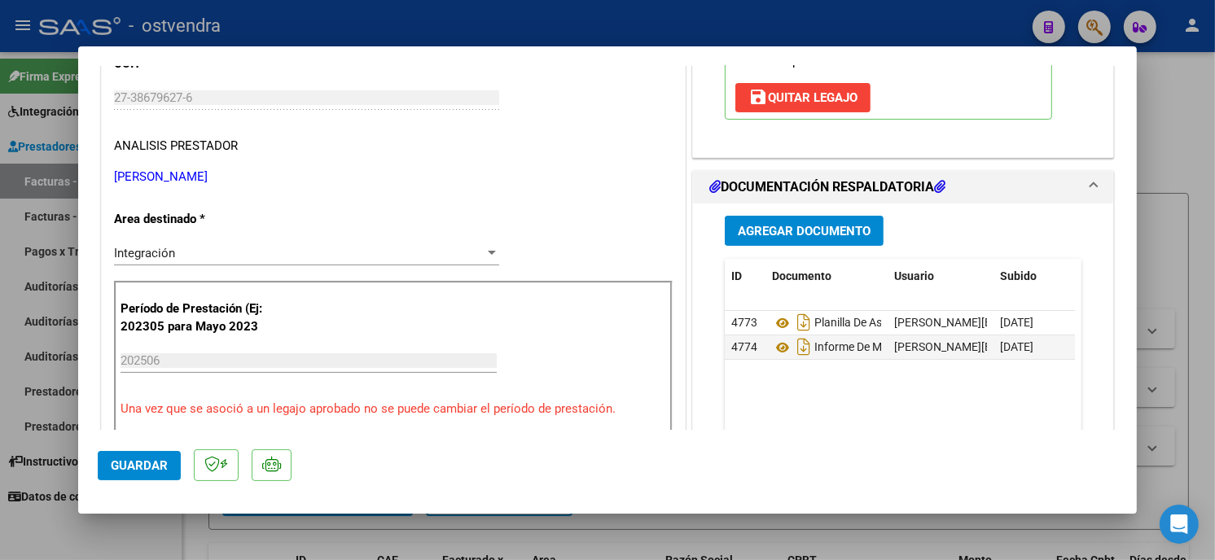
click at [171, 467] on button "Guardar" at bounding box center [139, 465] width 83 height 29
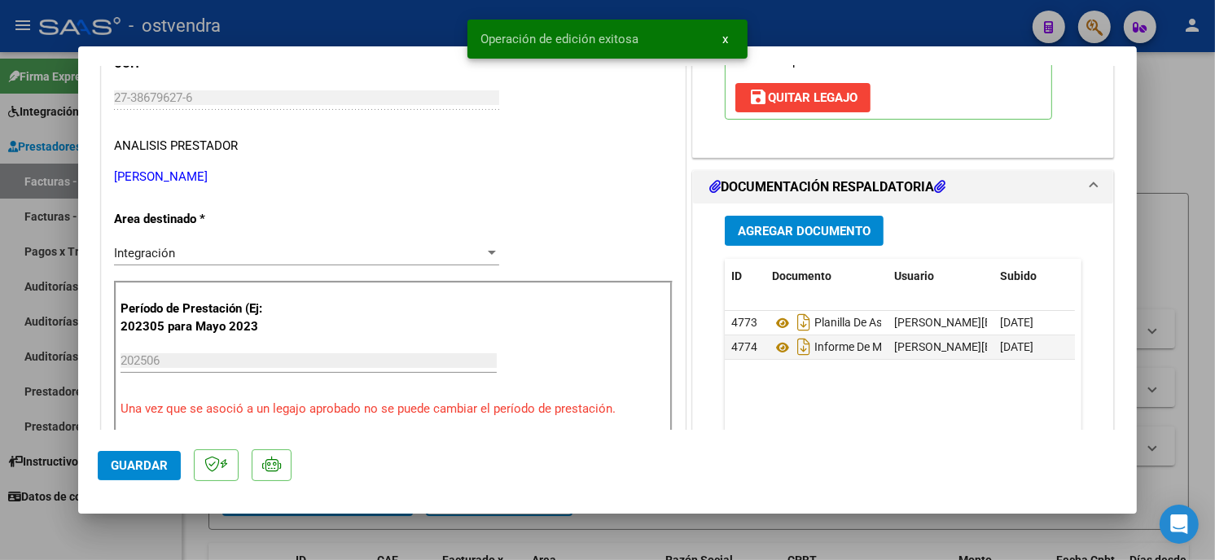
click at [384, 28] on div at bounding box center [607, 280] width 1215 height 560
type input "$ 0,00"
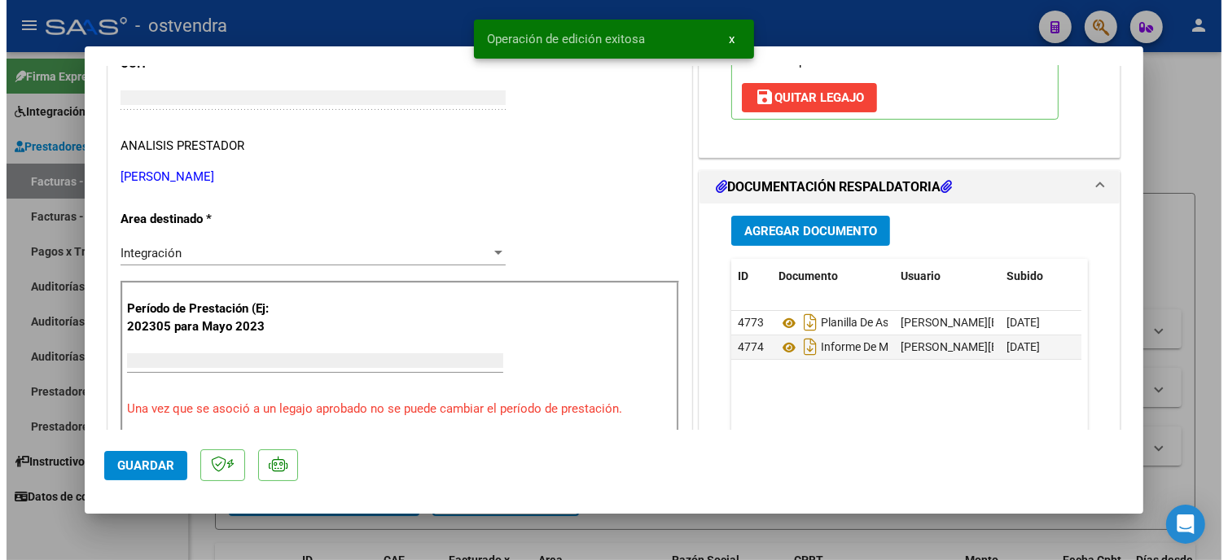
scroll to position [221, 0]
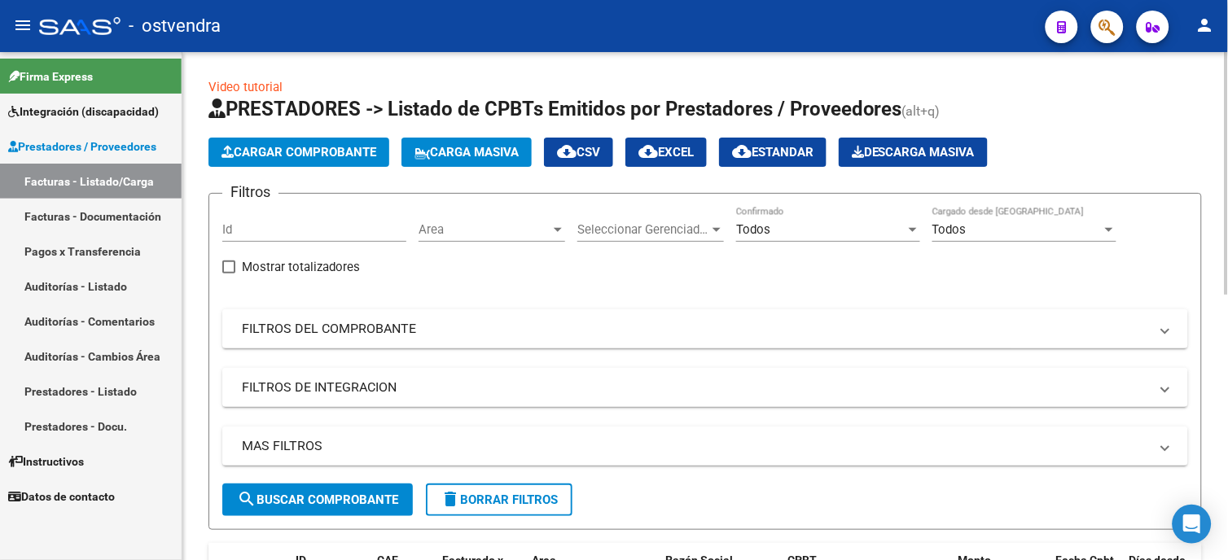
click at [953, 289] on div "Filtros Id Area Area Seleccionar Gerenciador Seleccionar Gerenciador Todos Conf…" at bounding box center [705, 345] width 966 height 277
click at [96, 103] on span "Integración (discapacidad)" at bounding box center [83, 112] width 151 height 18
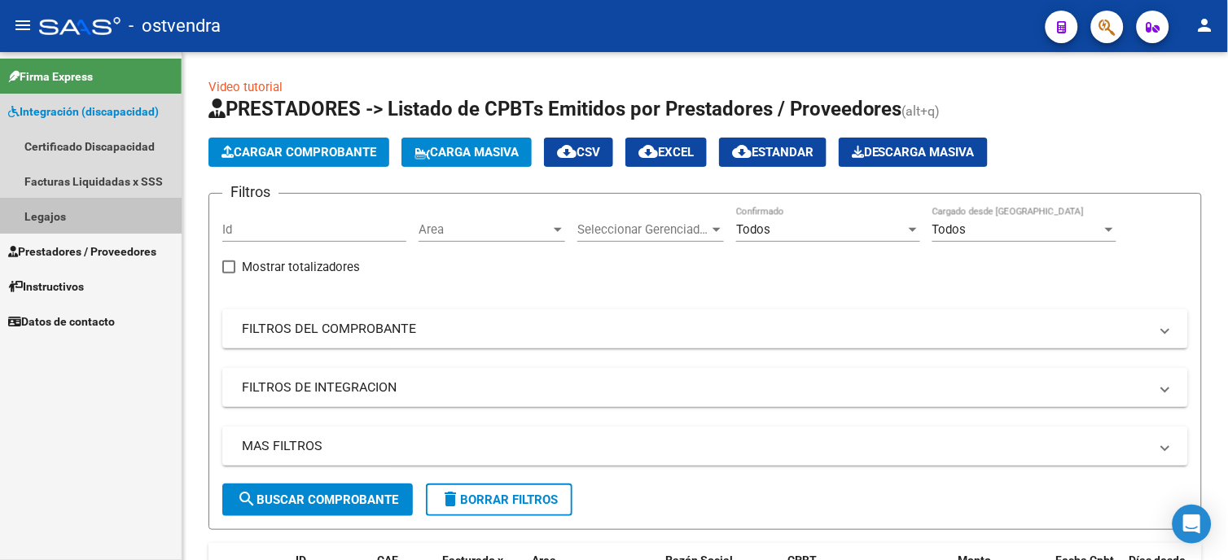
click at [83, 212] on link "Legajos" at bounding box center [91, 216] width 182 height 35
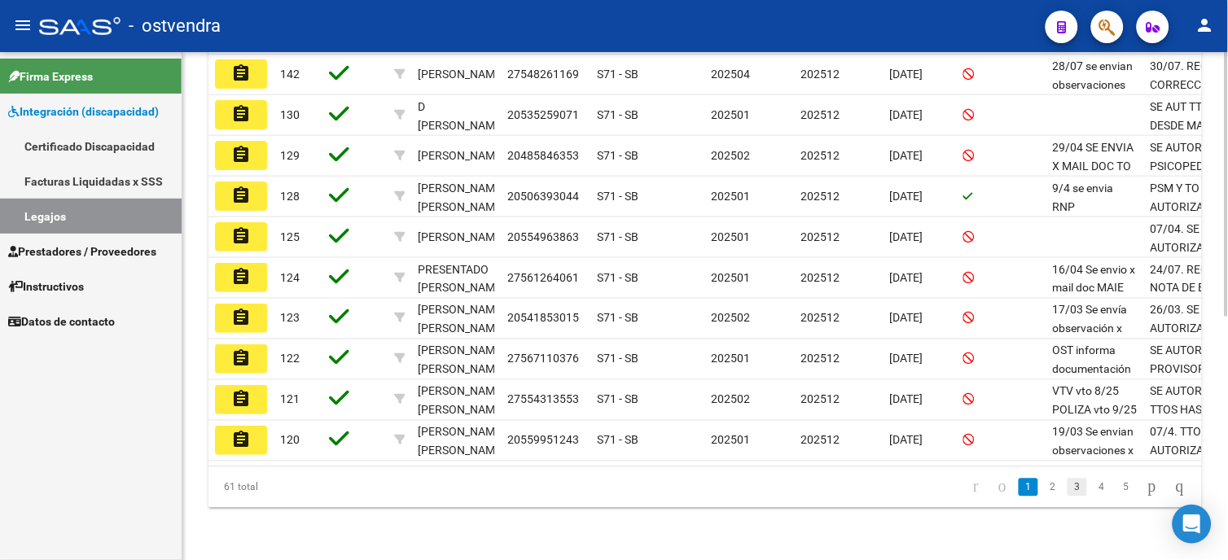
click at [1069, 486] on link "3" at bounding box center [1077, 488] width 20 height 18
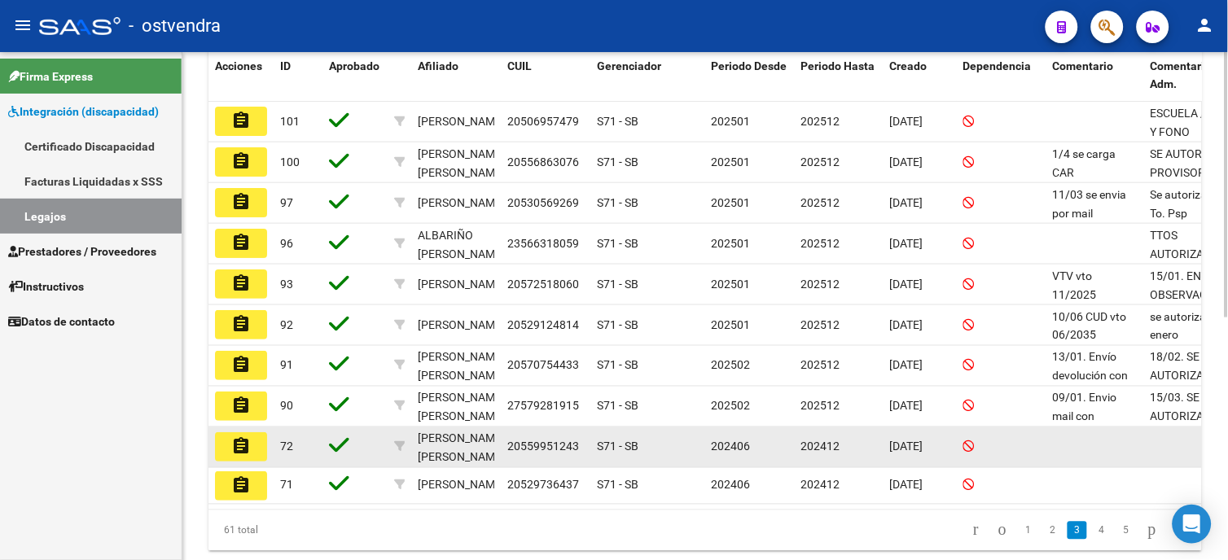
scroll to position [375, 0]
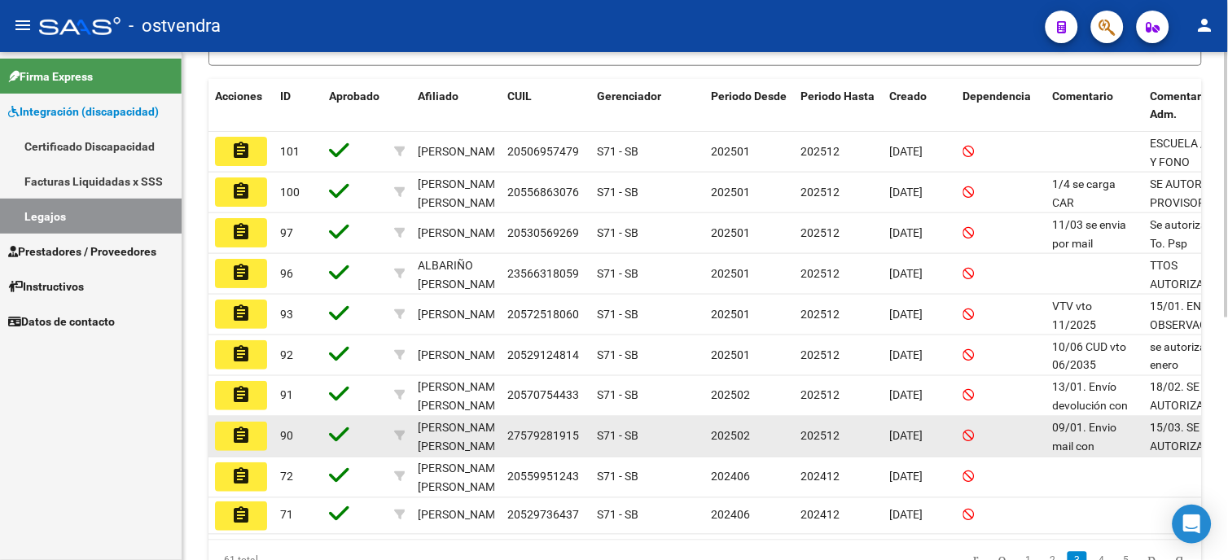
click at [222, 432] on button "assignment" at bounding box center [241, 436] width 52 height 29
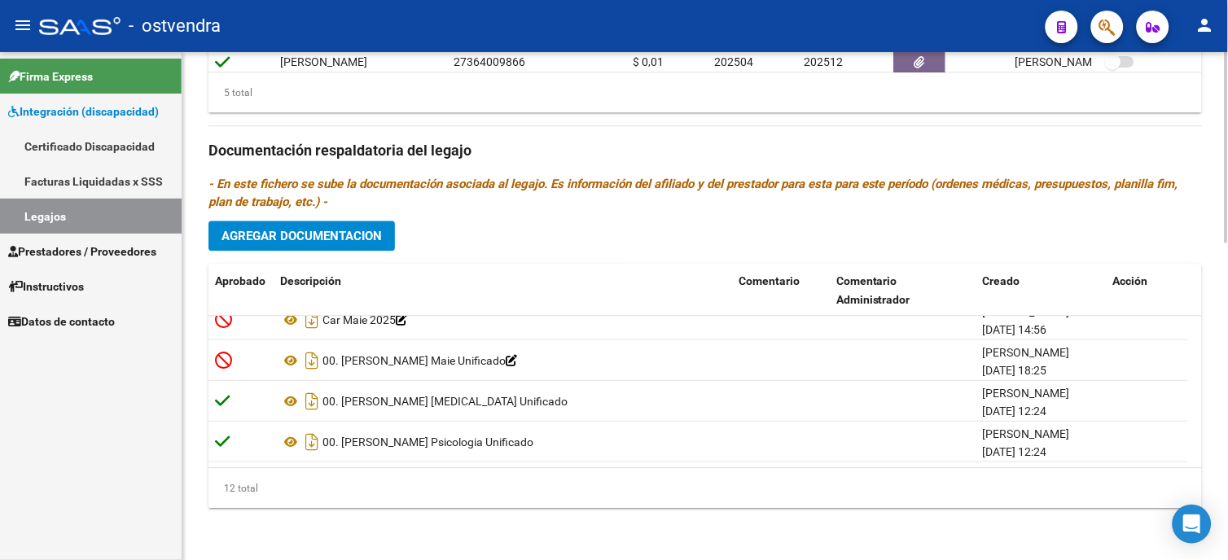
scroll to position [253, 0]
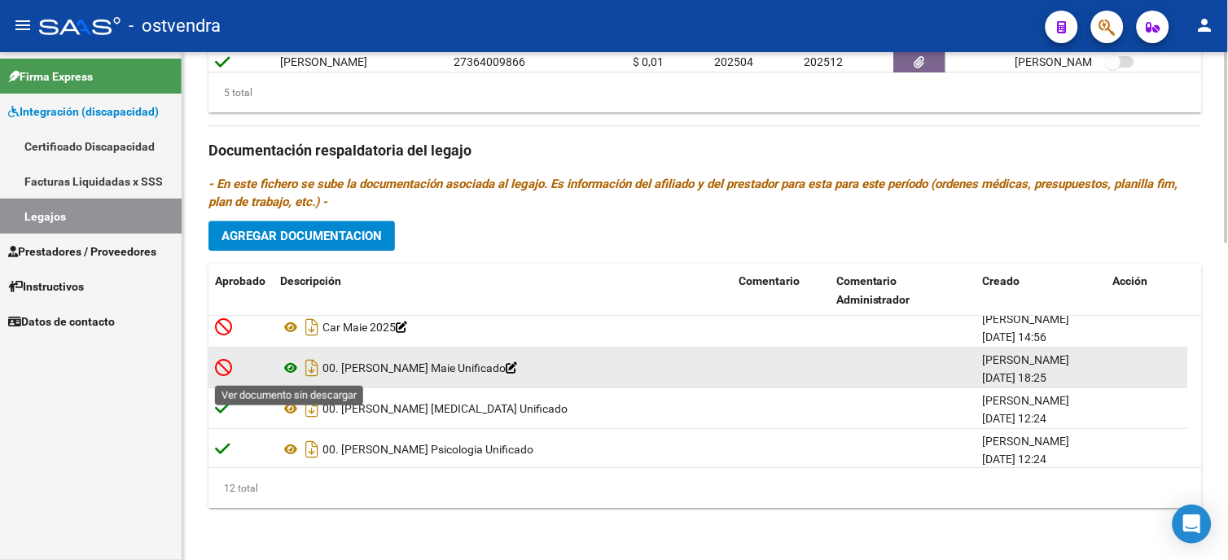
click at [296, 370] on icon at bounding box center [290, 368] width 21 height 20
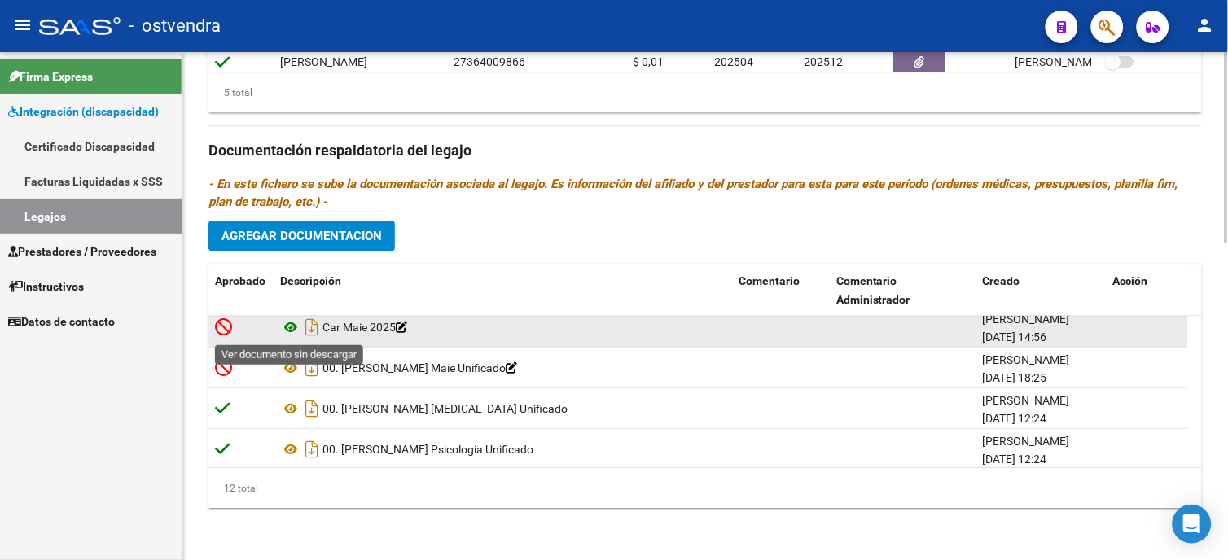
click at [289, 327] on icon at bounding box center [290, 328] width 21 height 20
